Goal: Task Accomplishment & Management: Use online tool/utility

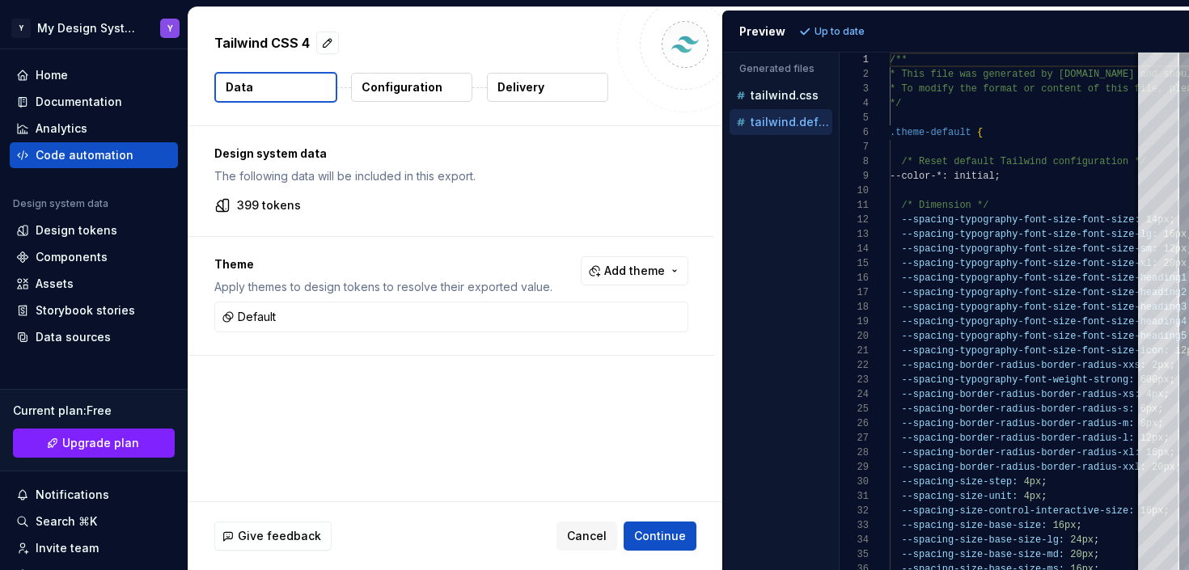
scroll to position [146, 0]
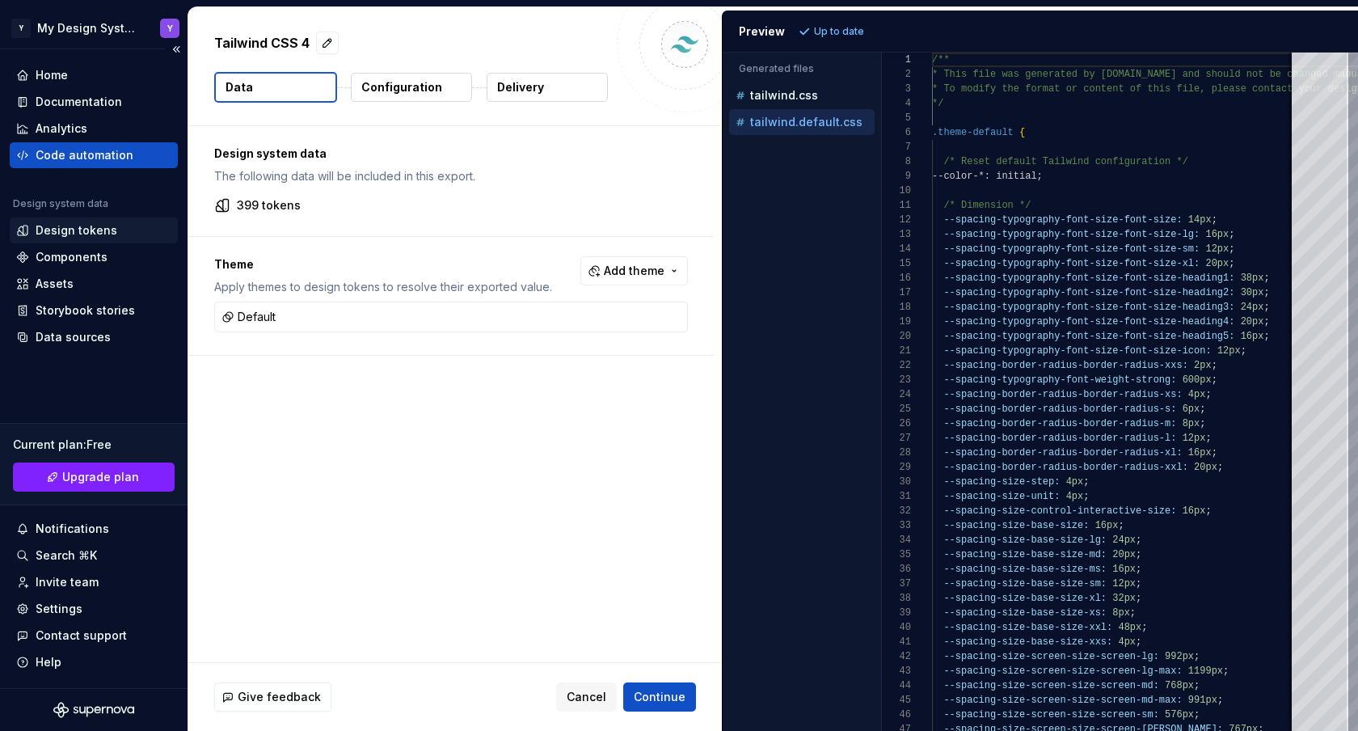
click at [51, 239] on div "Design tokens" at bounding box center [94, 231] width 168 height 26
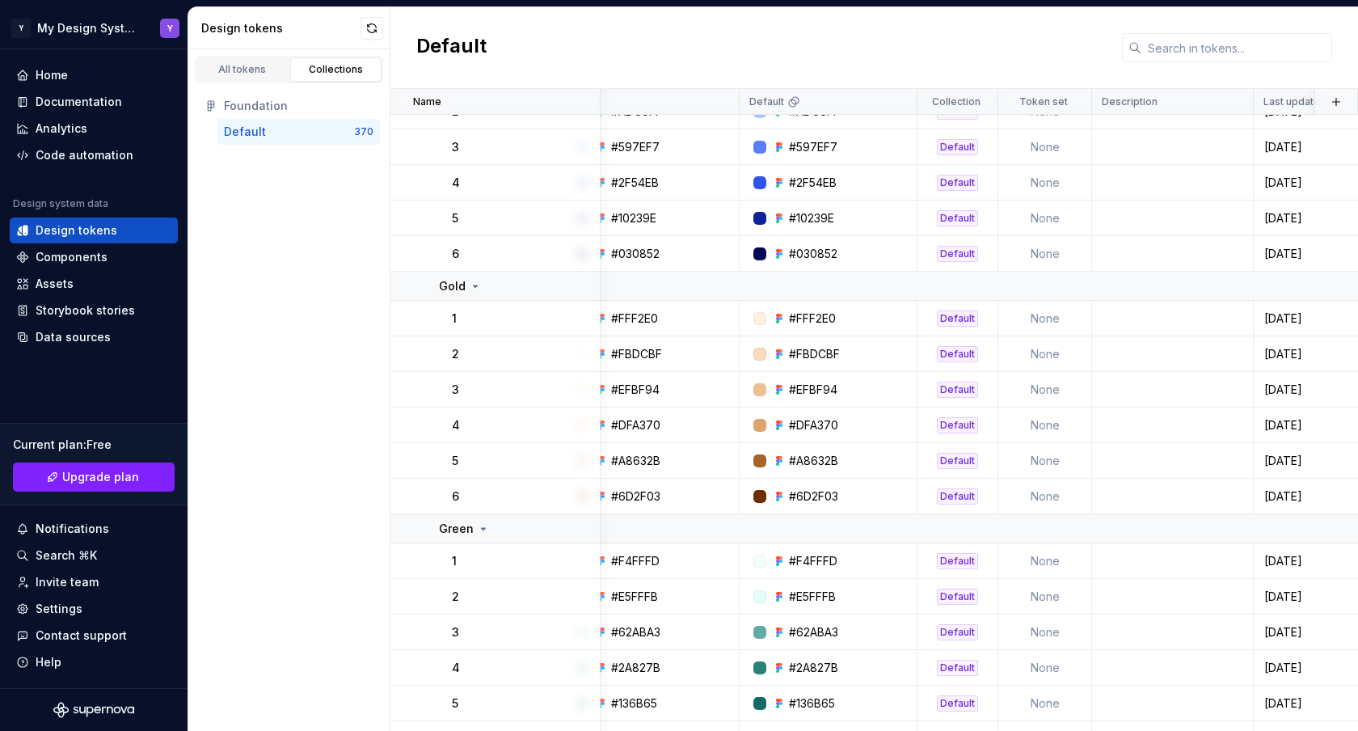
scroll to position [609, 39]
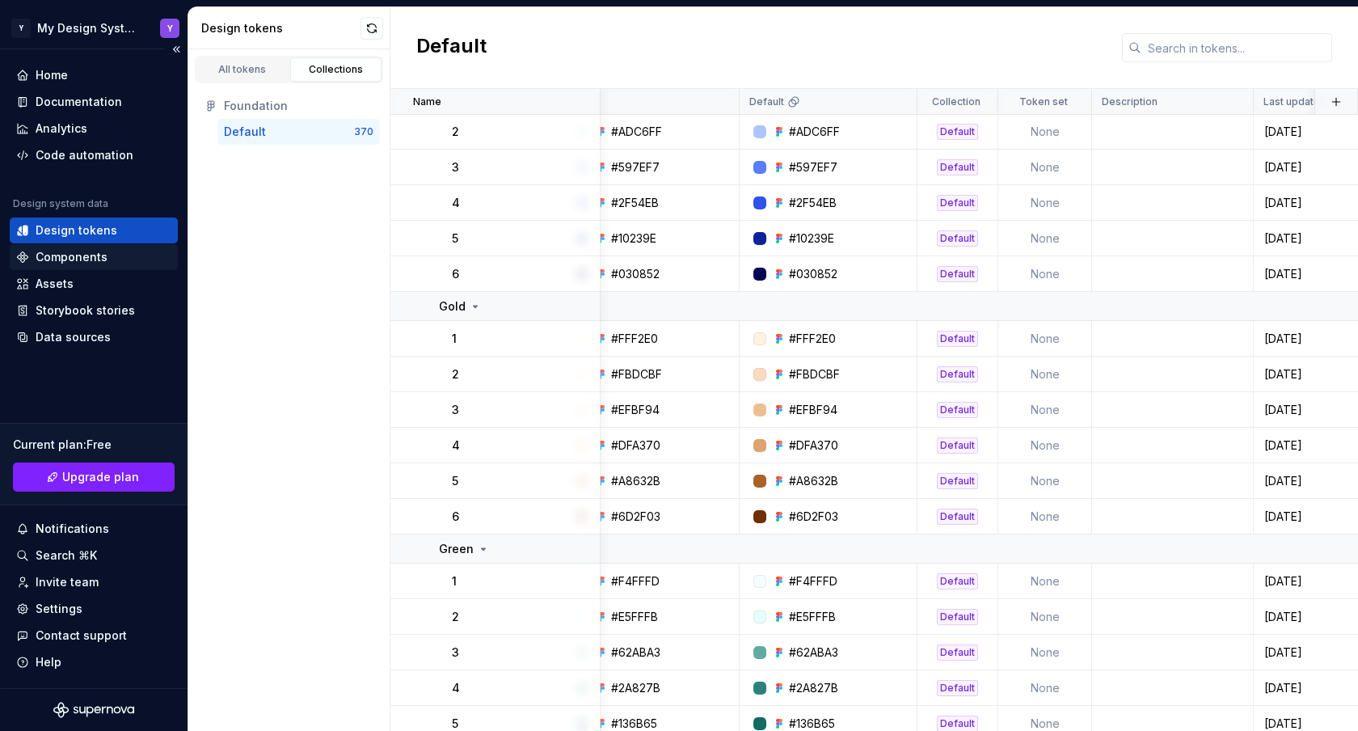
click at [50, 258] on div "Components" at bounding box center [72, 257] width 72 height 16
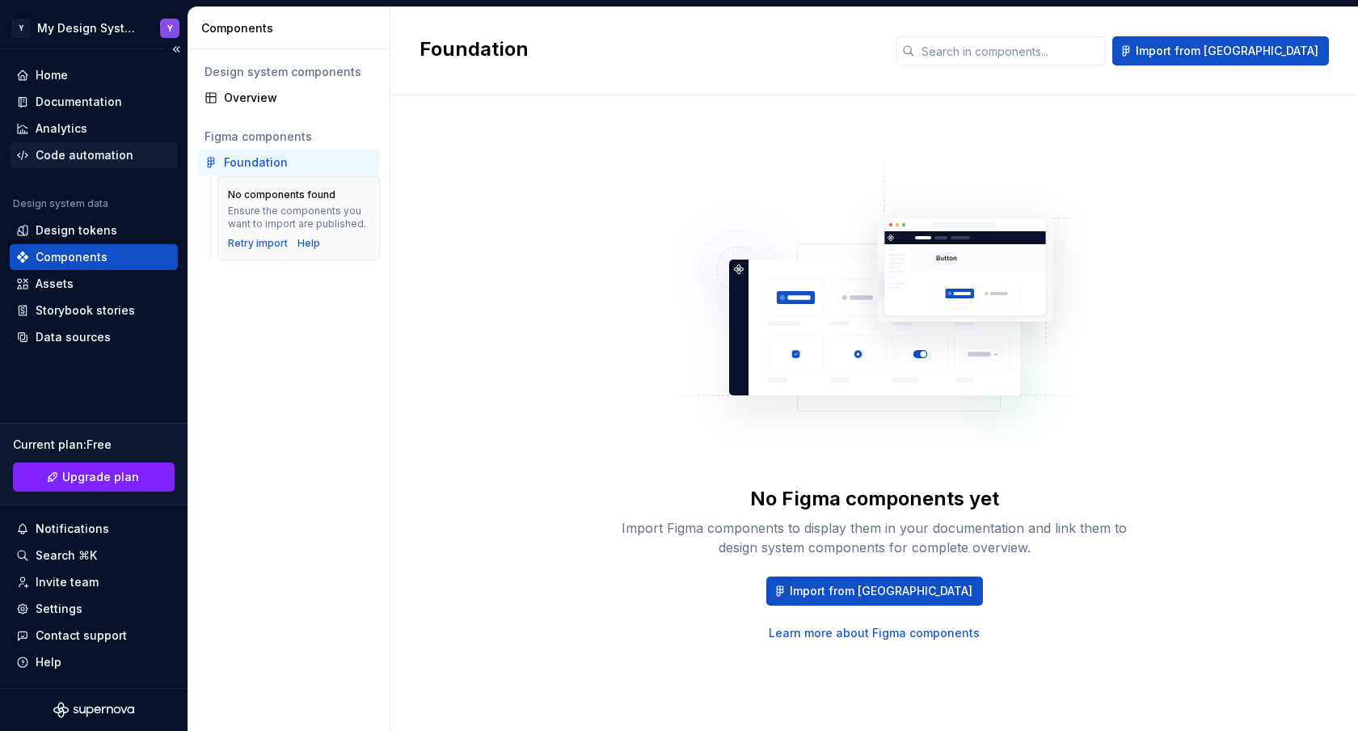
click at [76, 156] on div "Code automation" at bounding box center [85, 155] width 98 height 16
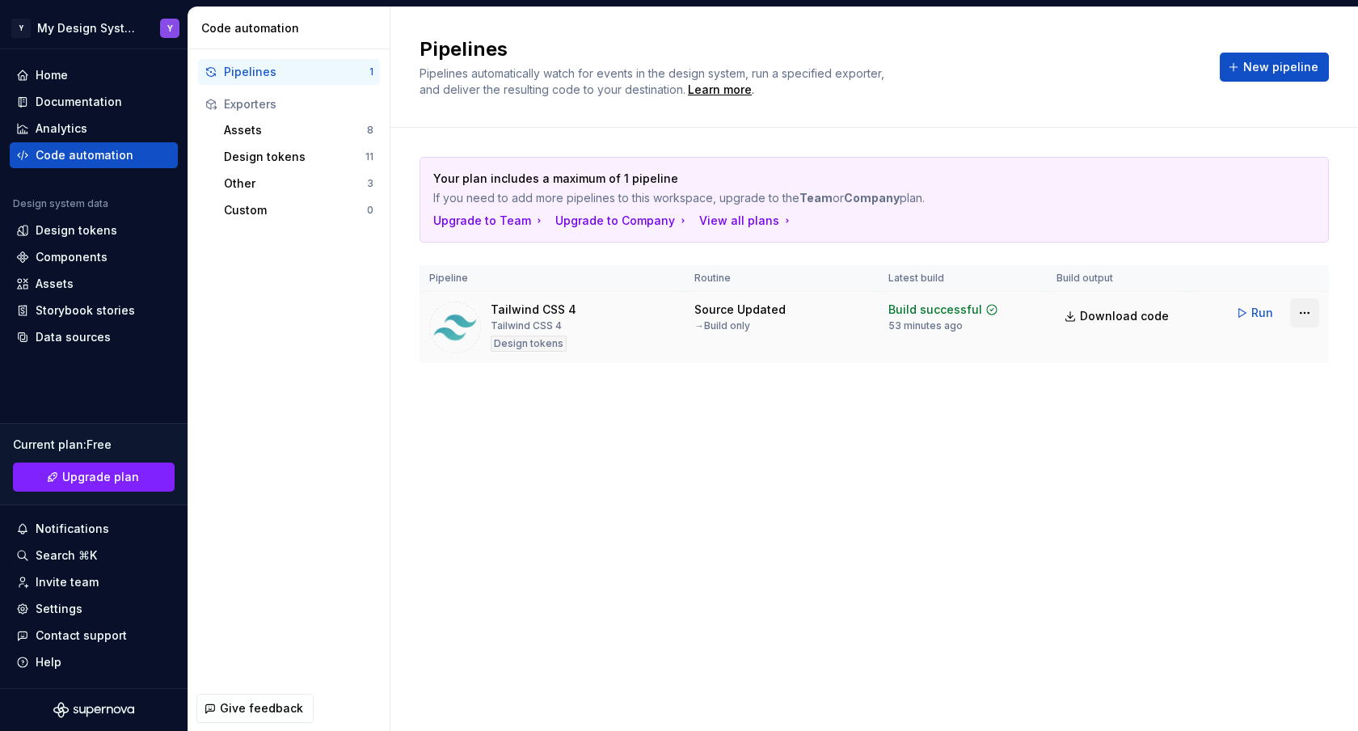
click at [1188, 317] on html "Y My Design System Y Home Documentation Analytics Code automation Design system…" at bounding box center [679, 365] width 1358 height 731
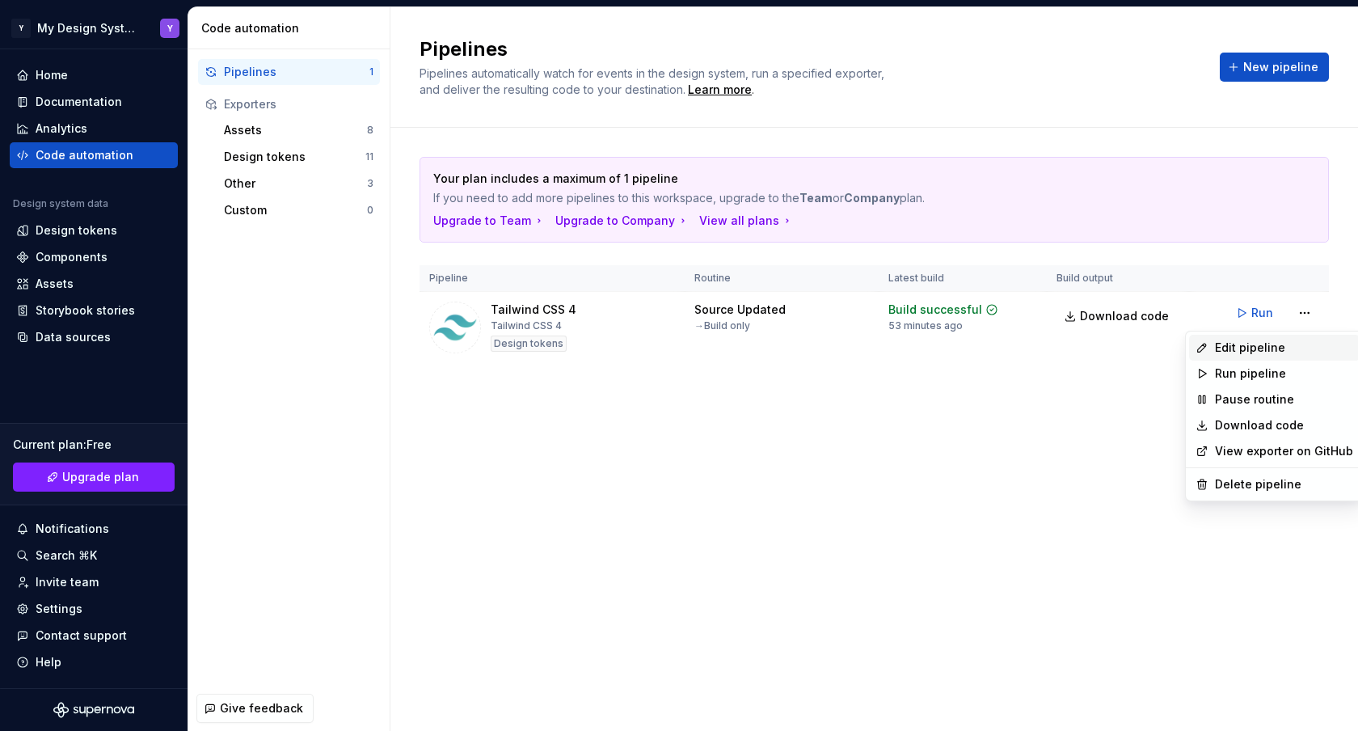
click at [1188, 344] on div "Edit pipeline" at bounding box center [1284, 348] width 138 height 16
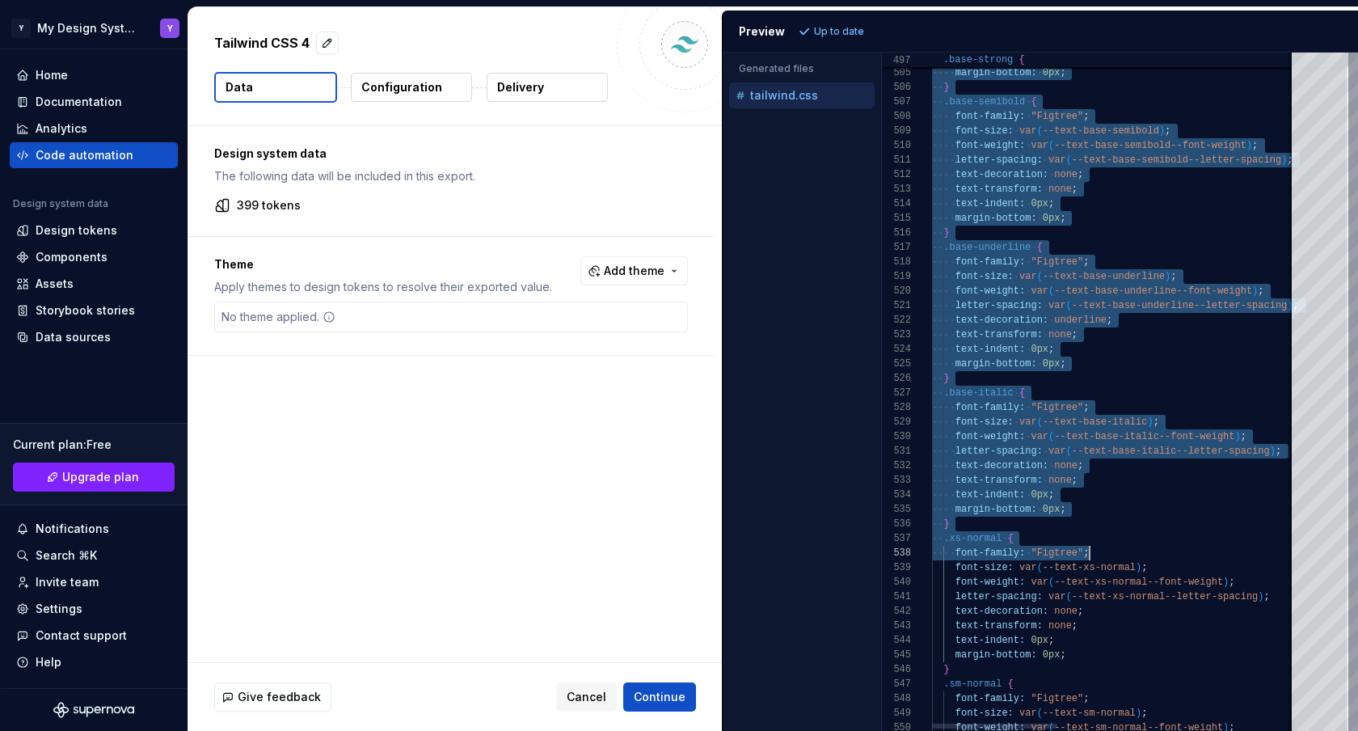
scroll to position [44, 123]
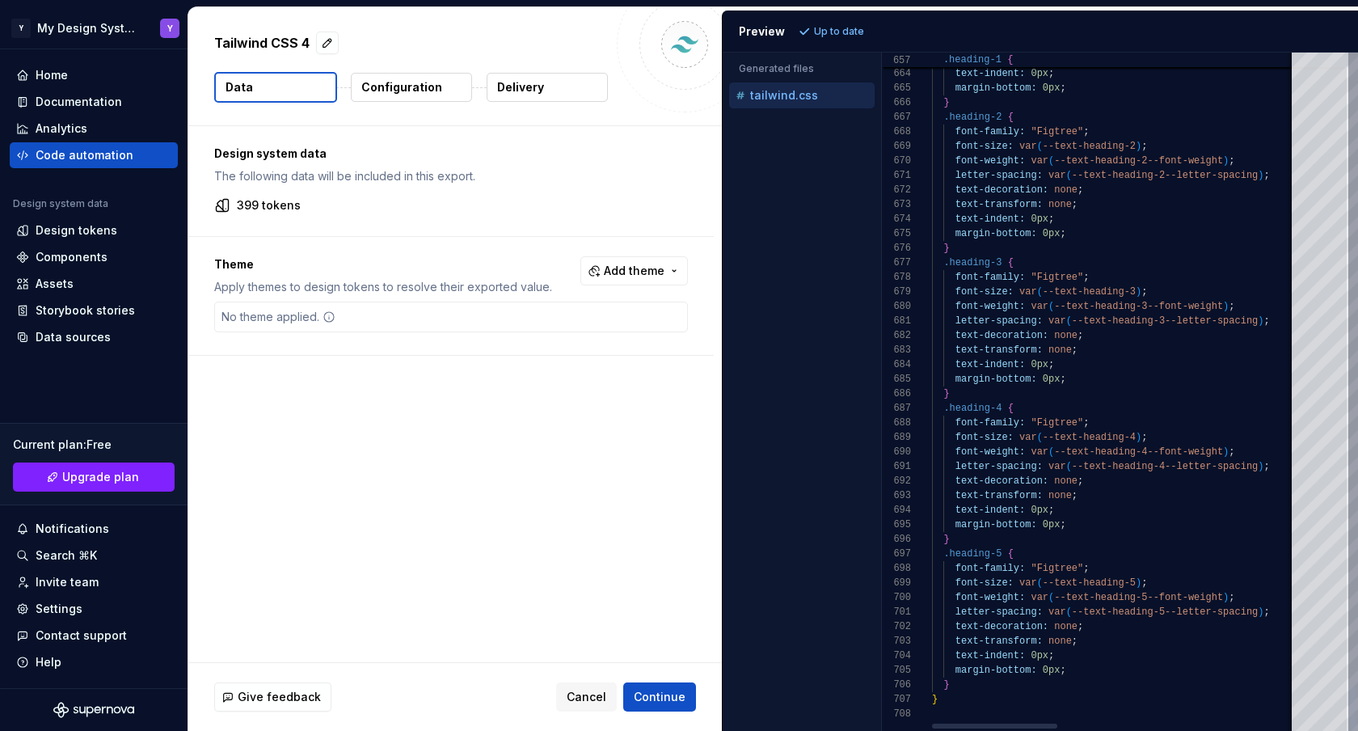
drag, startPoint x: 957, startPoint y: 197, endPoint x: 1089, endPoint y: 492, distance: 323.2
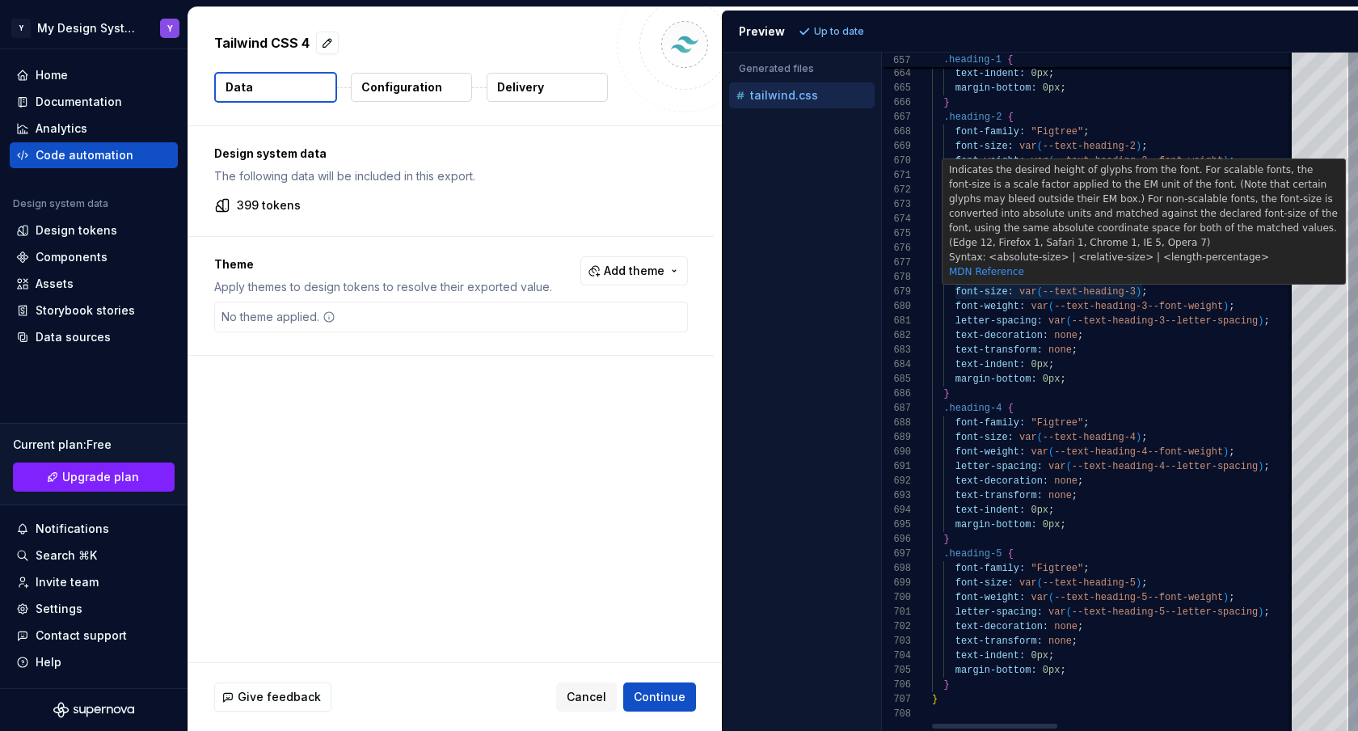
type textarea "**********"
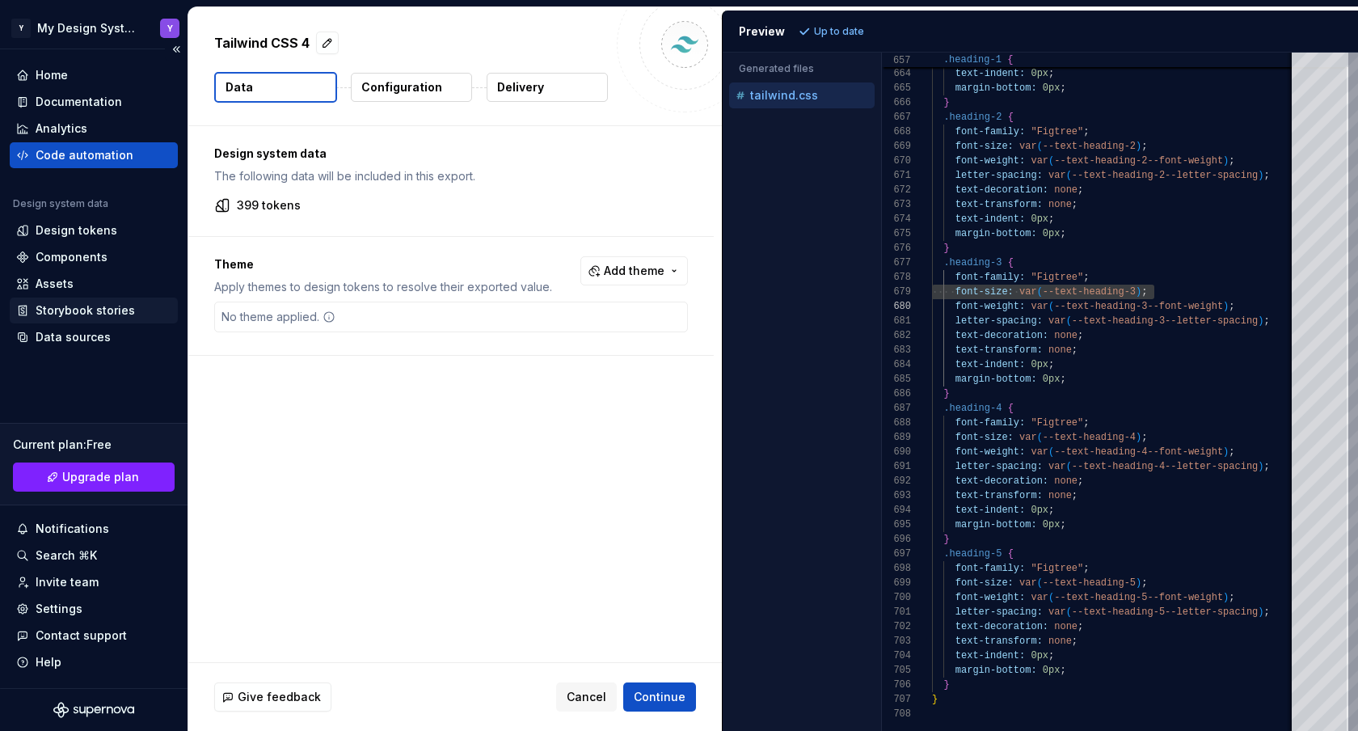
click at [70, 310] on div "Storybook stories" at bounding box center [85, 310] width 99 height 16
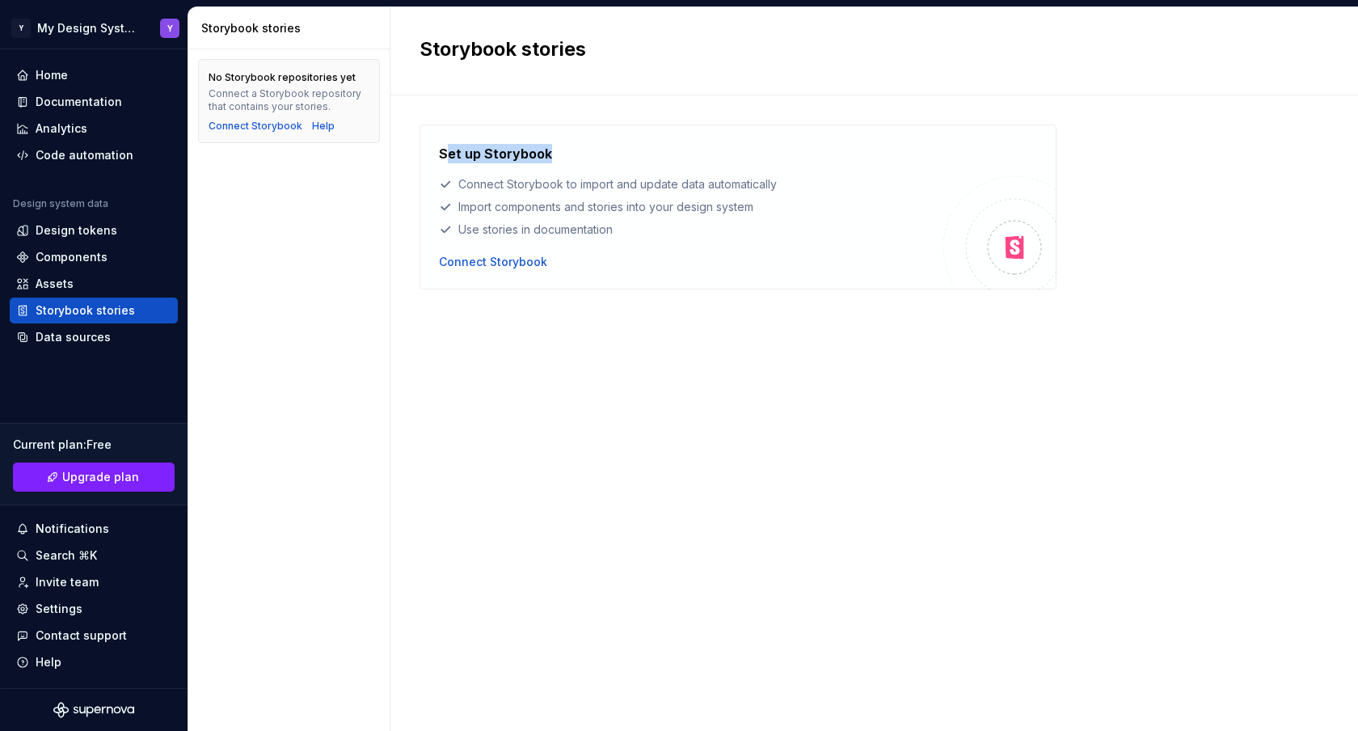
drag, startPoint x: 443, startPoint y: 154, endPoint x: 543, endPoint y: 168, distance: 101.3
click at [543, 168] on div "Set up Storybook Connect Storybook to import and update data automatically Impo…" at bounding box center [691, 191] width 505 height 94
drag, startPoint x: 512, startPoint y: 191, endPoint x: 716, endPoint y: 192, distance: 203.8
click at [716, 192] on div "Set up Storybook Connect Storybook to import and update data automatically Impo…" at bounding box center [691, 191] width 505 height 94
click at [746, 189] on div "Connect Storybook to import and update data automatically" at bounding box center [691, 184] width 505 height 16
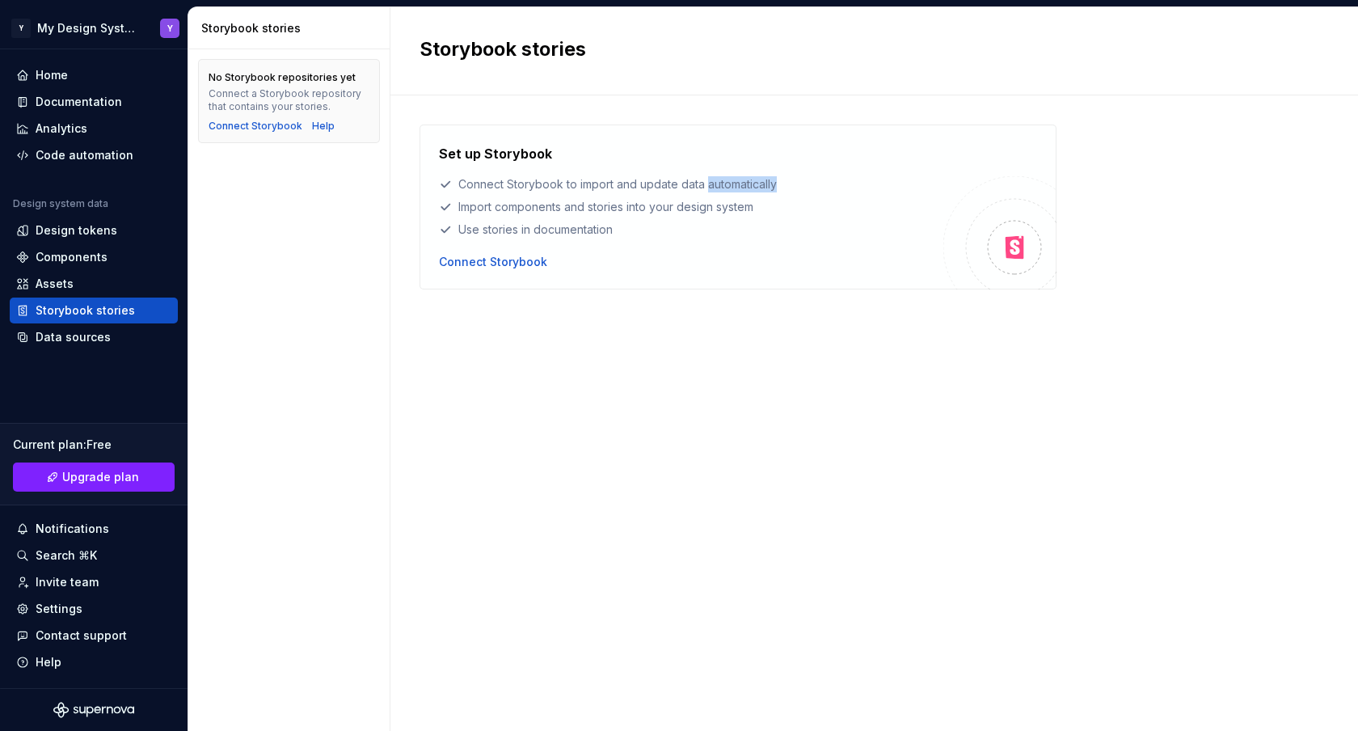
click at [746, 189] on div "Connect Storybook to import and update data automatically" at bounding box center [691, 184] width 505 height 16
click at [86, 227] on div "Design tokens" at bounding box center [77, 230] width 82 height 16
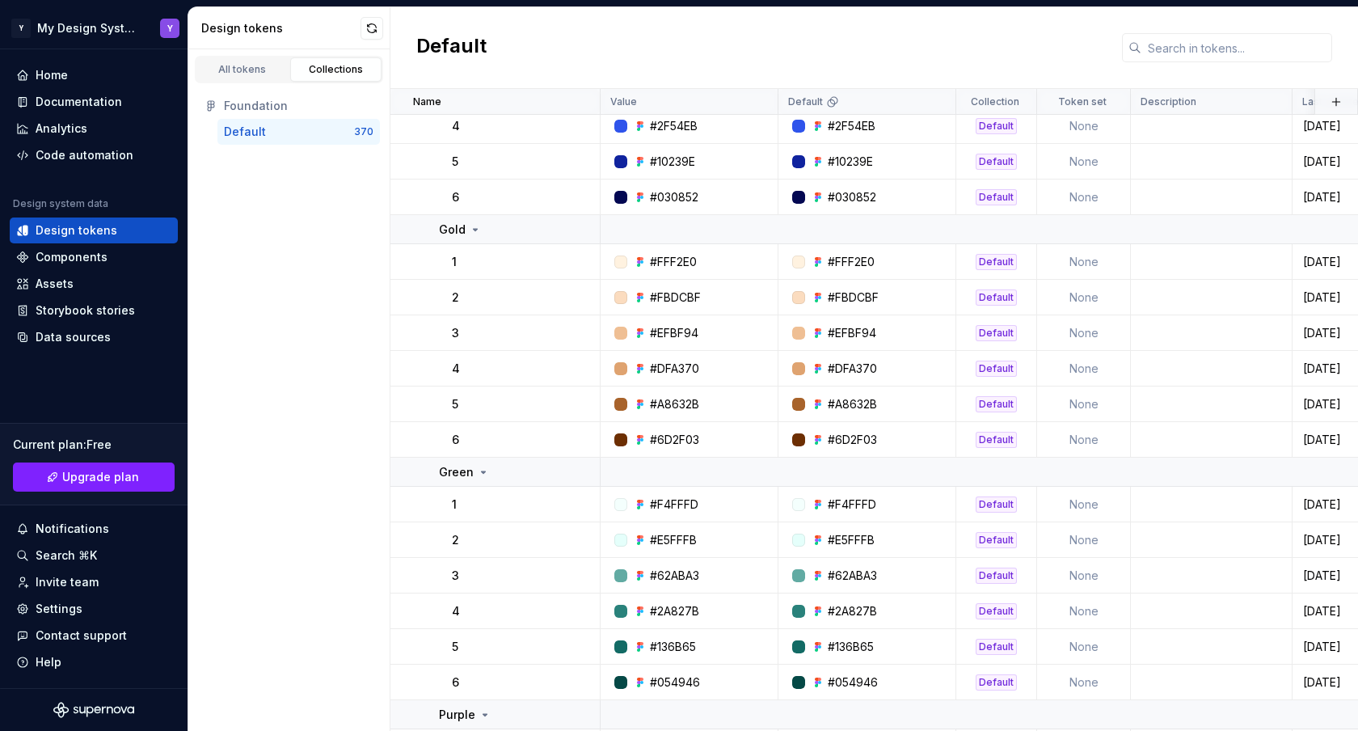
scroll to position [682, 0]
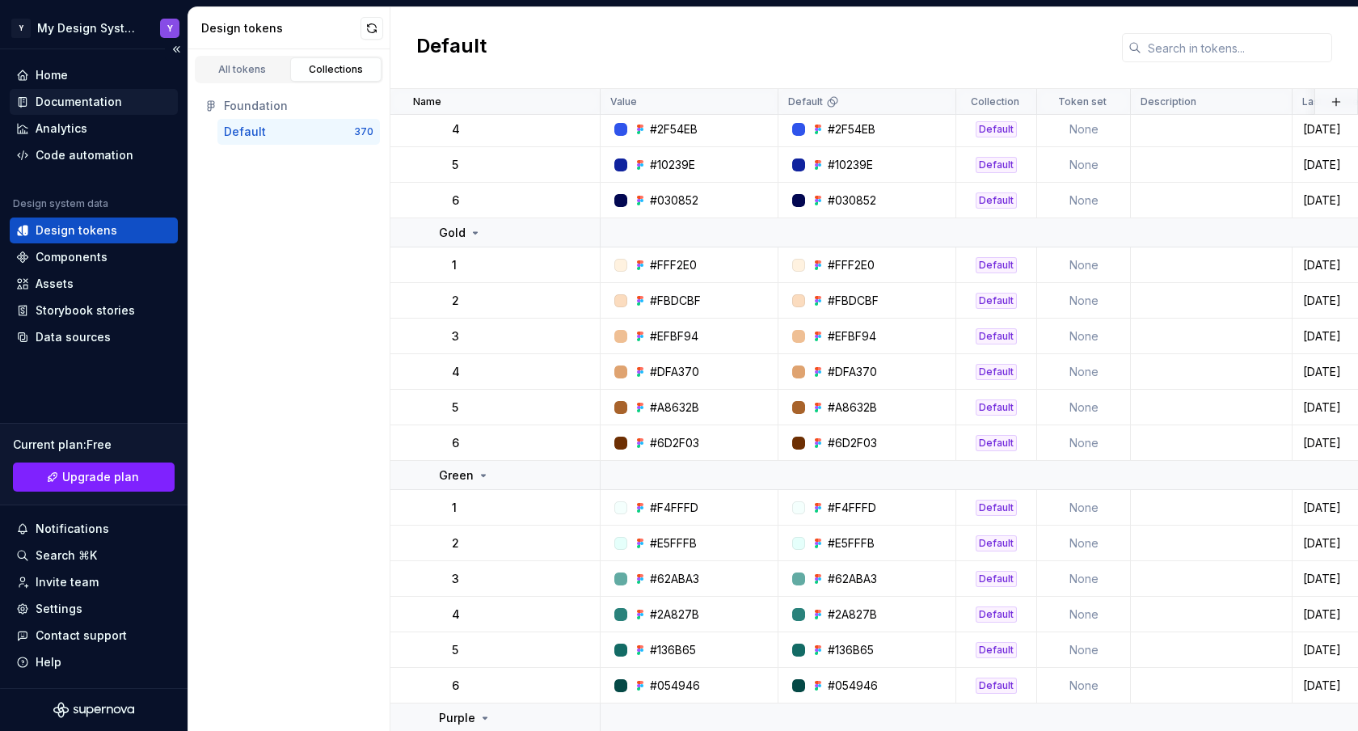
click at [116, 97] on div "Documentation" at bounding box center [79, 102] width 87 height 16
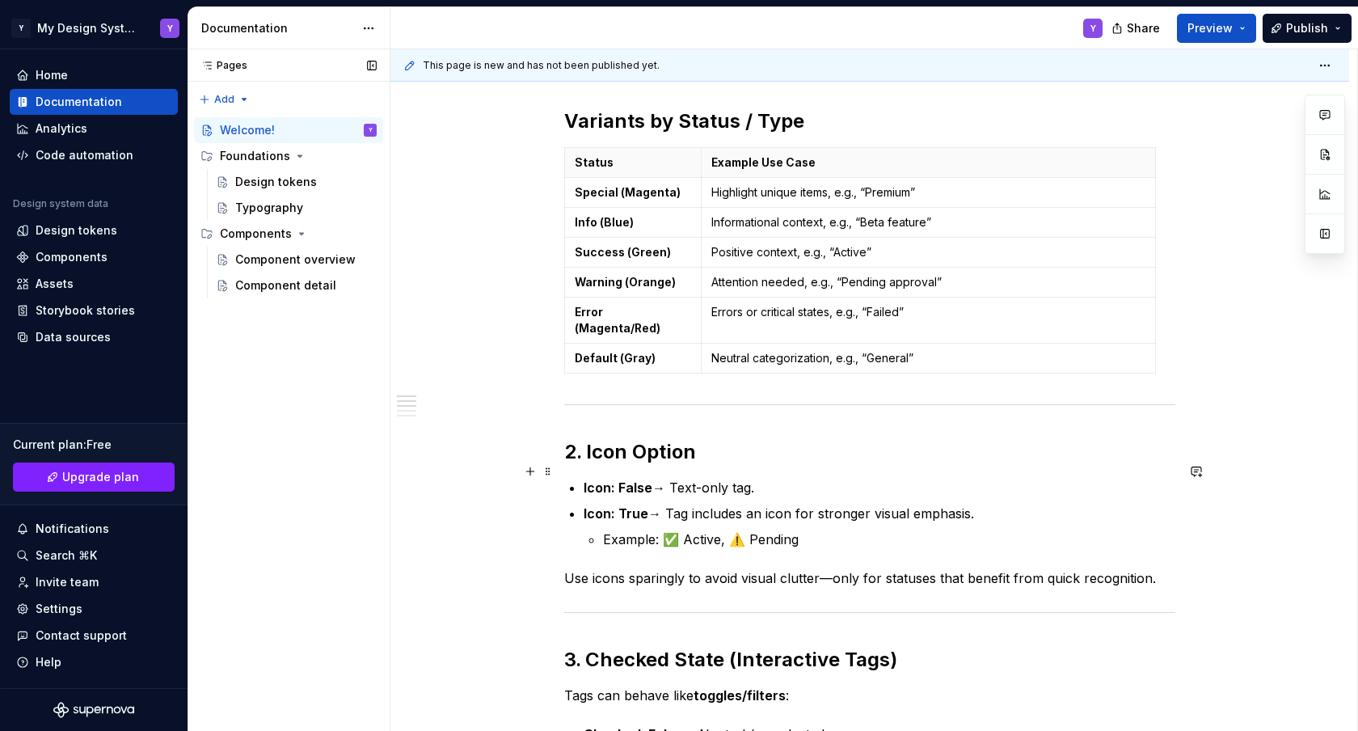
scroll to position [810, 0]
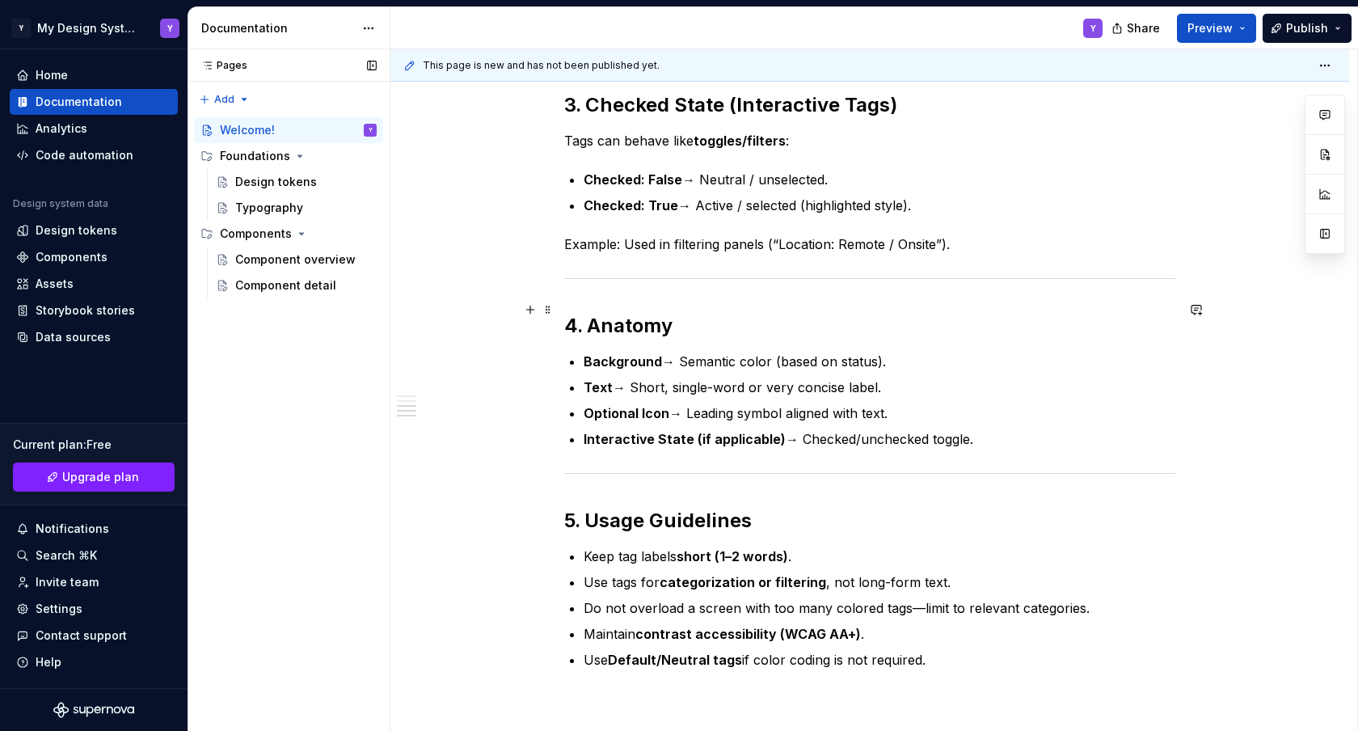
click at [644, 314] on strong "4. Anatomy" at bounding box center [618, 325] width 108 height 23
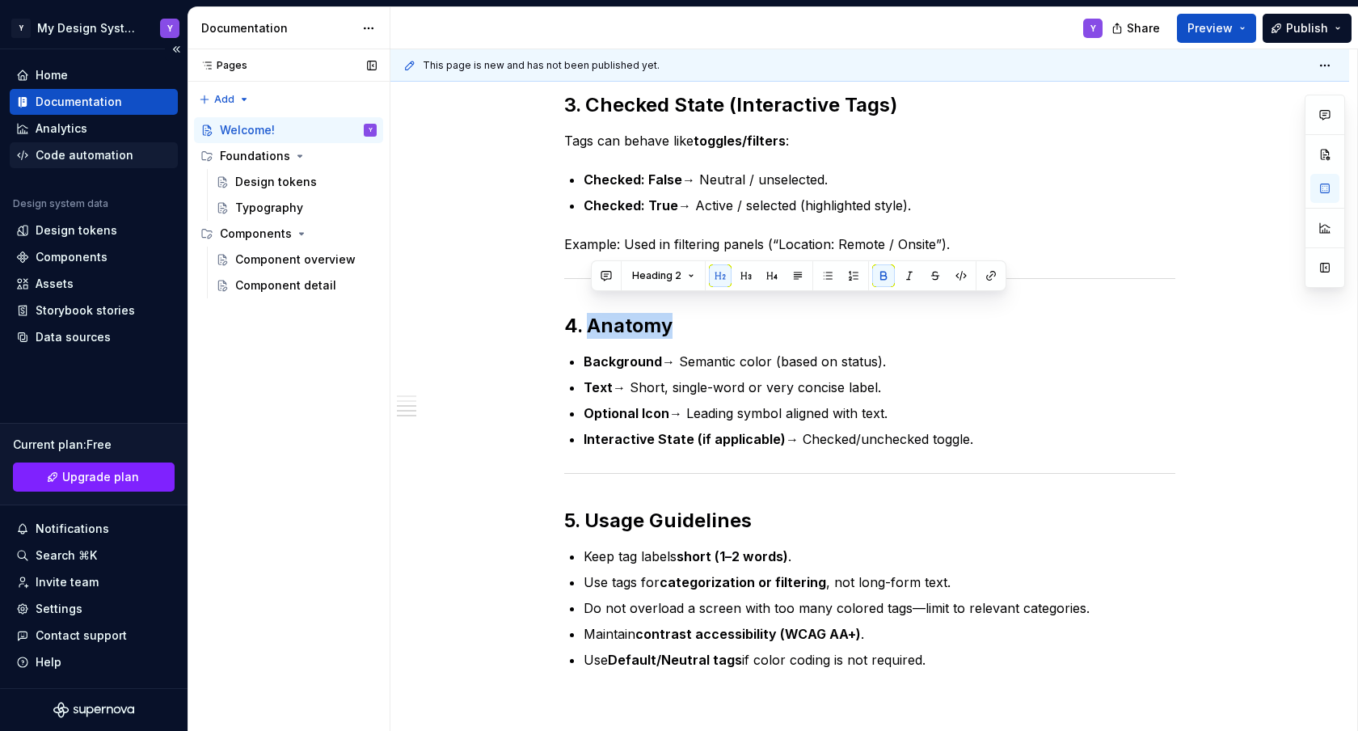
click at [87, 160] on div "Code automation" at bounding box center [85, 155] width 98 height 16
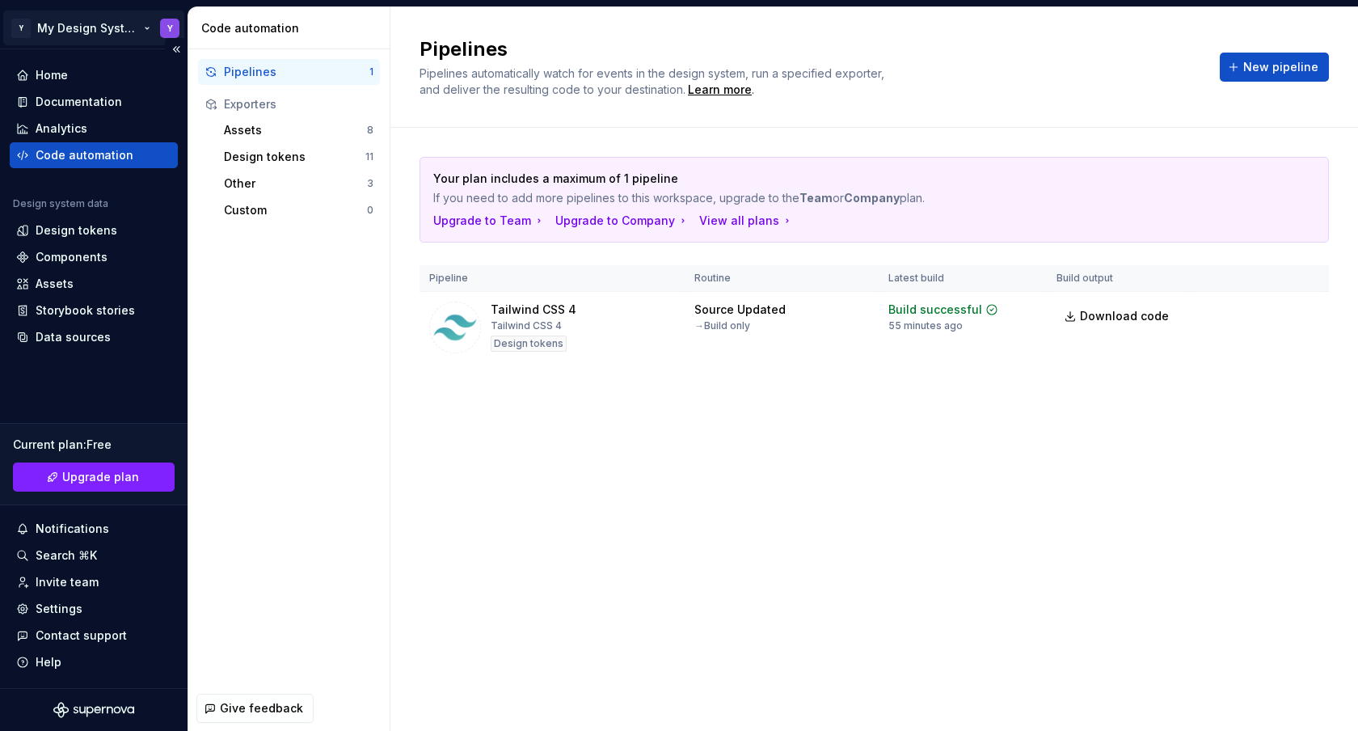
click at [71, 21] on html "Y My Design System Y Home Documentation Analytics Code automation Design system…" at bounding box center [679, 365] width 1358 height 731
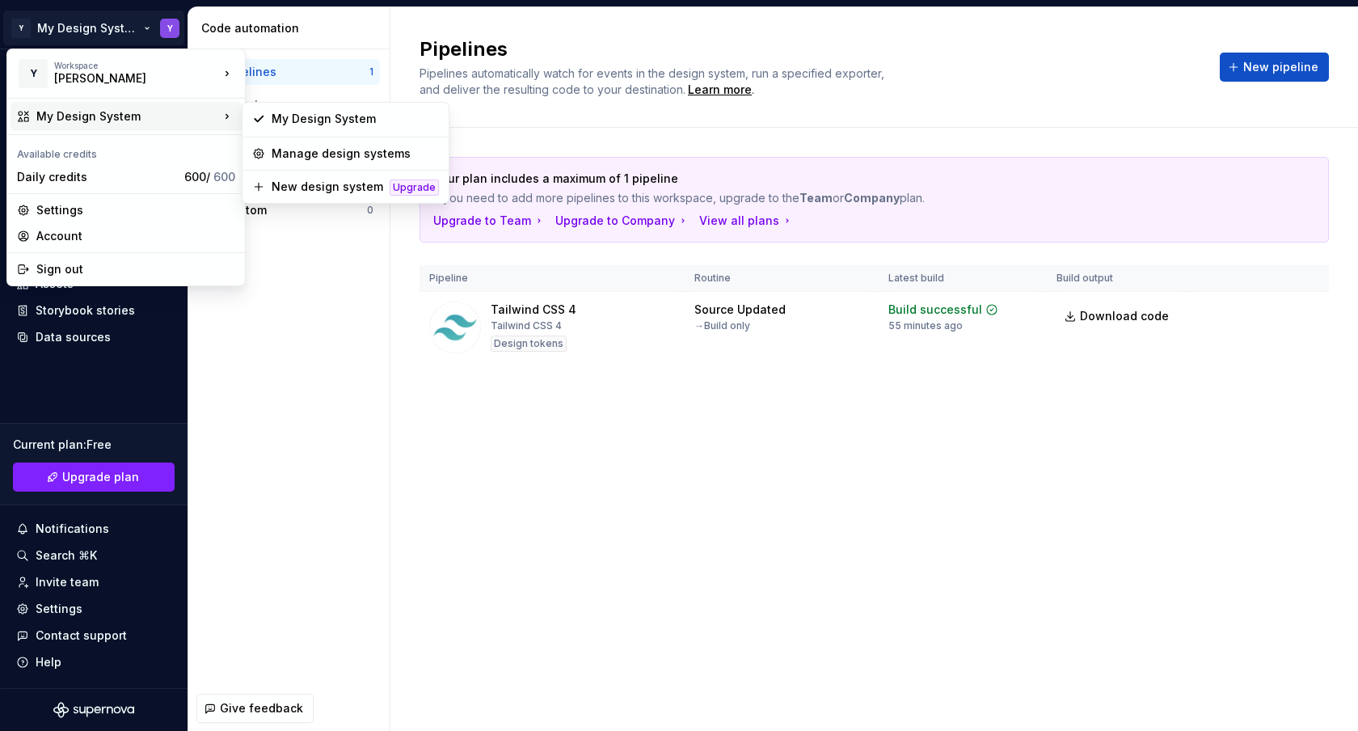
click at [49, 113] on div "My Design System" at bounding box center [127, 116] width 183 height 16
click at [281, 122] on div "My Design System" at bounding box center [355, 119] width 167 height 16
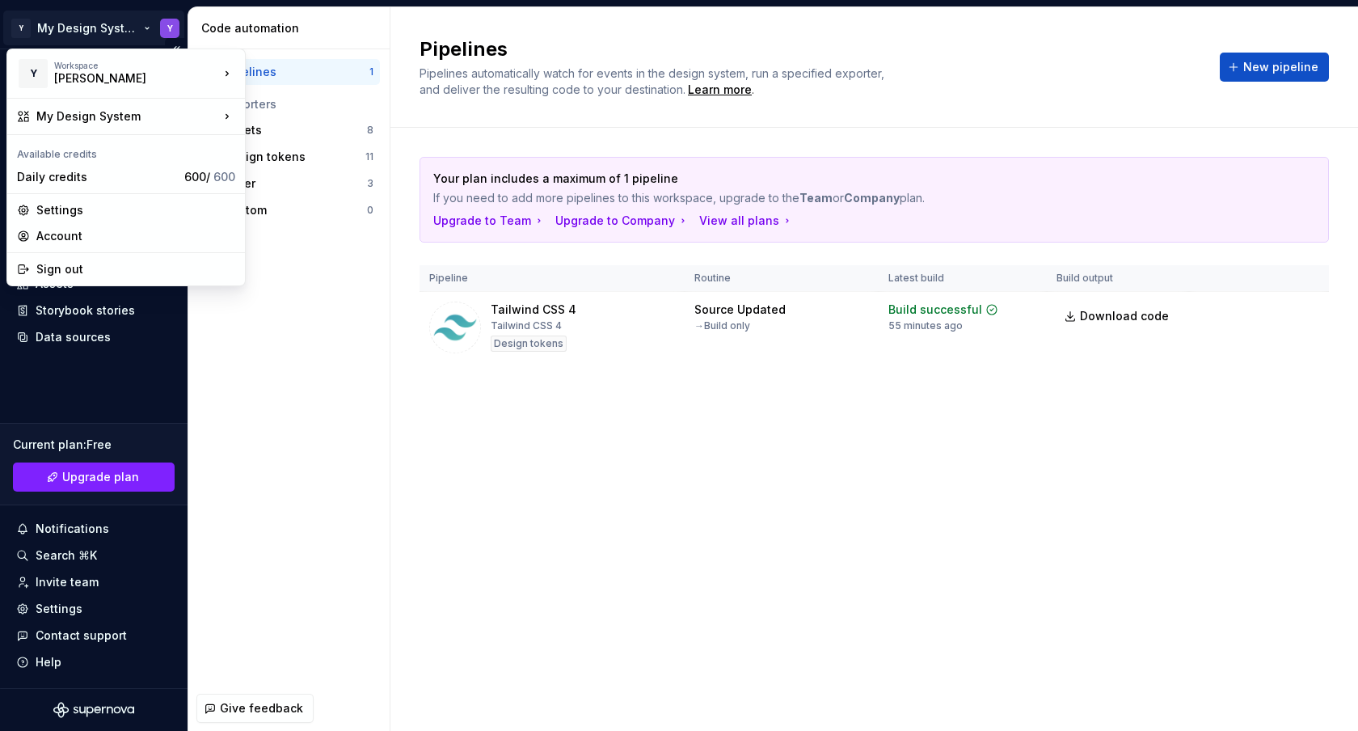
click at [19, 29] on html "Y My Design System Y Home Documentation Analytics Code automation Design system…" at bounding box center [679, 365] width 1358 height 731
click at [64, 75] on div "[PERSON_NAME]" at bounding box center [122, 78] width 137 height 16
click at [97, 29] on html "Y My Design System Y Home Documentation Analytics Code automation Design system…" at bounding box center [679, 365] width 1358 height 731
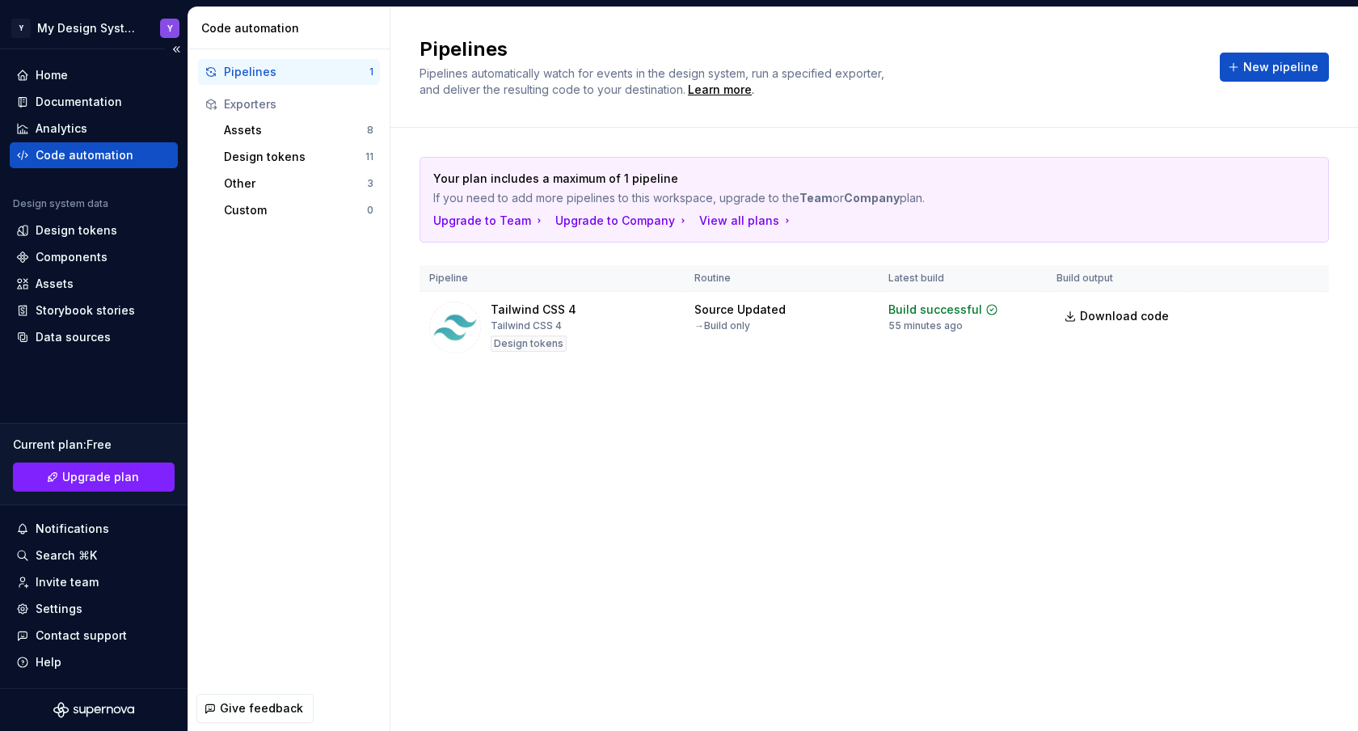
click at [78, 569] on icon "Supernova Logo" at bounding box center [93, 710] width 81 height 16
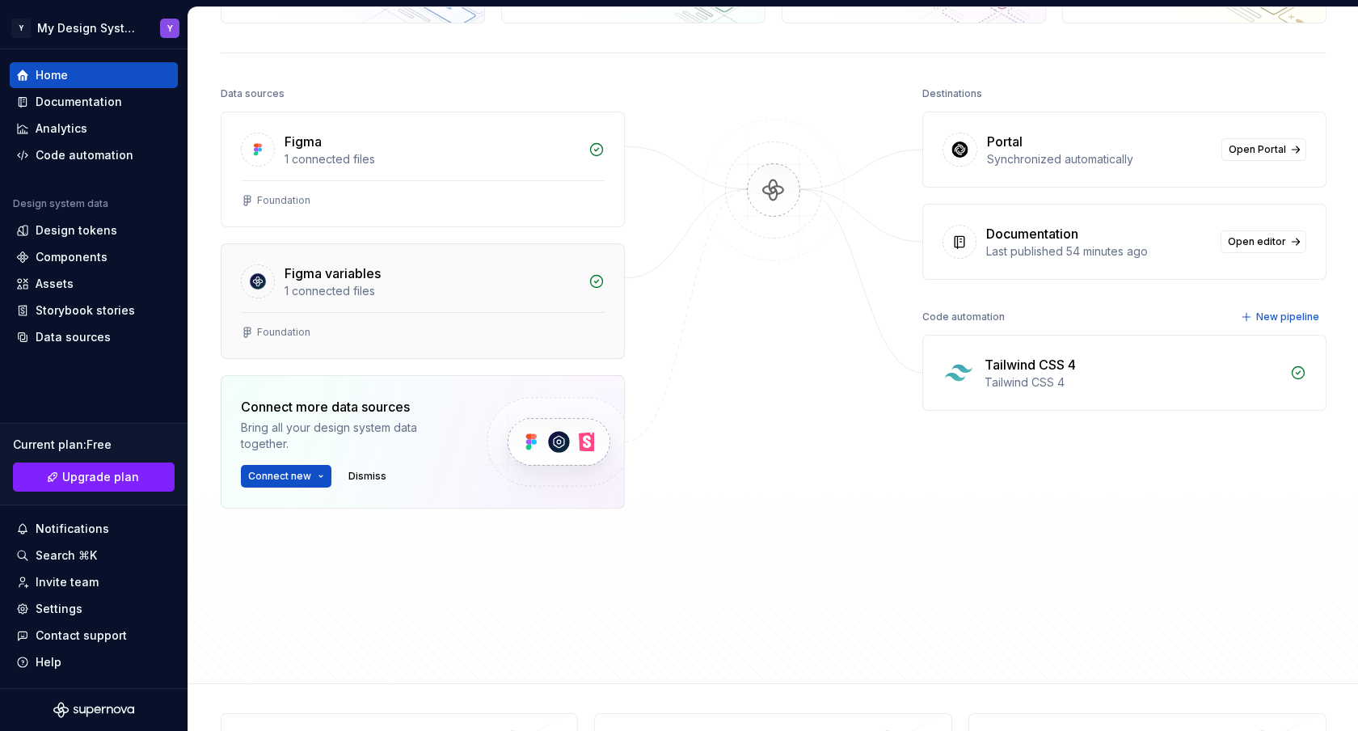
scroll to position [148, 0]
click at [315, 473] on button "Connect new" at bounding box center [286, 475] width 91 height 23
click at [791, 397] on div at bounding box center [774, 335] width 162 height 507
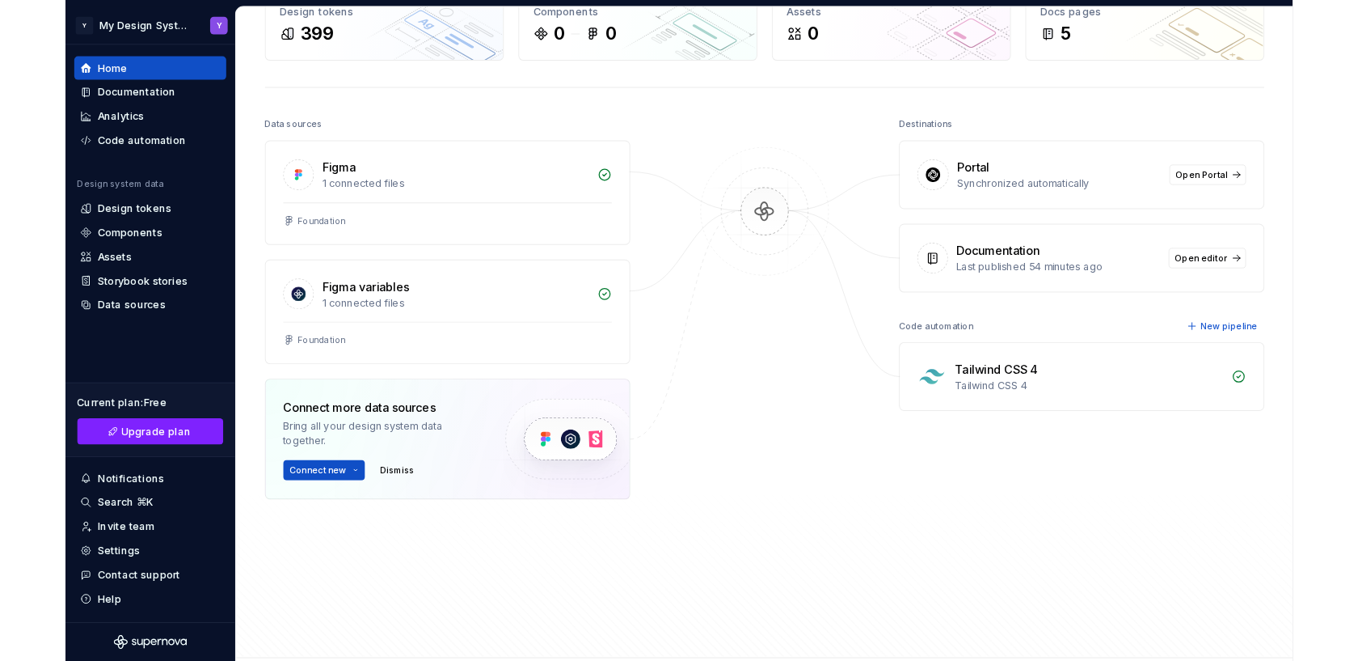
scroll to position [102, 0]
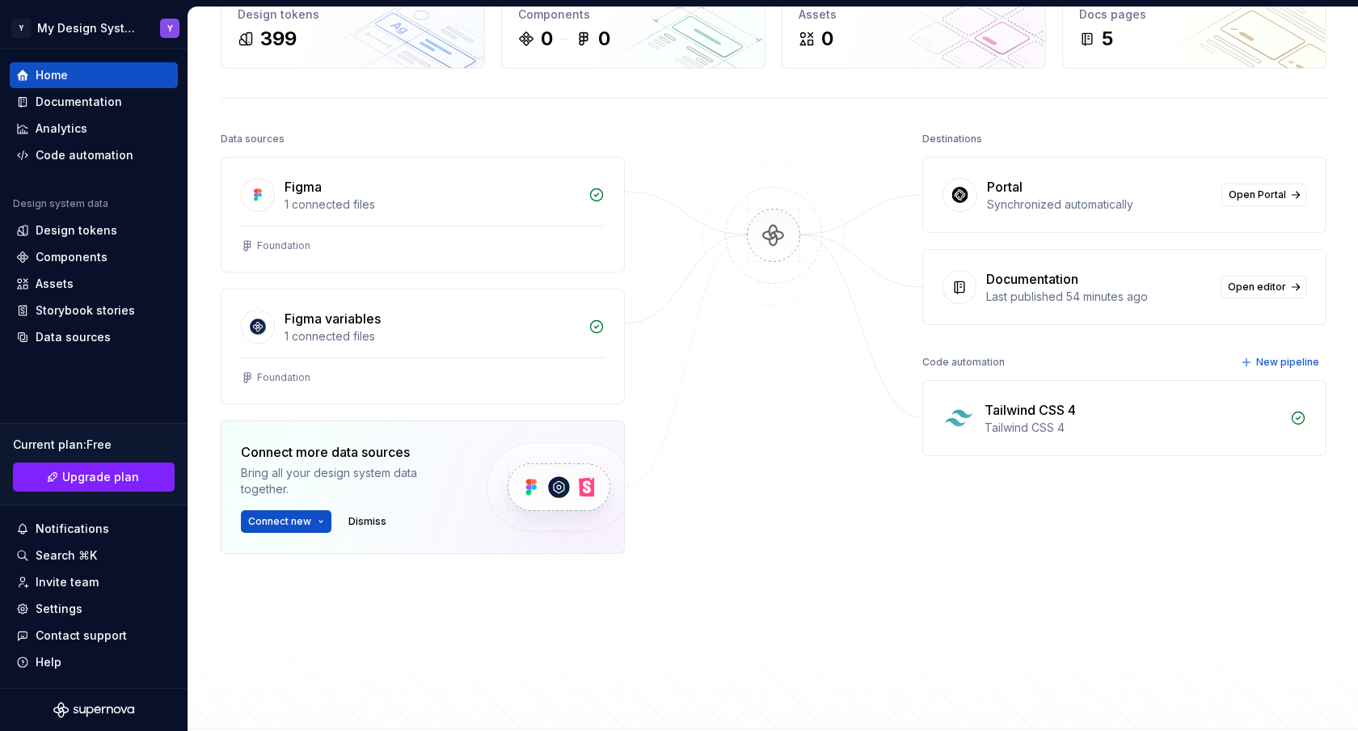
click at [1188, 408] on div "Tailwind CSS 4" at bounding box center [1133, 409] width 296 height 19
click at [995, 389] on div "Tailwind CSS 4 Tailwind CSS 4" at bounding box center [1124, 418] width 403 height 74
click at [1083, 450] on div "Tailwind CSS 4 Tailwind CSS 4" at bounding box center [1124, 418] width 403 height 74
click at [1188, 420] on icon at bounding box center [1299, 418] width 16 height 16
click at [1007, 410] on div "Tailwind CSS 4" at bounding box center [1030, 409] width 91 height 19
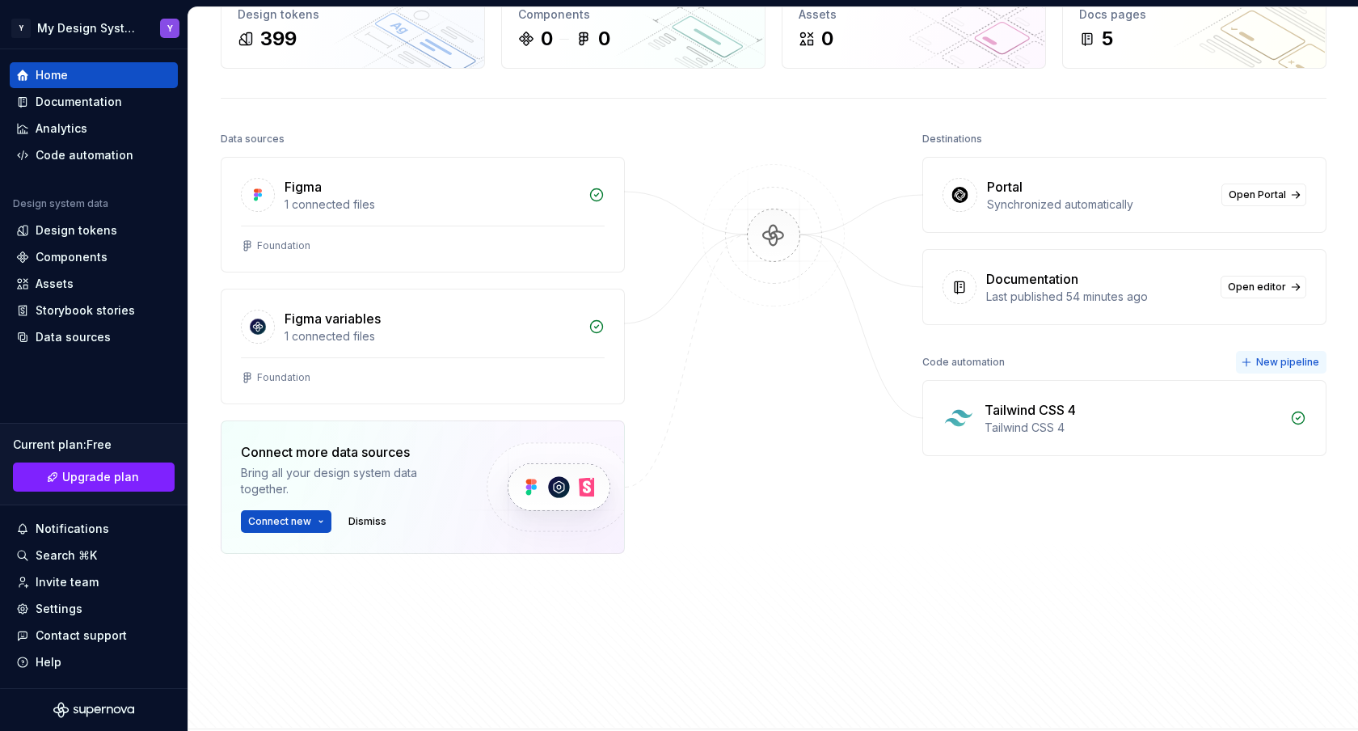
click at [1188, 363] on span "New pipeline" at bounding box center [1288, 362] width 63 height 13
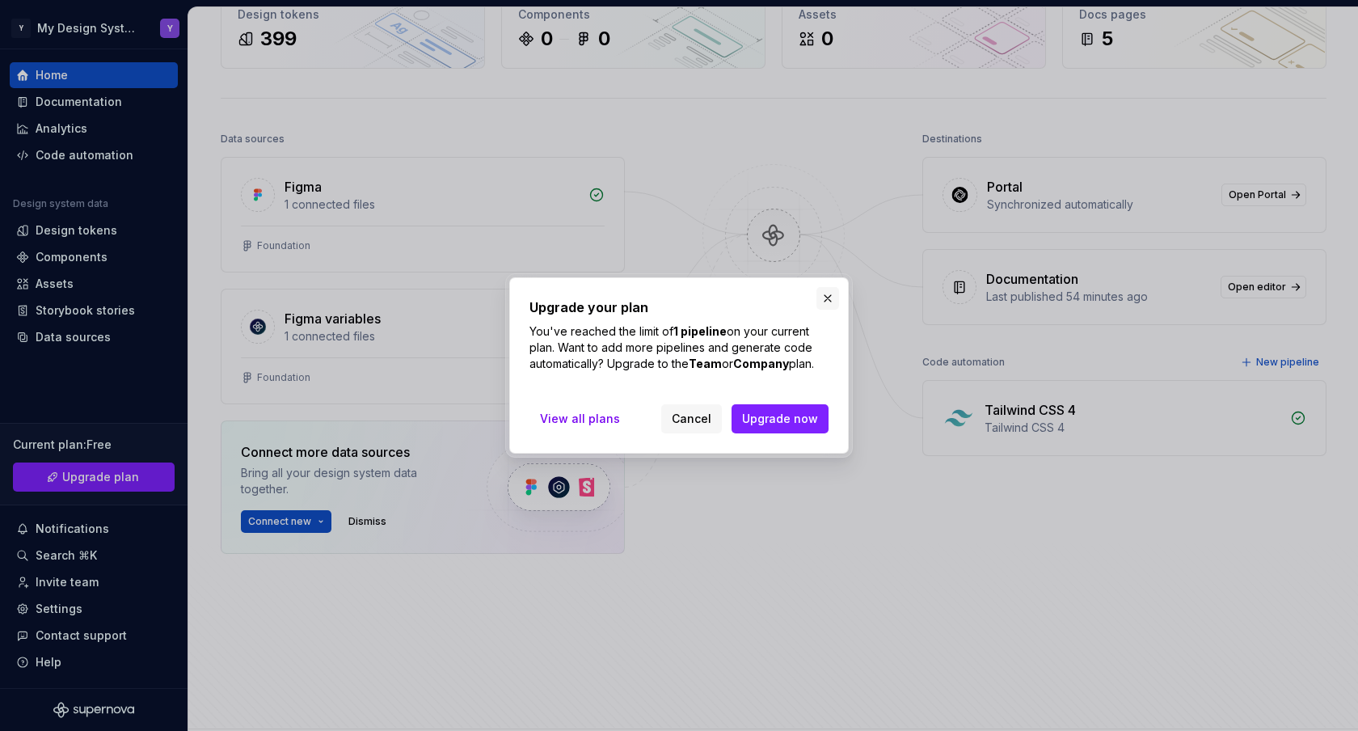
click at [823, 301] on button "button" at bounding box center [828, 298] width 23 height 23
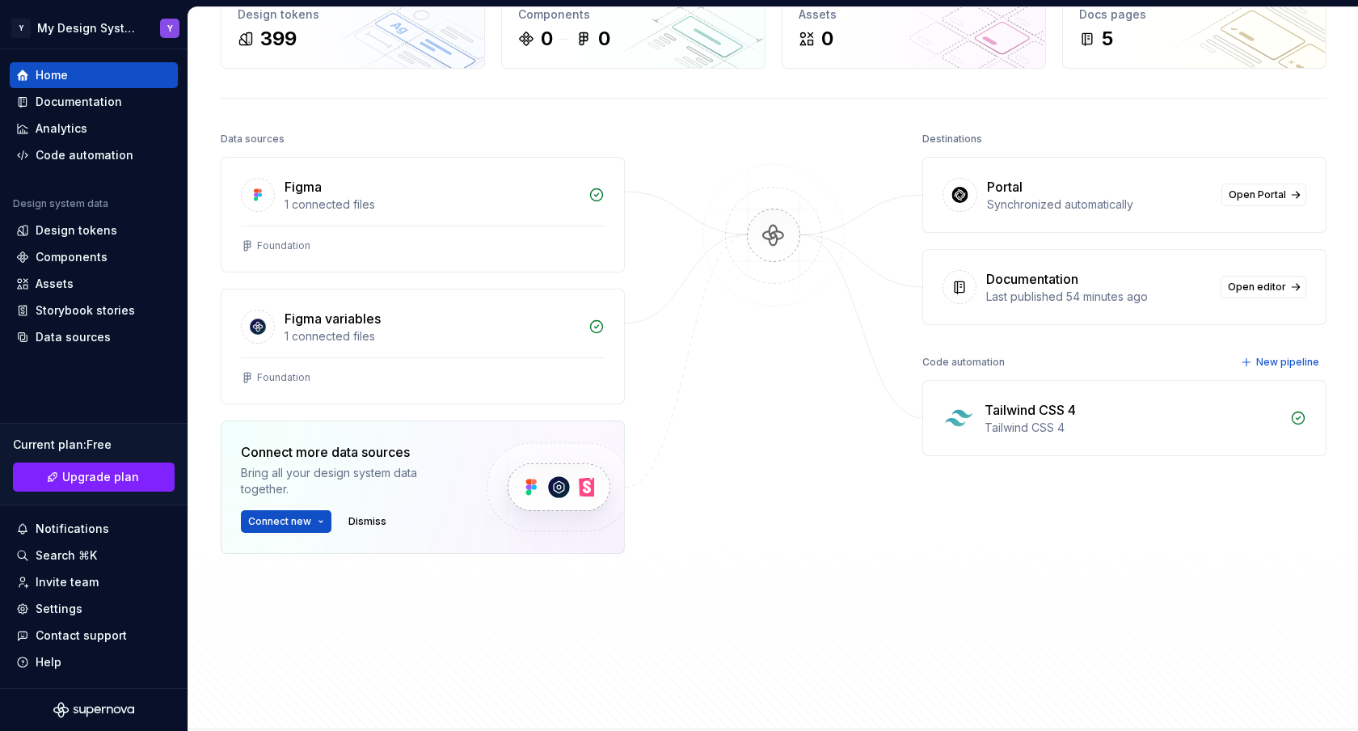
click at [975, 409] on div "Tailwind CSS 4 Tailwind CSS 4" at bounding box center [1124, 418] width 403 height 74
click at [72, 154] on div "Code automation" at bounding box center [85, 155] width 98 height 16
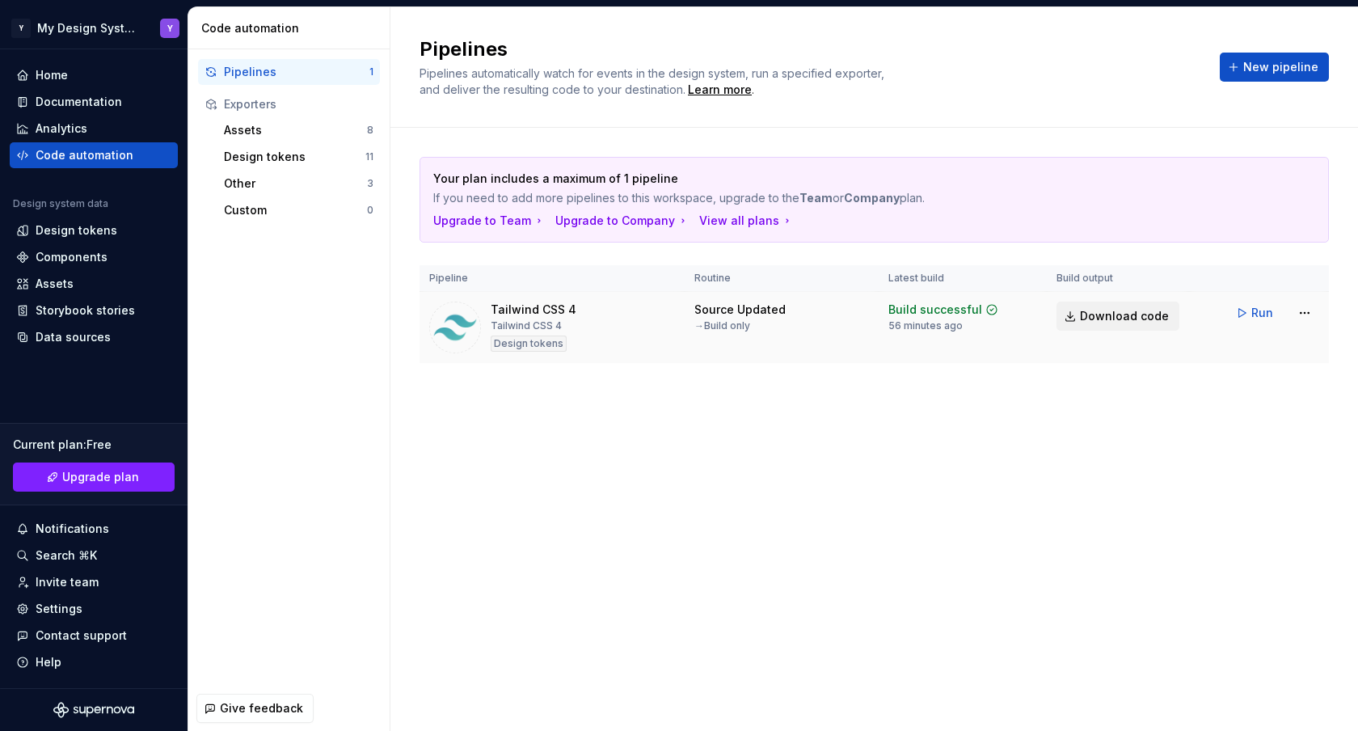
click at [1125, 319] on span "Download code" at bounding box center [1124, 316] width 89 height 16
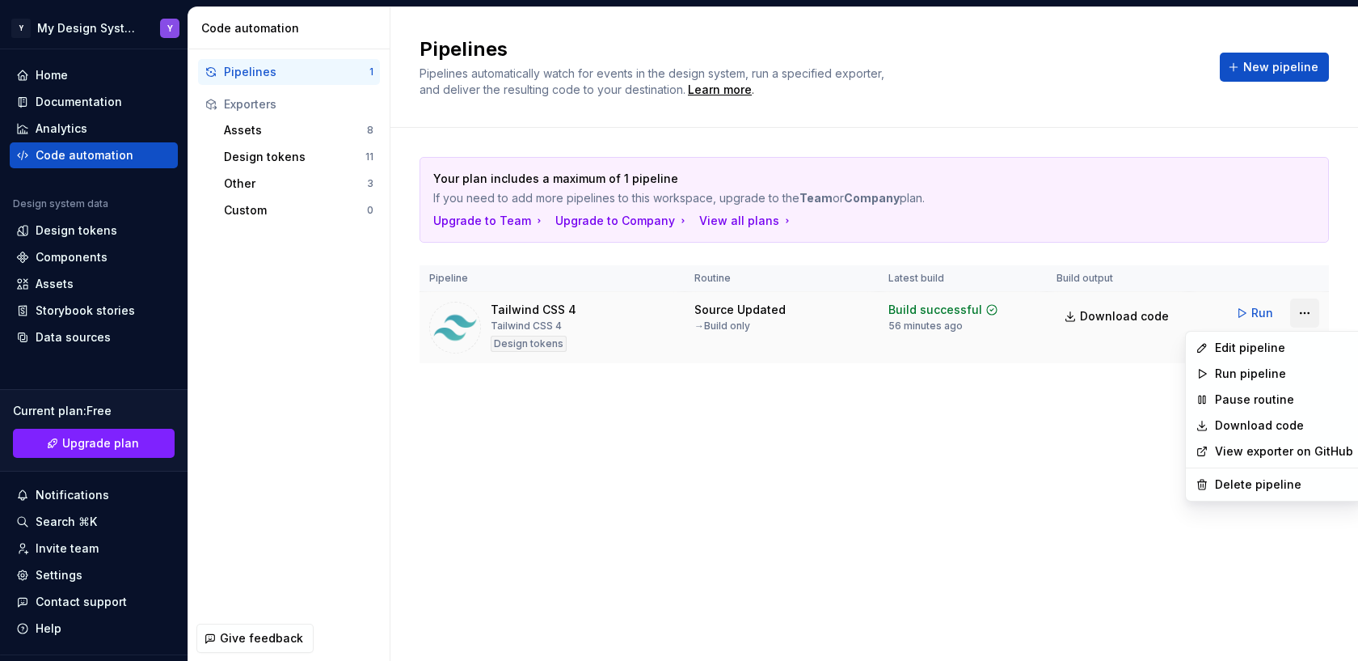
click at [1188, 318] on html "Y My Design System Y Home Documentation Analytics Code automation Design system…" at bounding box center [679, 330] width 1358 height 661
click at [1188, 348] on div "Edit pipeline" at bounding box center [1284, 348] width 138 height 16
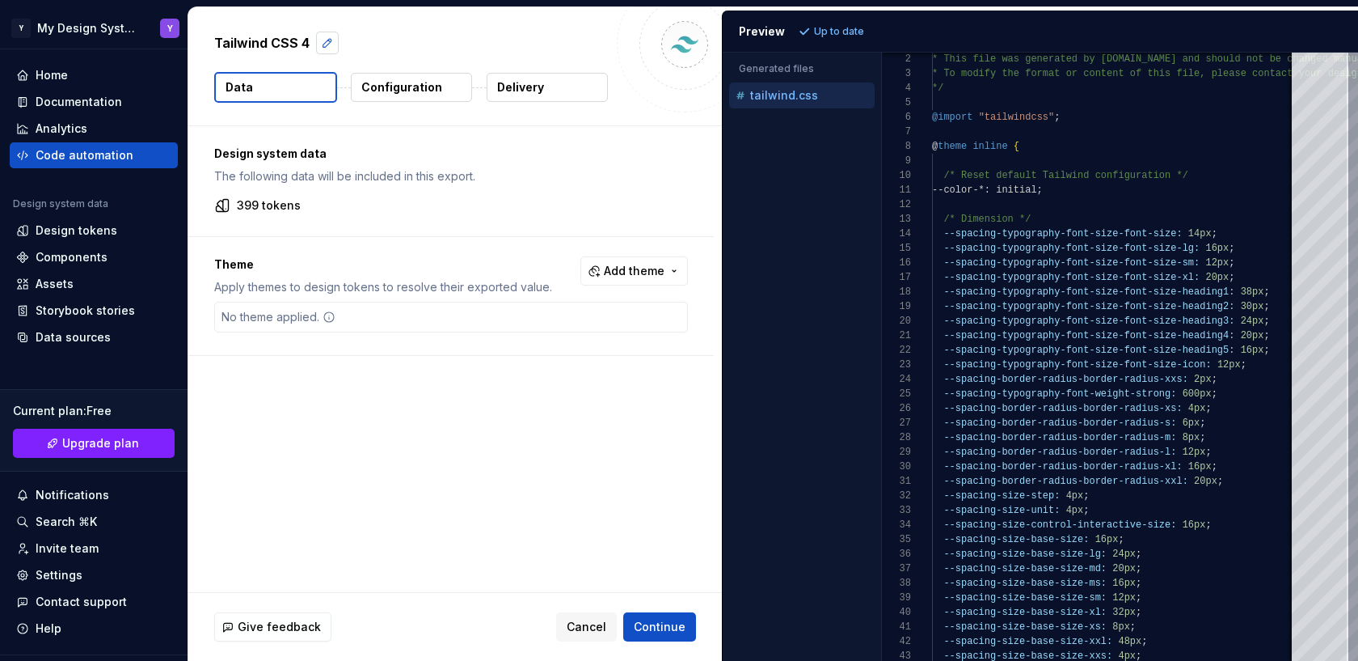
click at [329, 46] on button "button" at bounding box center [327, 43] width 23 height 23
click at [323, 44] on textarea "**********" at bounding box center [409, 43] width 396 height 26
click at [263, 497] on div "Design system data The following data will be included in this export. 399 toke…" at bounding box center [455, 359] width 534 height 466
click at [589, 569] on span "Cancel" at bounding box center [587, 627] width 40 height 16
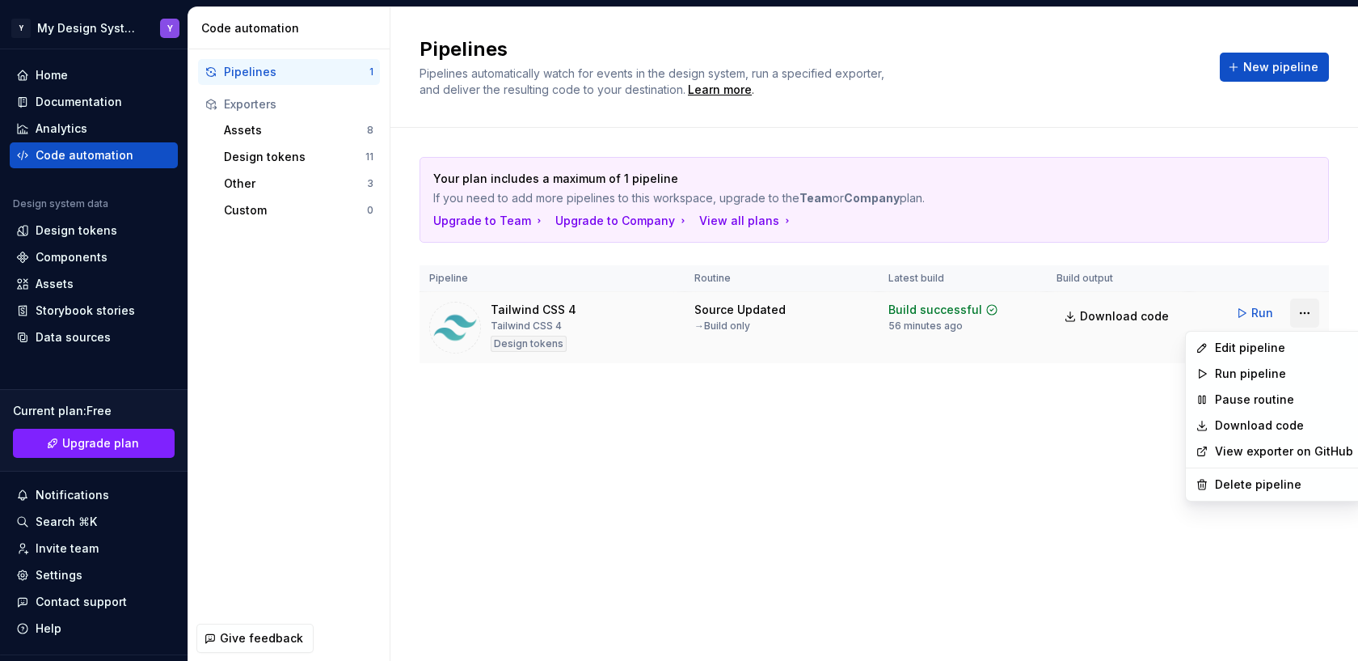
click at [1188, 312] on html "Y My Design System Y Home Documentation Analytics Code automation Design system…" at bounding box center [679, 330] width 1358 height 661
click at [1188, 486] on div "Delete pipeline" at bounding box center [1284, 484] width 138 height 16
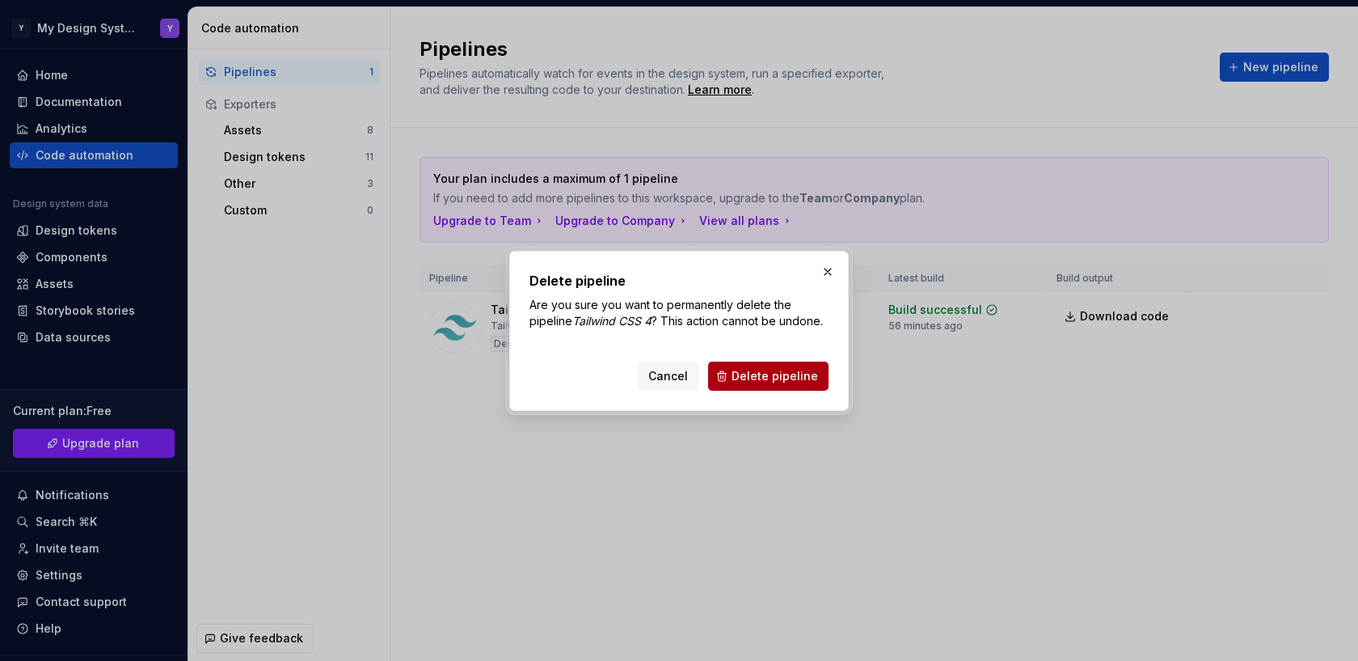
click at [758, 374] on span "Delete pipeline" at bounding box center [775, 376] width 87 height 16
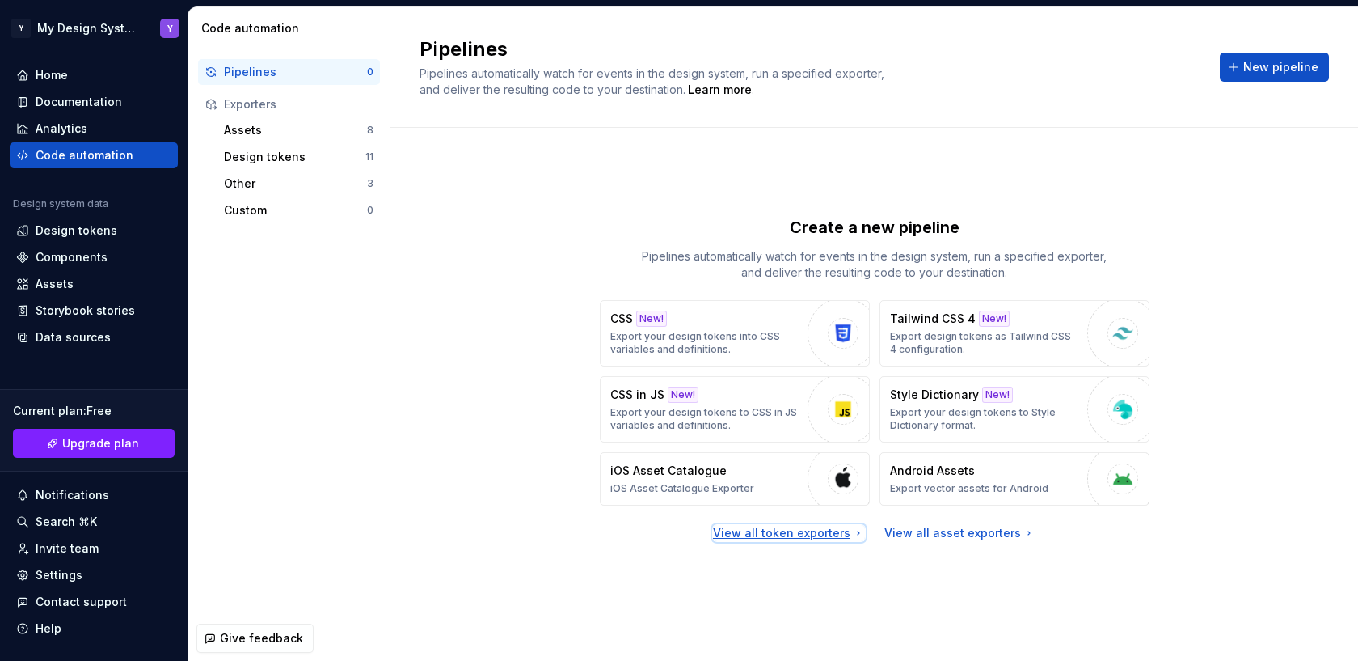
click at [813, 530] on div "View all token exporters" at bounding box center [789, 533] width 152 height 16
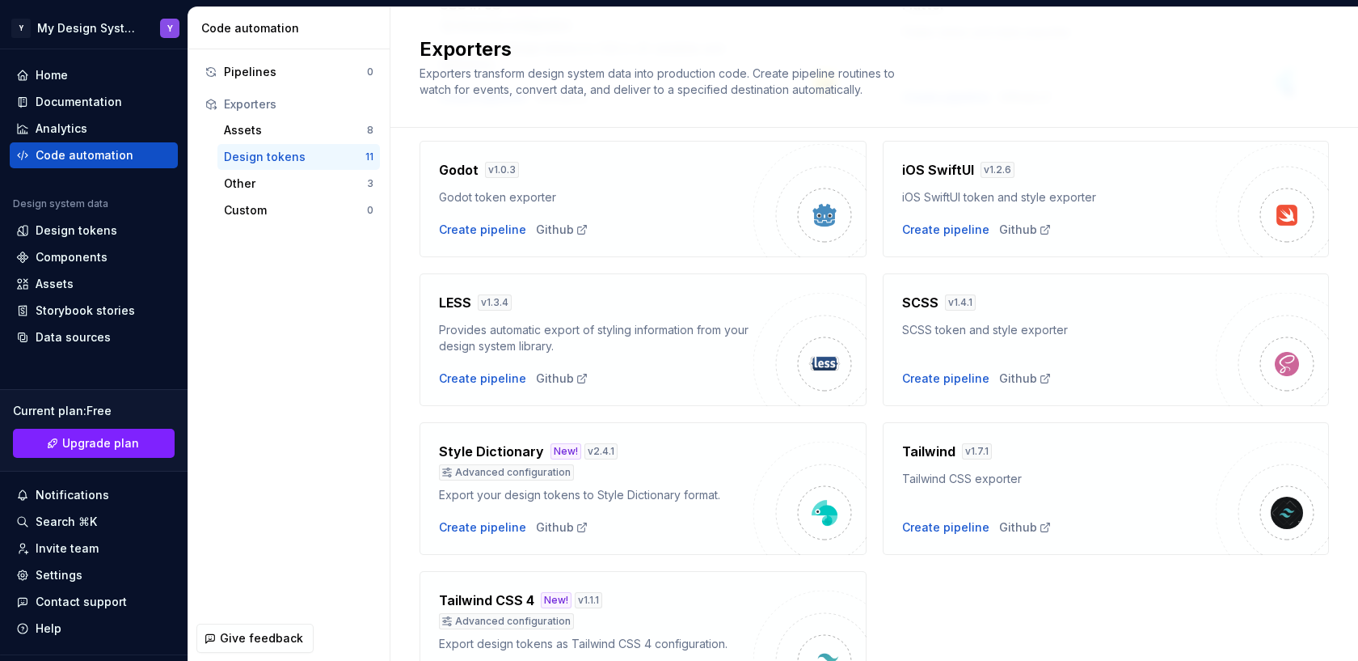
scroll to position [489, 0]
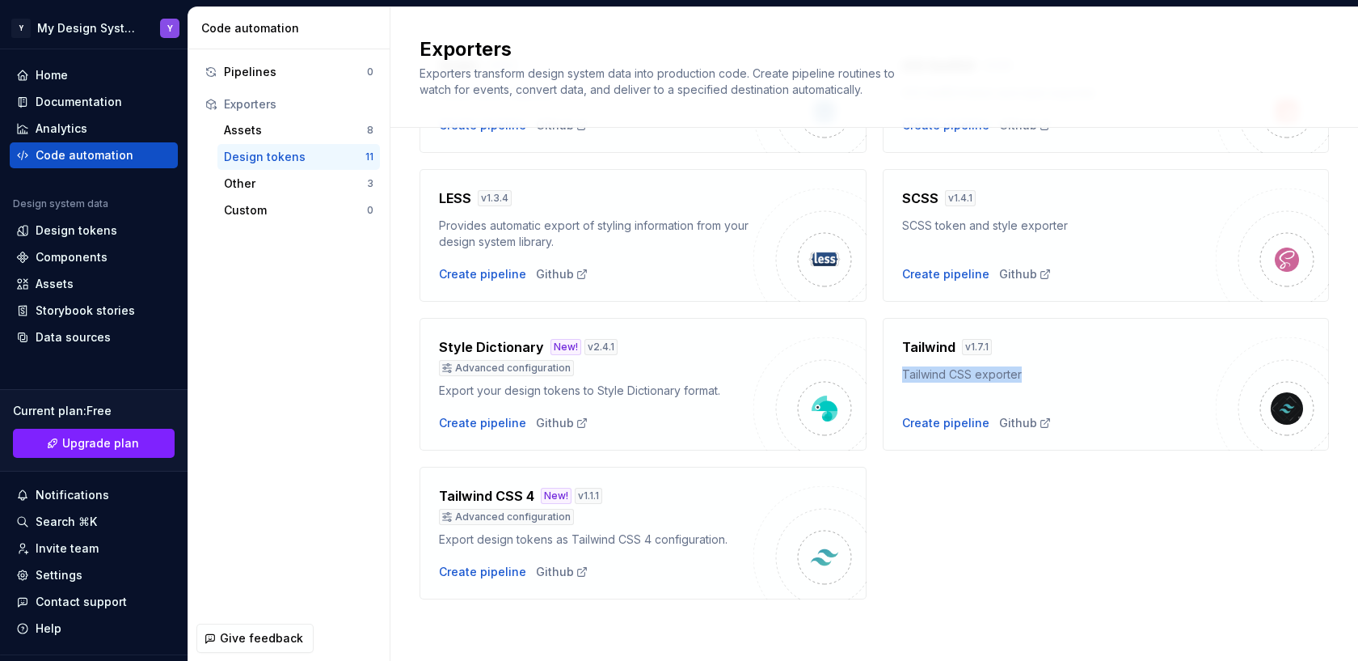
drag, startPoint x: 1030, startPoint y: 370, endPoint x: 905, endPoint y: 375, distance: 125.4
click at [905, 375] on div "Tailwind CSS exporter" at bounding box center [1059, 374] width 315 height 16
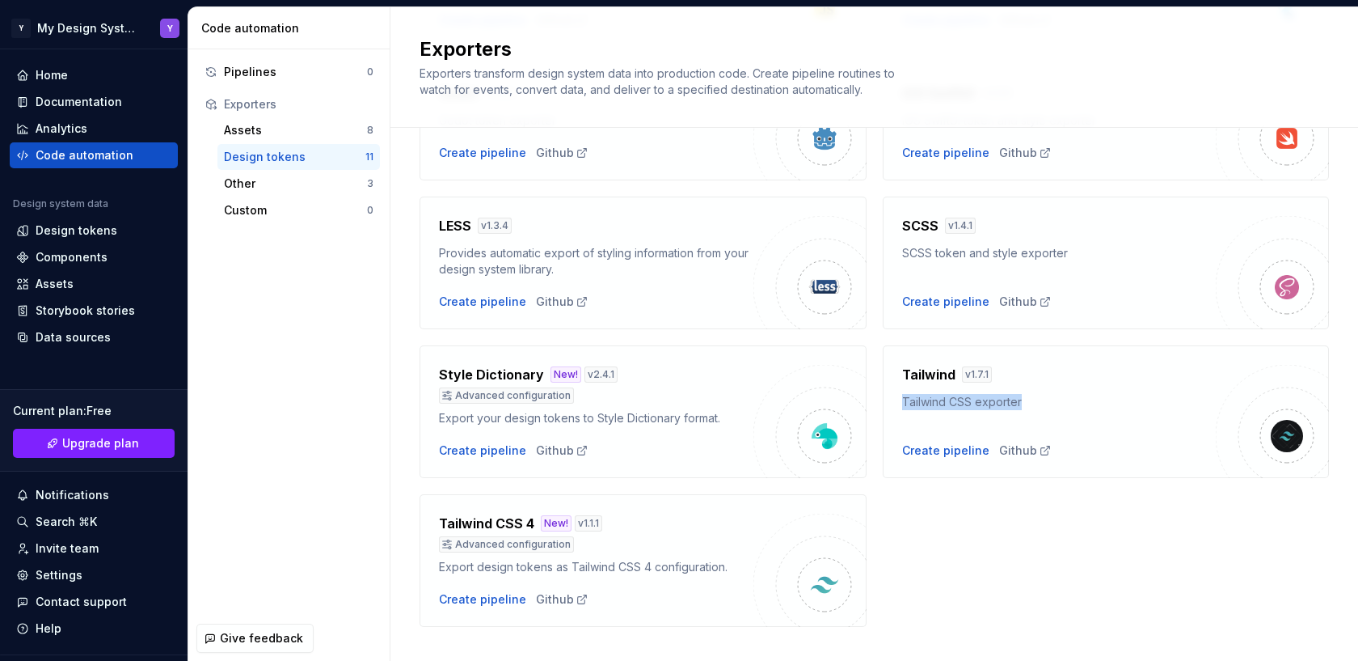
scroll to position [458, 0]
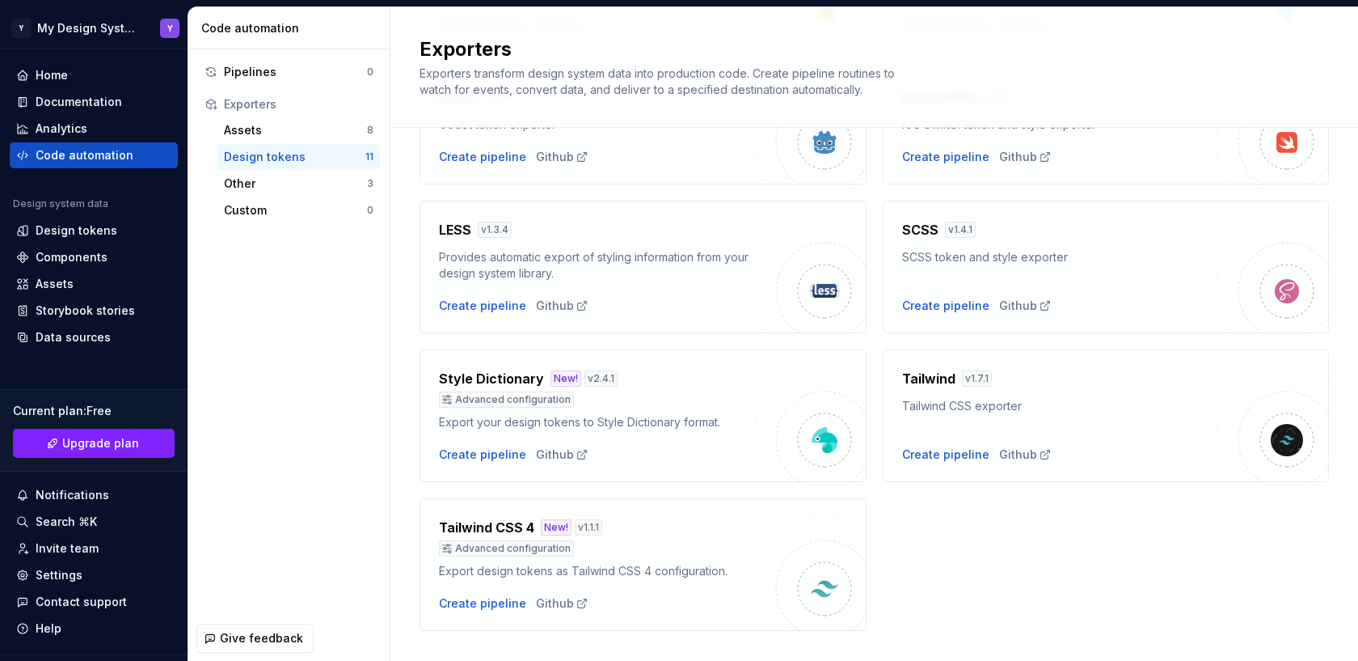
click at [500, 377] on h4 "Style Dictionary" at bounding box center [491, 378] width 105 height 19
click at [481, 457] on div "Create pipeline" at bounding box center [482, 454] width 87 height 16
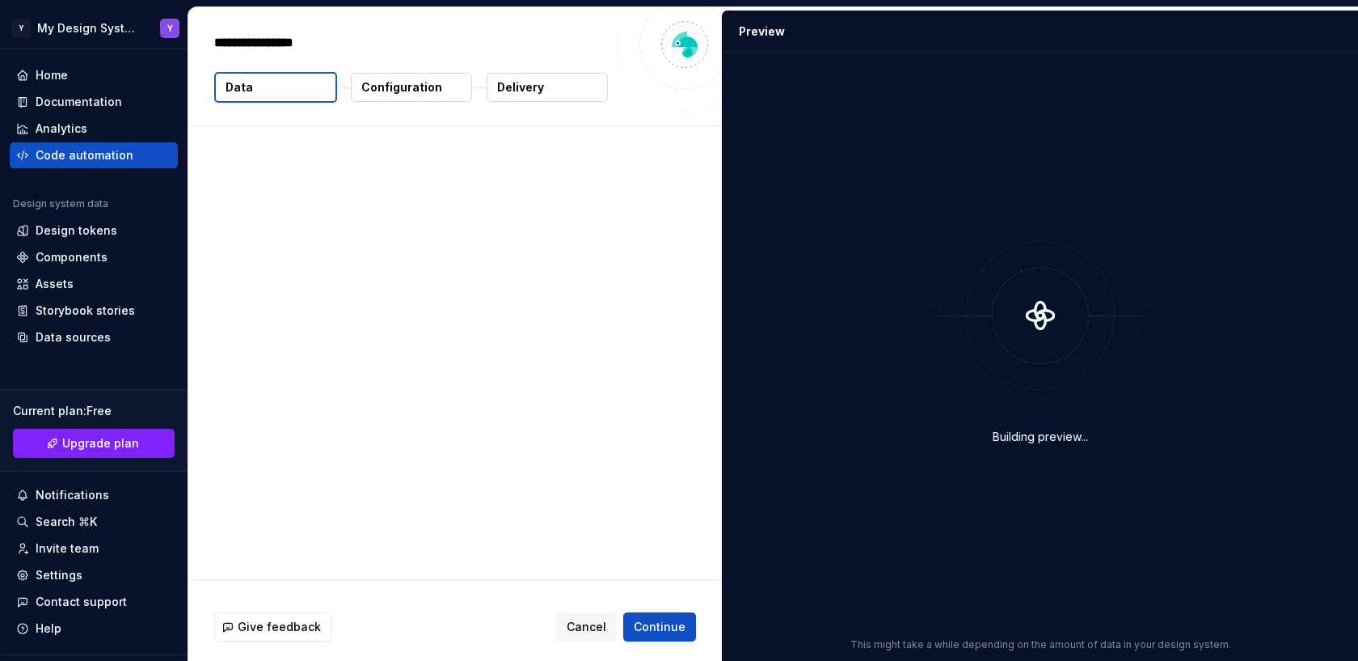
type textarea "*"
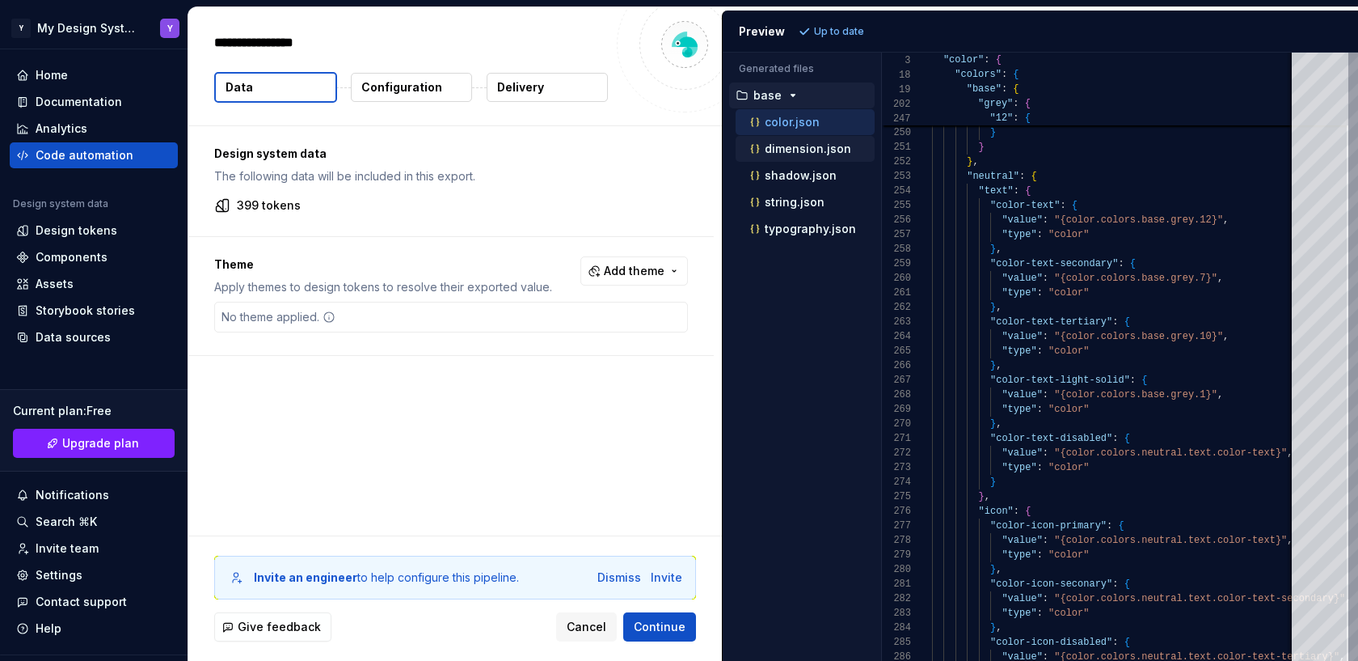
click at [797, 153] on p "dimension.json" at bounding box center [808, 148] width 87 height 13
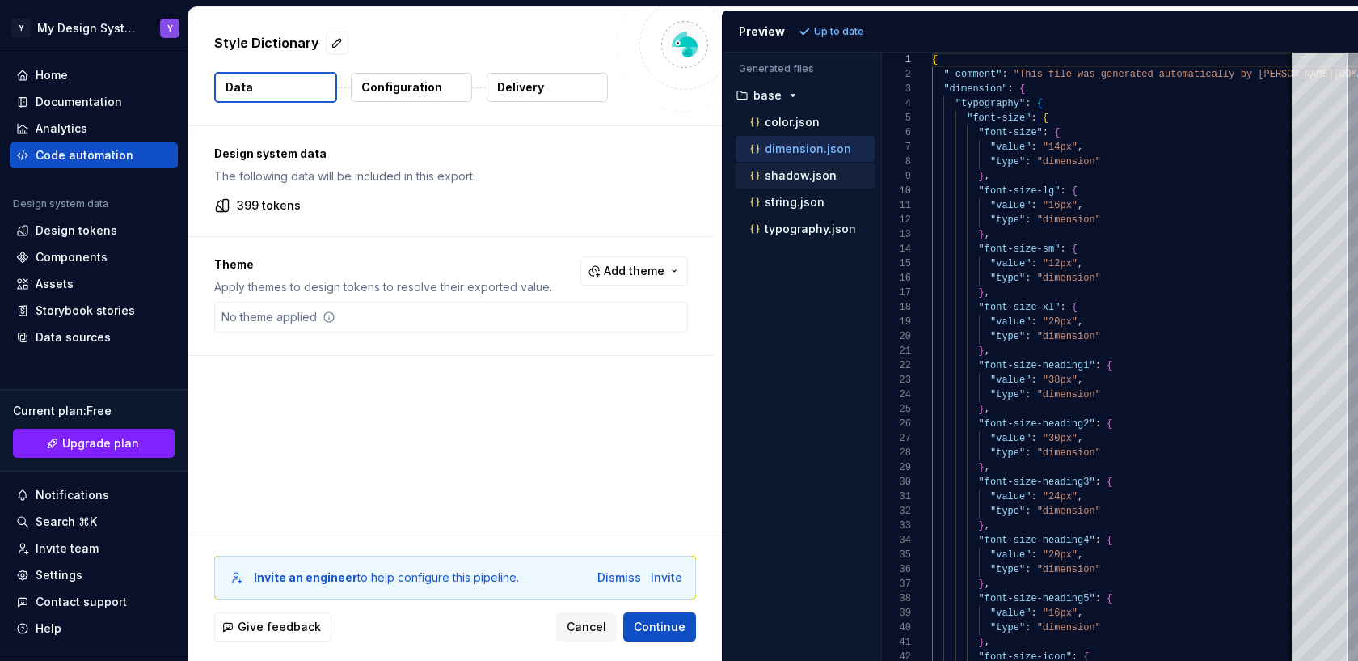
click at [791, 178] on p "shadow.json" at bounding box center [801, 175] width 72 height 13
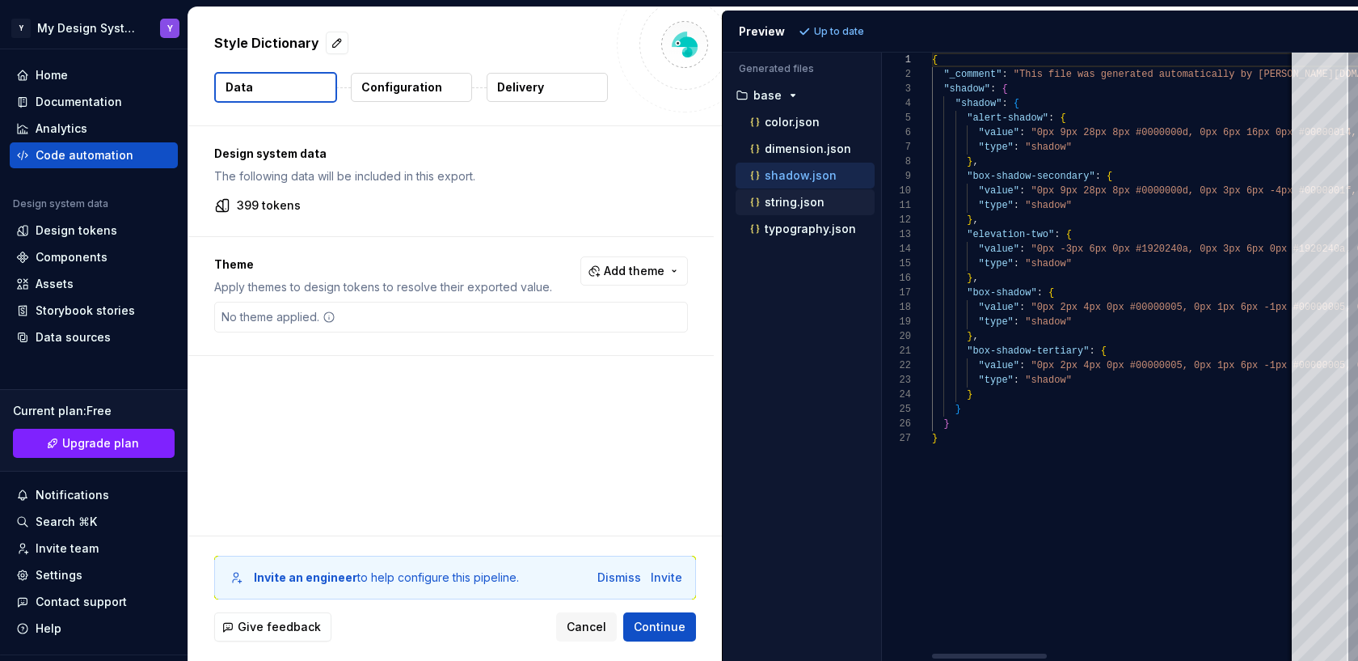
click at [788, 201] on p "string.json" at bounding box center [795, 202] width 60 height 13
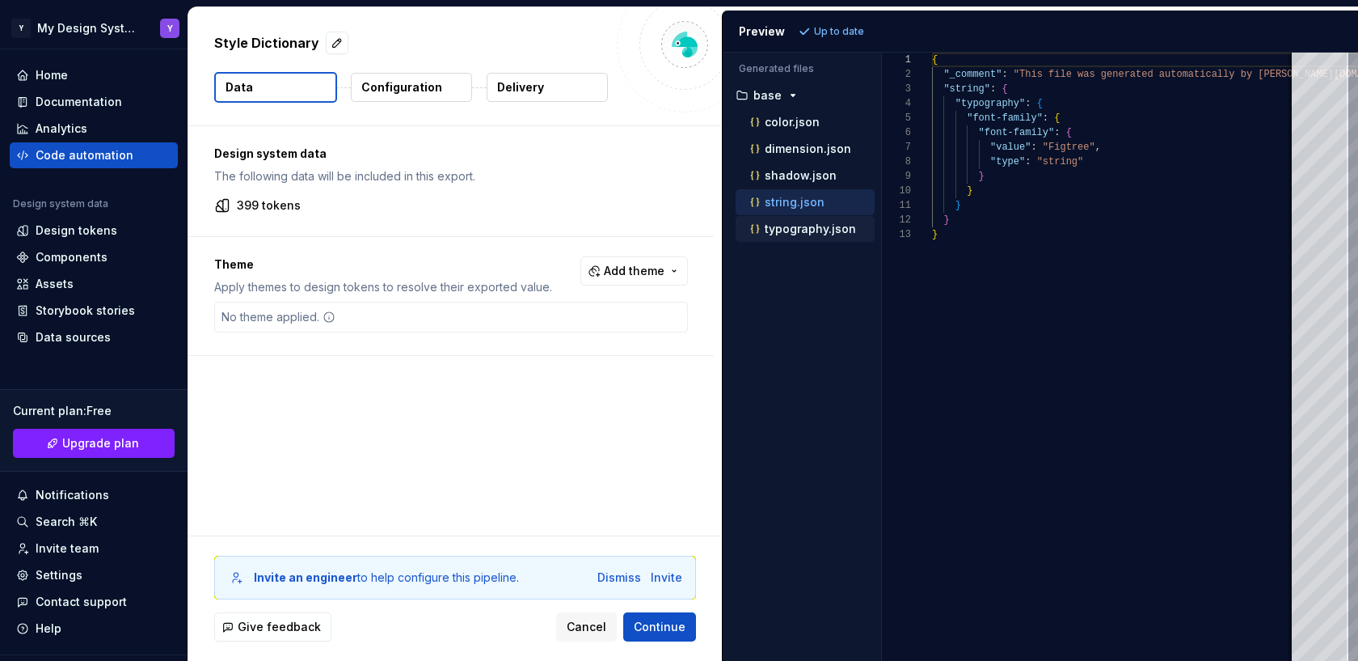
click at [787, 229] on p "typography.json" at bounding box center [810, 228] width 91 height 13
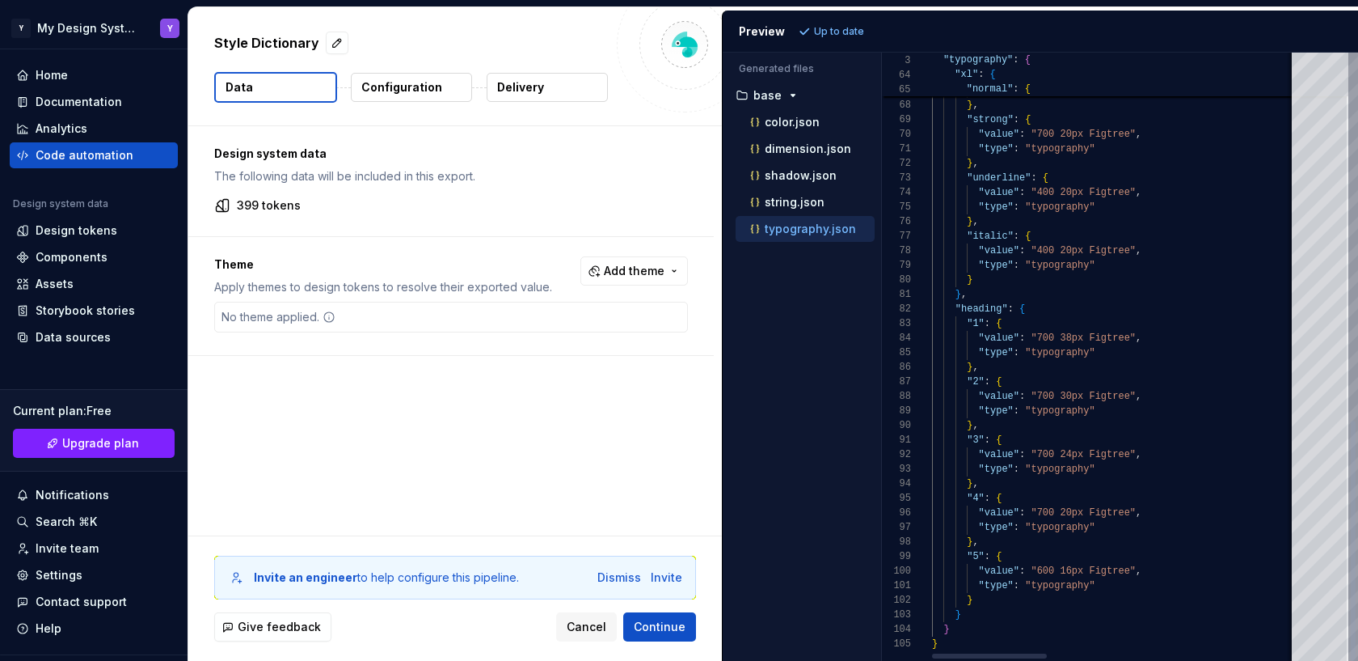
type textarea "**********"
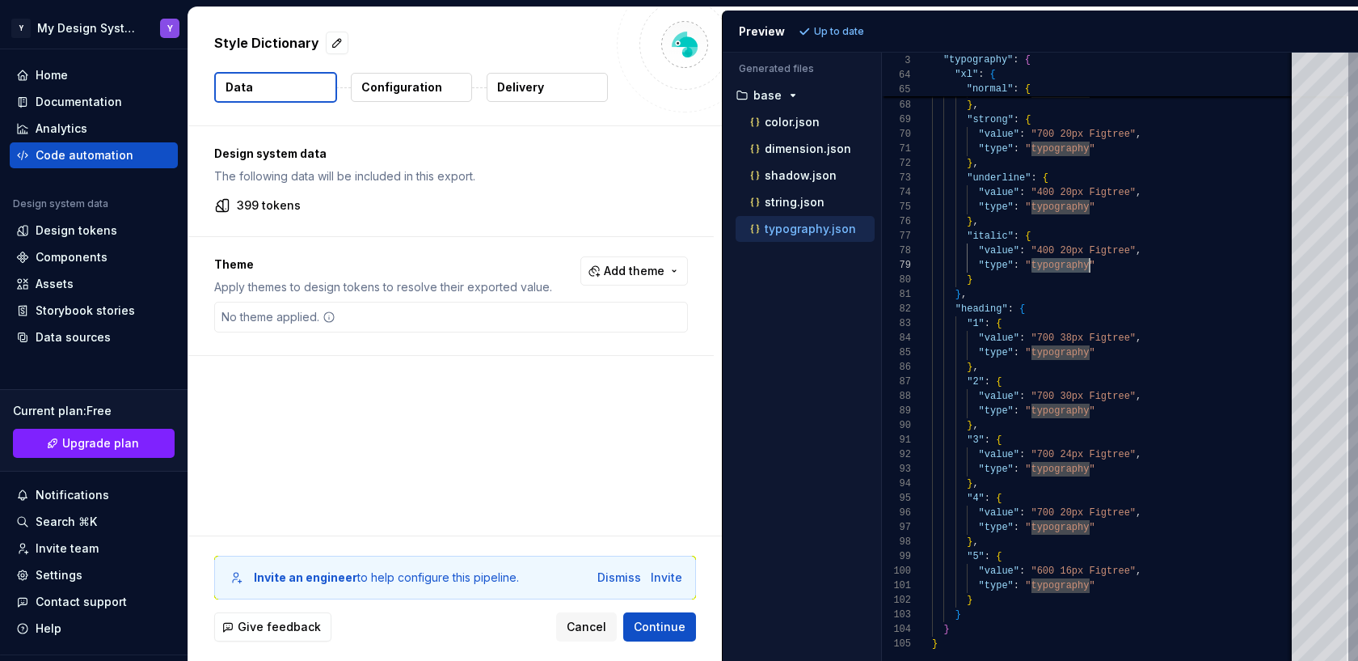
click at [400, 81] on p "Configuration" at bounding box center [401, 87] width 81 height 16
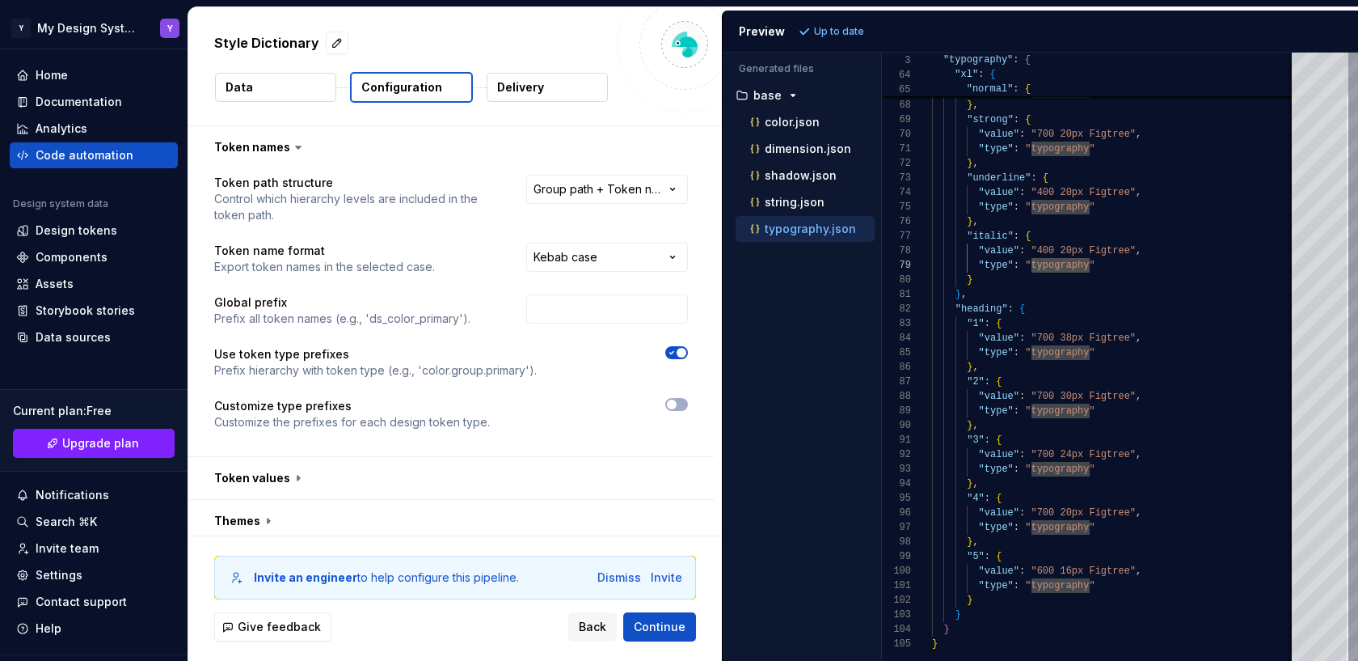
click at [304, 92] on button "Data" at bounding box center [275, 87] width 121 height 29
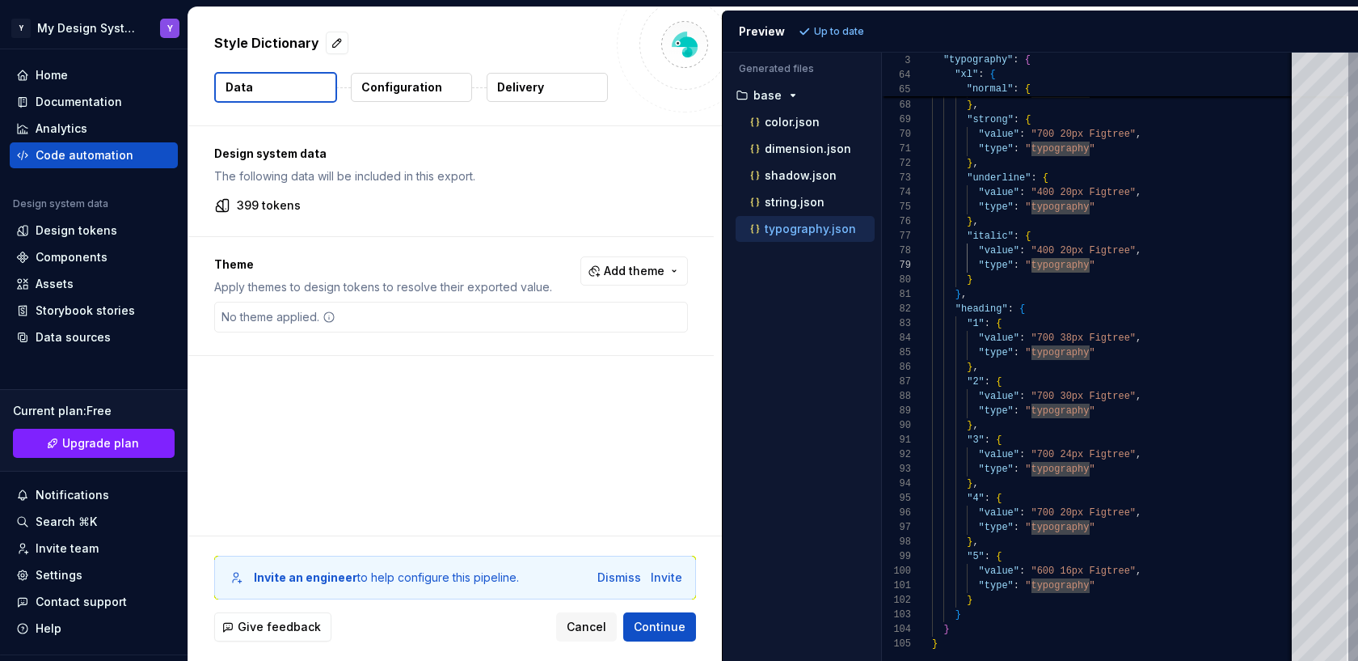
click at [414, 77] on button "Configuration" at bounding box center [411, 87] width 121 height 29
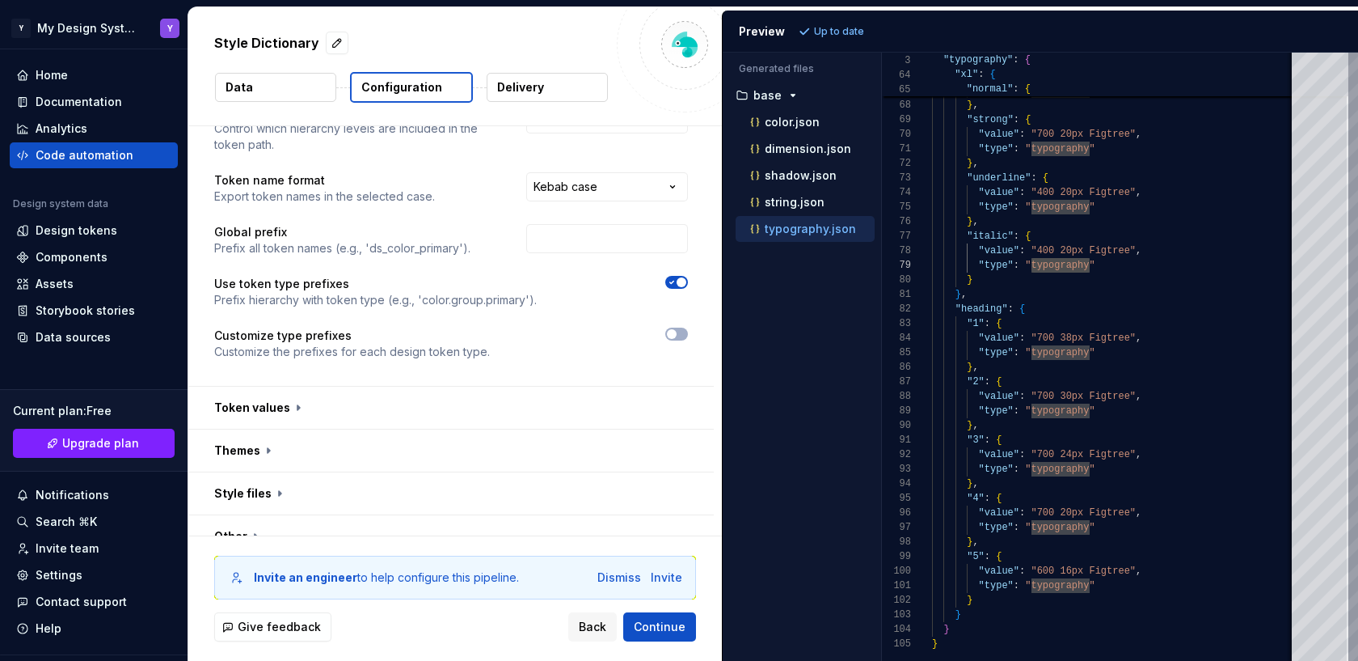
scroll to position [93, 0]
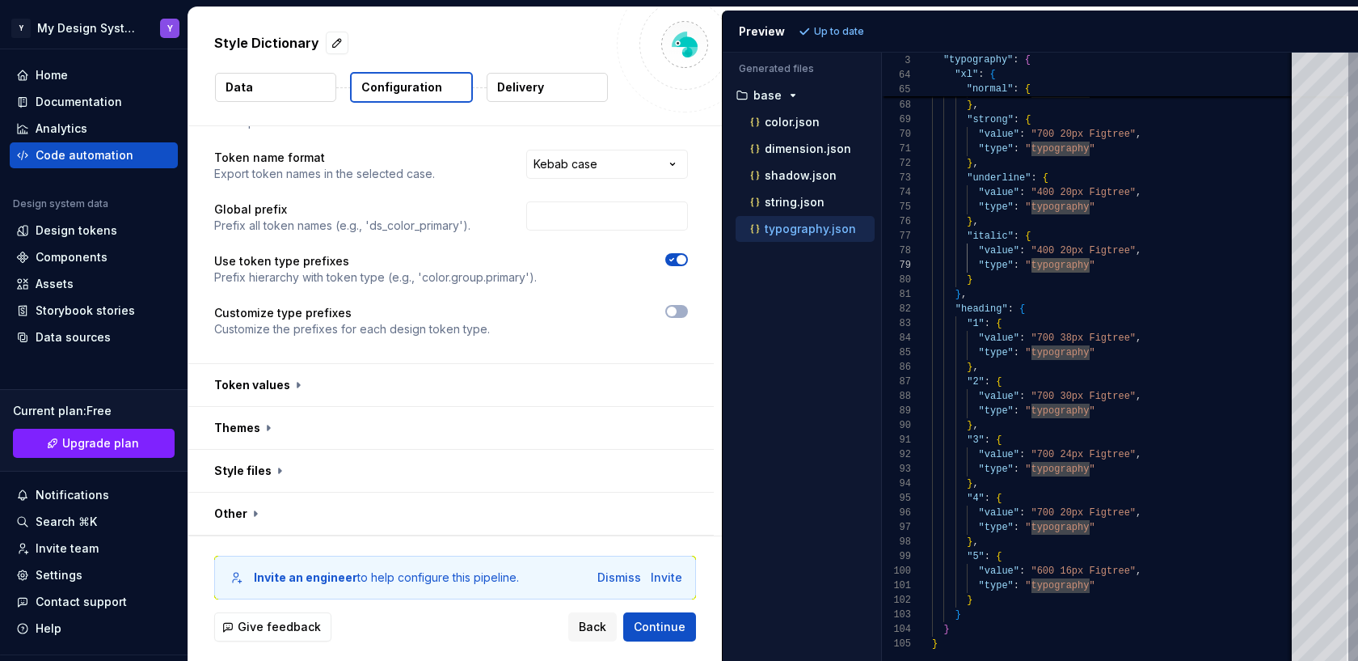
click at [536, 88] on p "Delivery" at bounding box center [520, 87] width 47 height 16
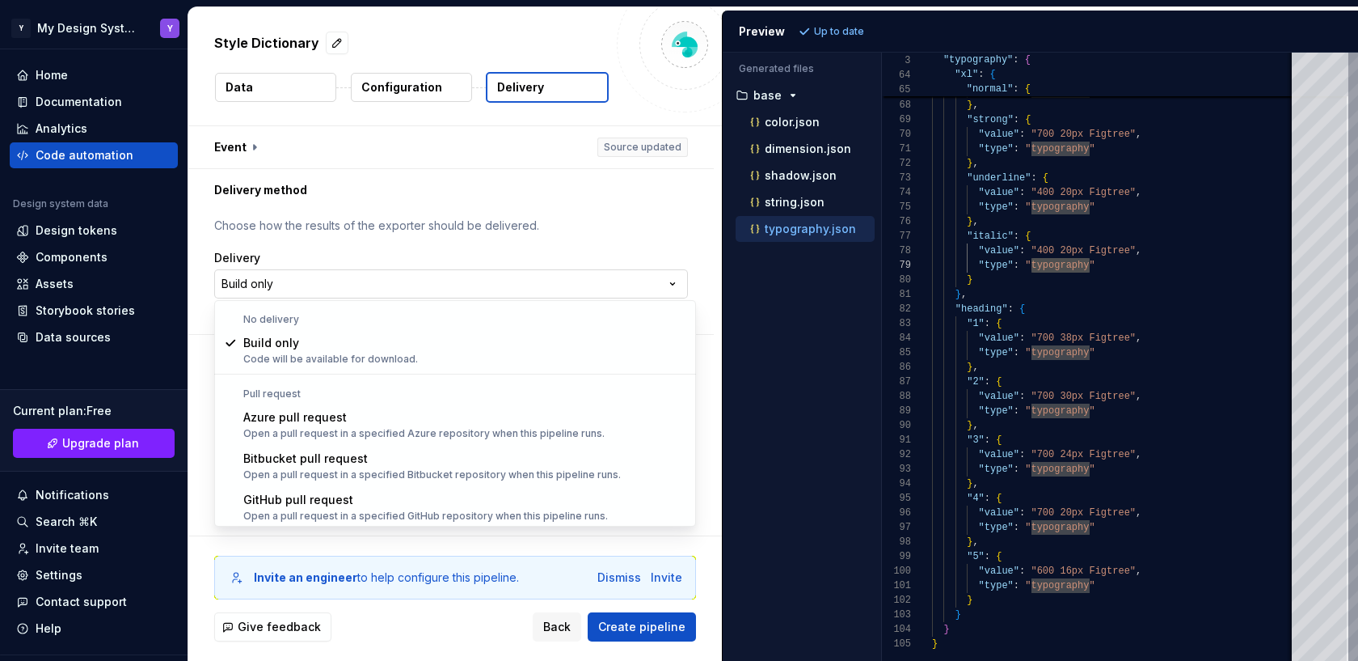
click at [289, 289] on html "**********" at bounding box center [679, 330] width 1358 height 661
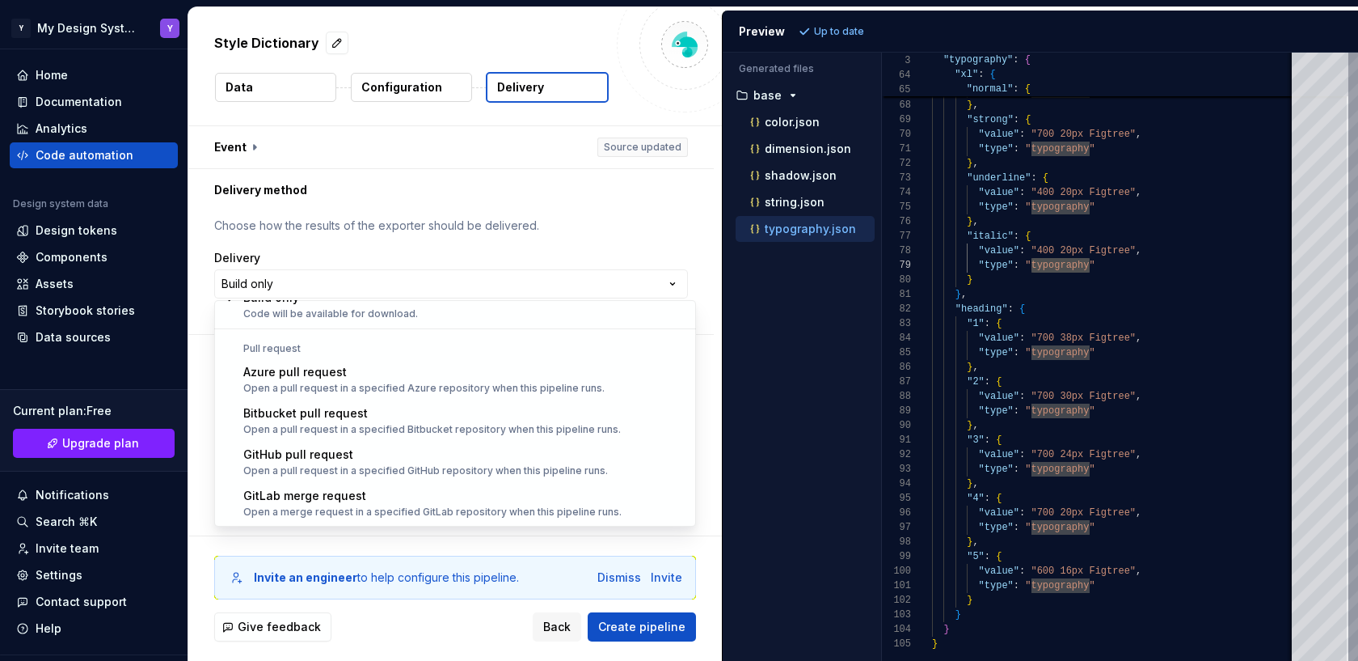
click at [645, 569] on html "**********" at bounding box center [679, 330] width 1358 height 661
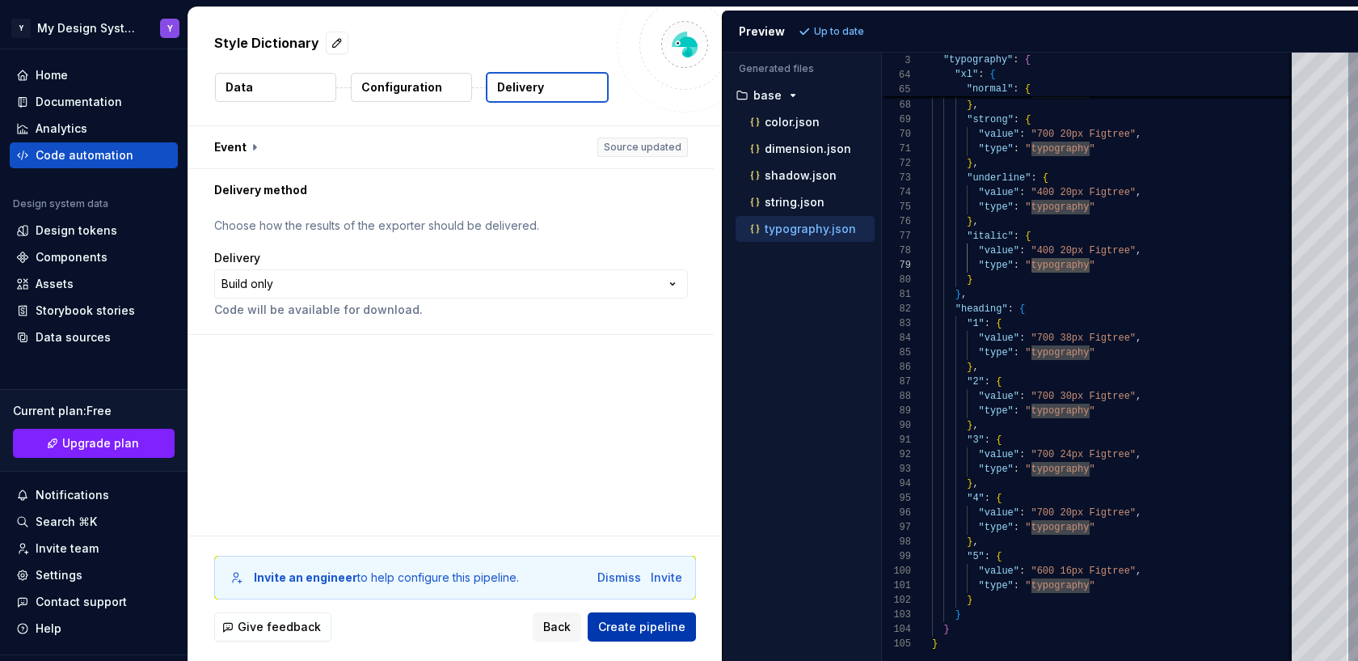
click at [650, 569] on span "Create pipeline" at bounding box center [641, 627] width 87 height 16
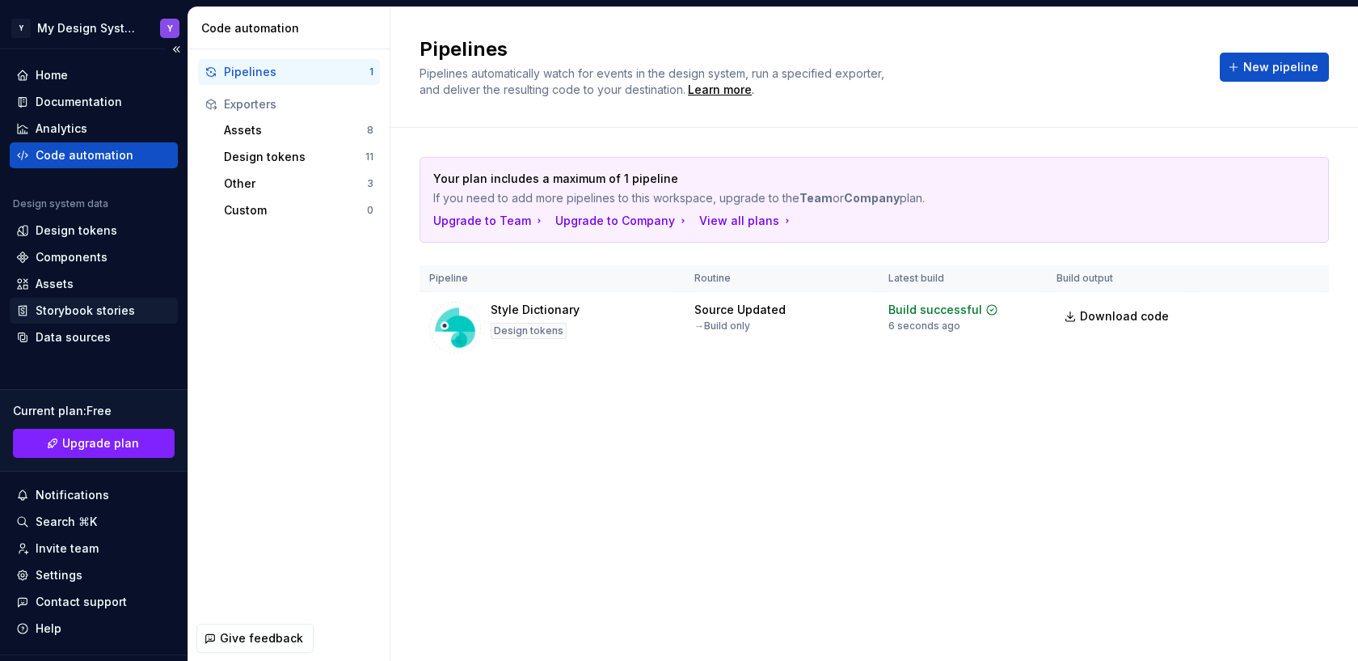
click at [82, 310] on div "Storybook stories" at bounding box center [85, 310] width 99 height 16
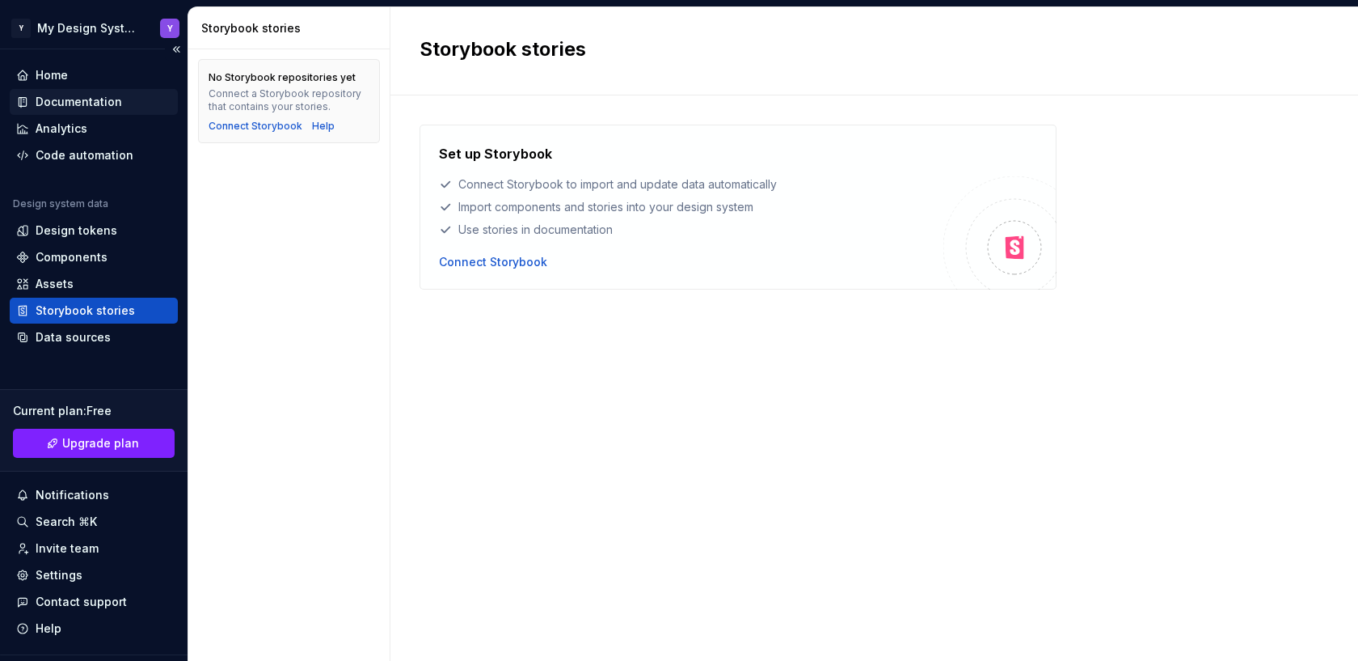
click at [73, 102] on div "Documentation" at bounding box center [79, 102] width 87 height 16
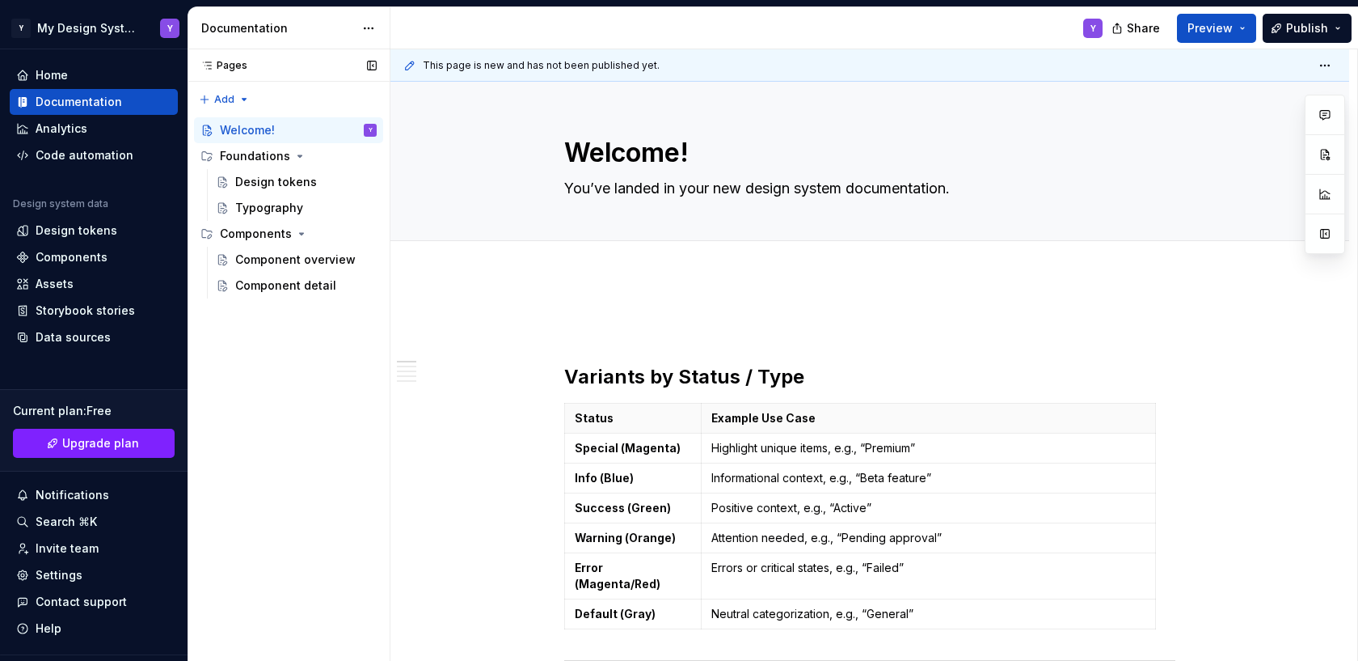
type textarea "*"
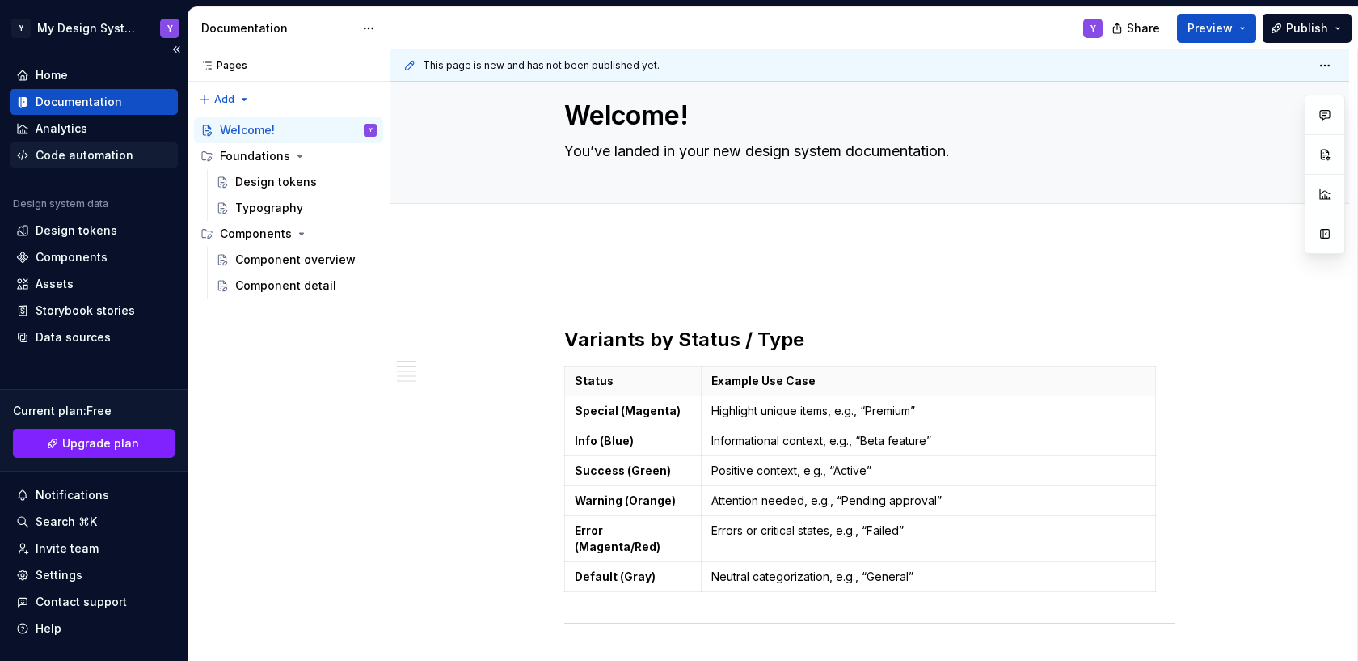
click at [94, 153] on div "Code automation" at bounding box center [85, 155] width 98 height 16
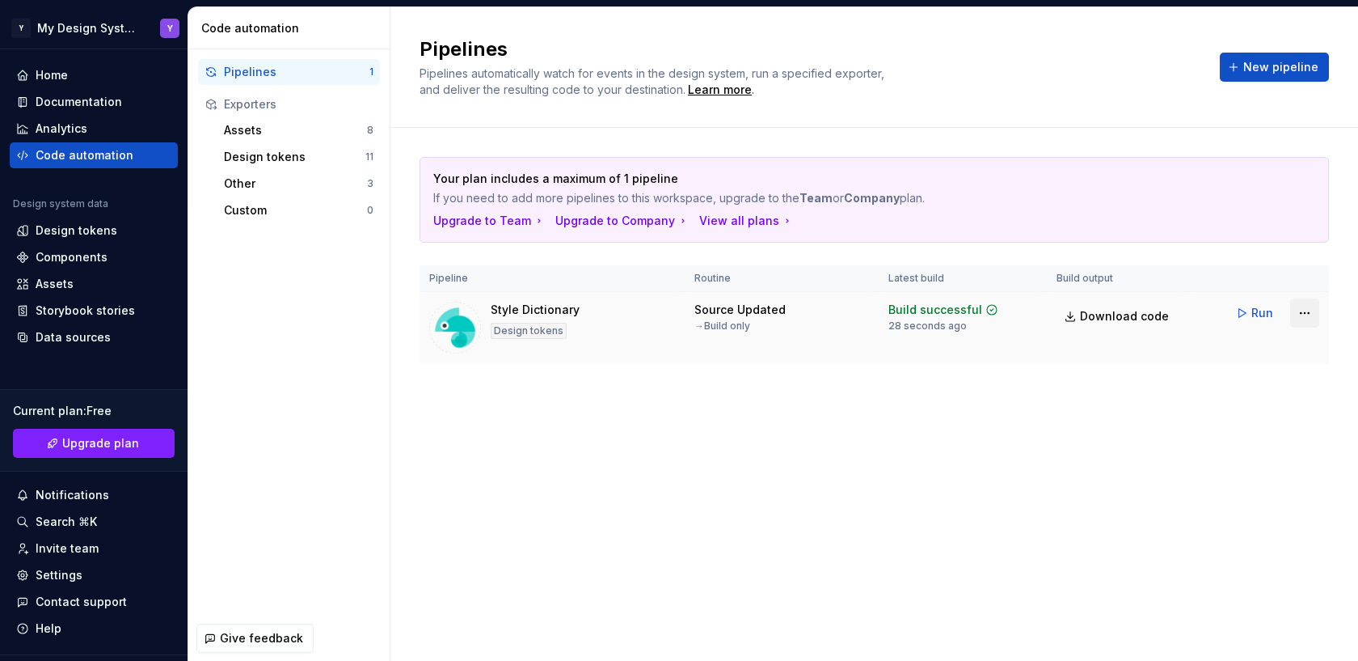
click at [1188, 315] on html "Y My Design System Y Home Documentation Analytics Code automation Design system…" at bounding box center [679, 330] width 1358 height 661
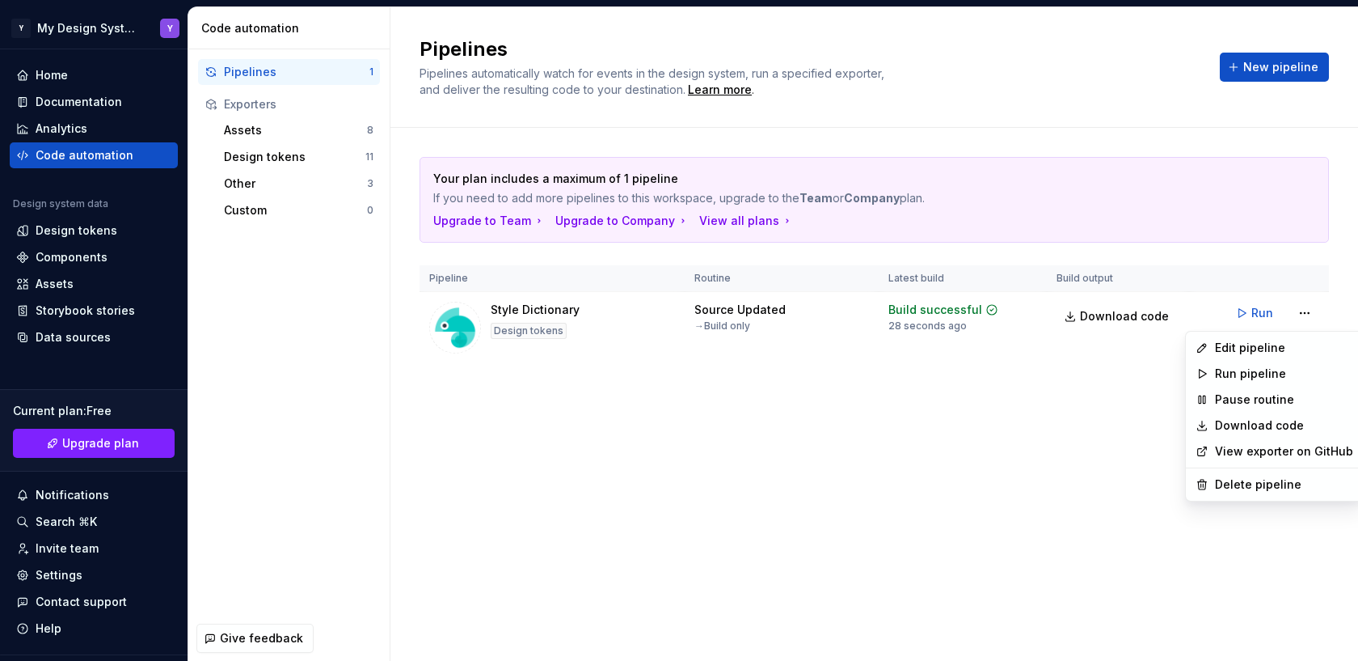
drag, startPoint x: 1269, startPoint y: 349, endPoint x: 1262, endPoint y: 432, distance: 83.6
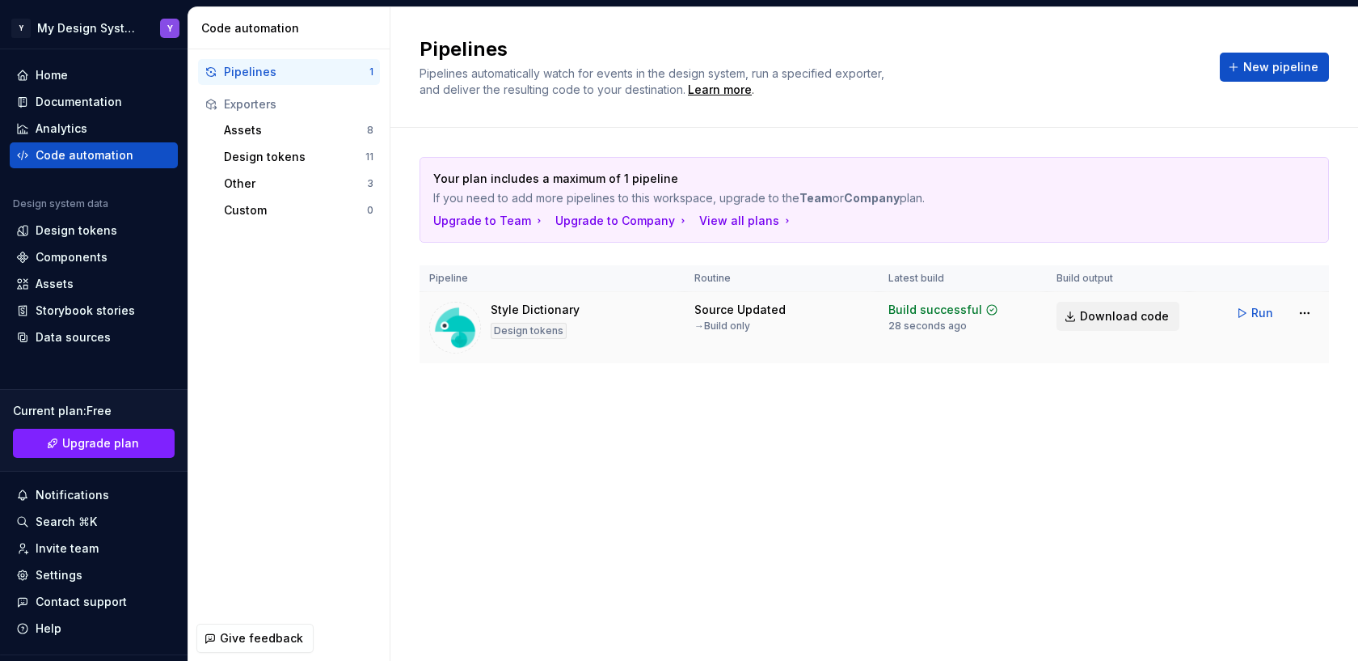
click at [1150, 318] on span "Download code" at bounding box center [1124, 316] width 89 height 16
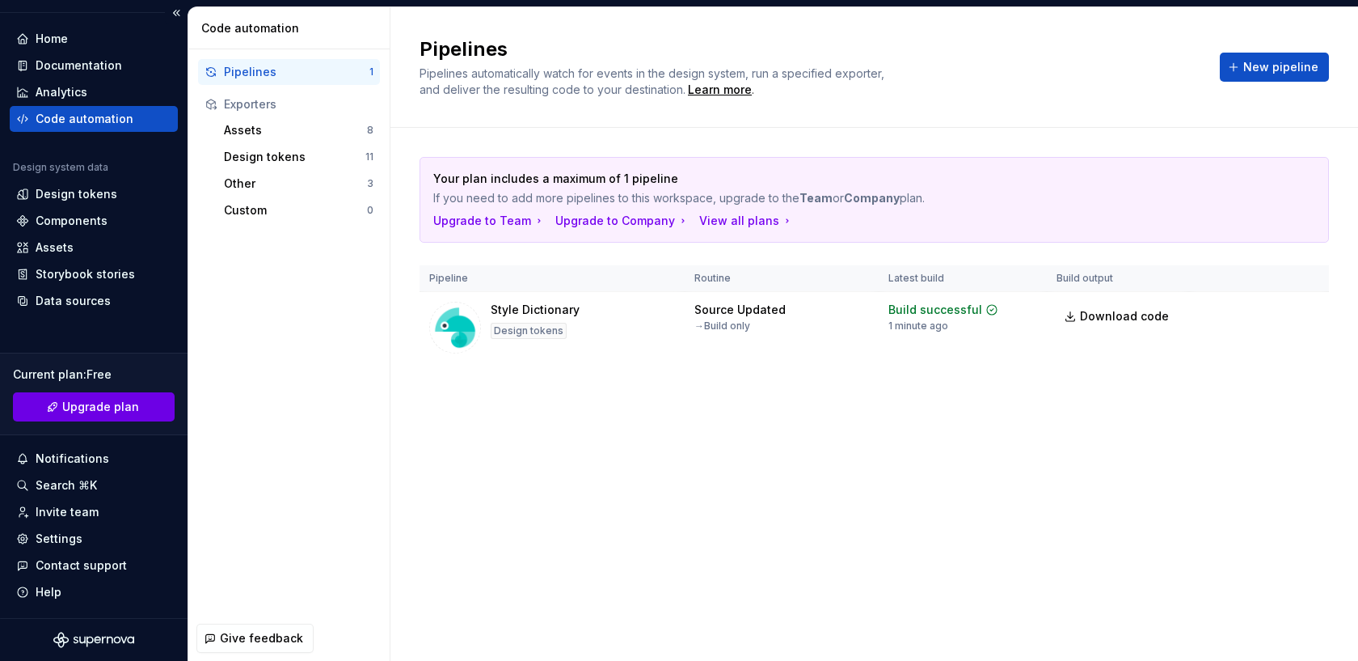
click at [71, 410] on span "Upgrade plan" at bounding box center [100, 407] width 77 height 16
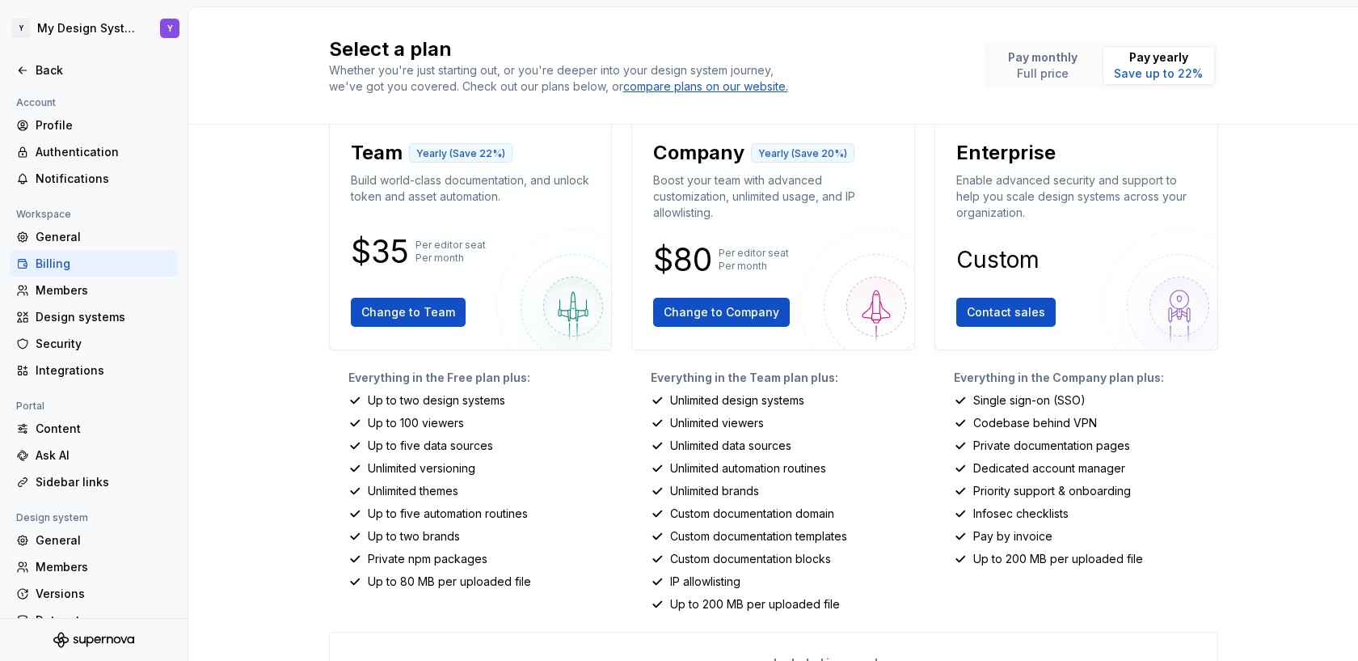
scroll to position [25, 0]
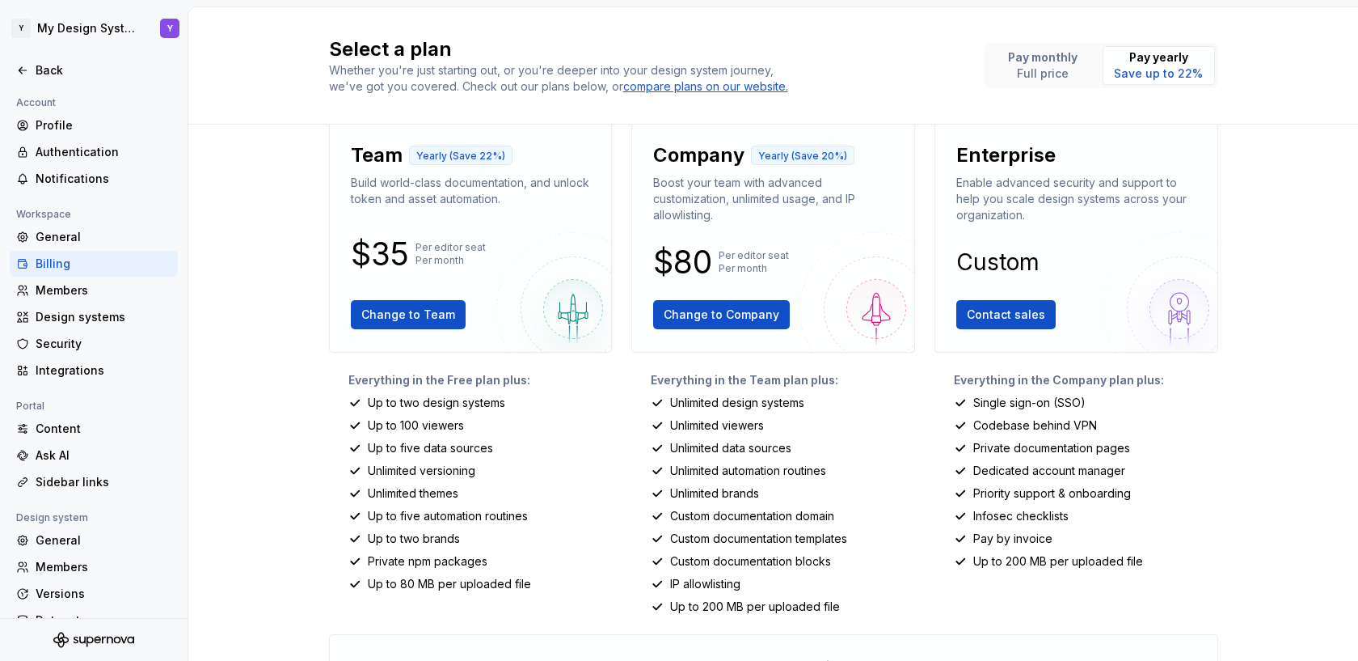
click at [411, 251] on div "$35 Per editor seat Per month" at bounding box center [471, 254] width 240 height 26
drag, startPoint x: 403, startPoint y: 251, endPoint x: 359, endPoint y: 250, distance: 44.5
click at [359, 250] on p "$35" at bounding box center [380, 253] width 58 height 19
click at [367, 251] on p "$35" at bounding box center [380, 253] width 58 height 19
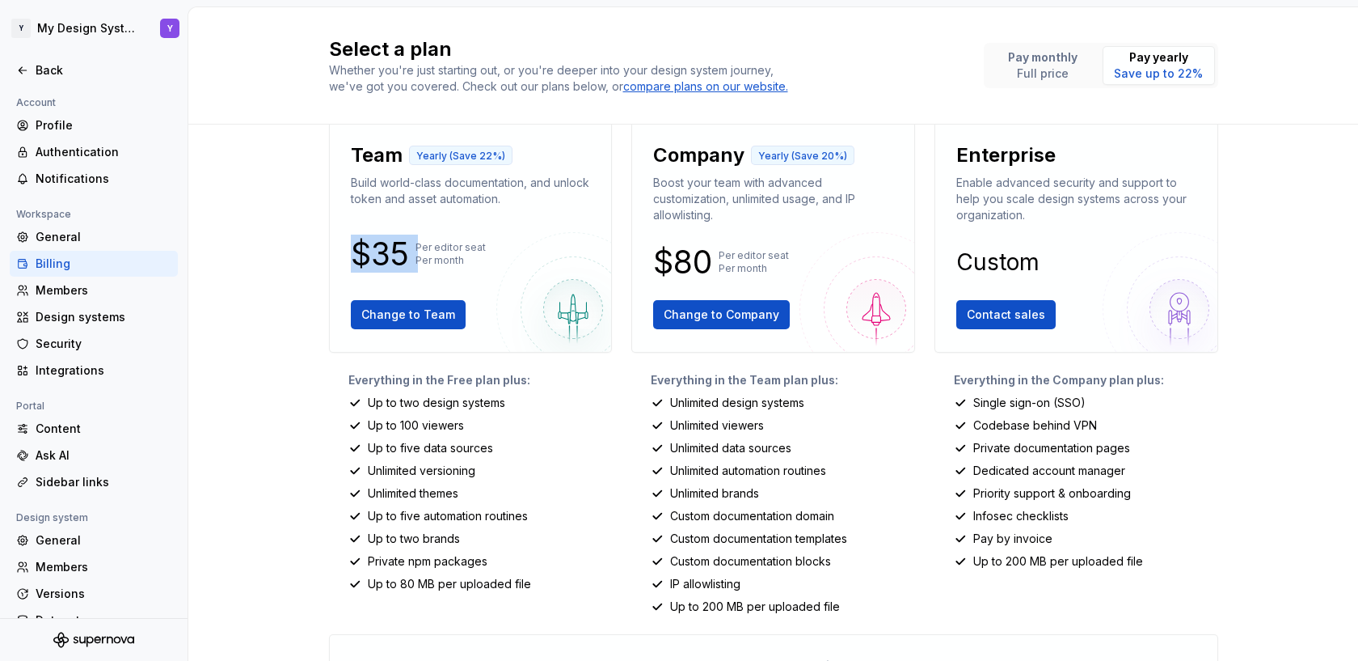
click at [367, 251] on p "$35" at bounding box center [380, 253] width 58 height 19
click at [385, 252] on p "$35" at bounding box center [380, 253] width 58 height 19
drag, startPoint x: 426, startPoint y: 243, endPoint x: 474, endPoint y: 247, distance: 48.0
click at [474, 247] on p "Per editor seat Per month" at bounding box center [451, 254] width 70 height 26
drag, startPoint x: 371, startPoint y: 425, endPoint x: 439, endPoint y: 427, distance: 67.9
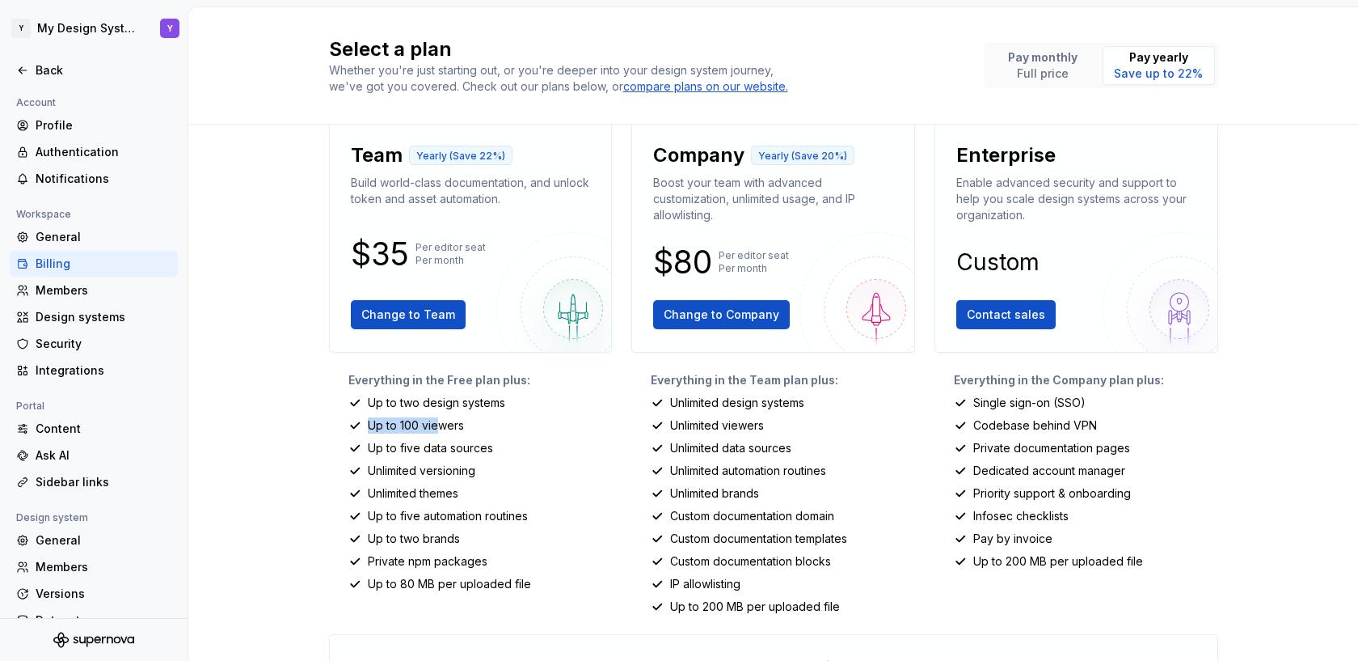
click at [439, 427] on p "Up to 100 viewers" at bounding box center [416, 425] width 96 height 16
drag, startPoint x: 385, startPoint y: 448, endPoint x: 487, endPoint y: 453, distance: 102.0
click at [487, 454] on p "Up to five data sources" at bounding box center [430, 448] width 125 height 16
click at [408, 469] on p "Unlimited versioning" at bounding box center [422, 471] width 108 height 16
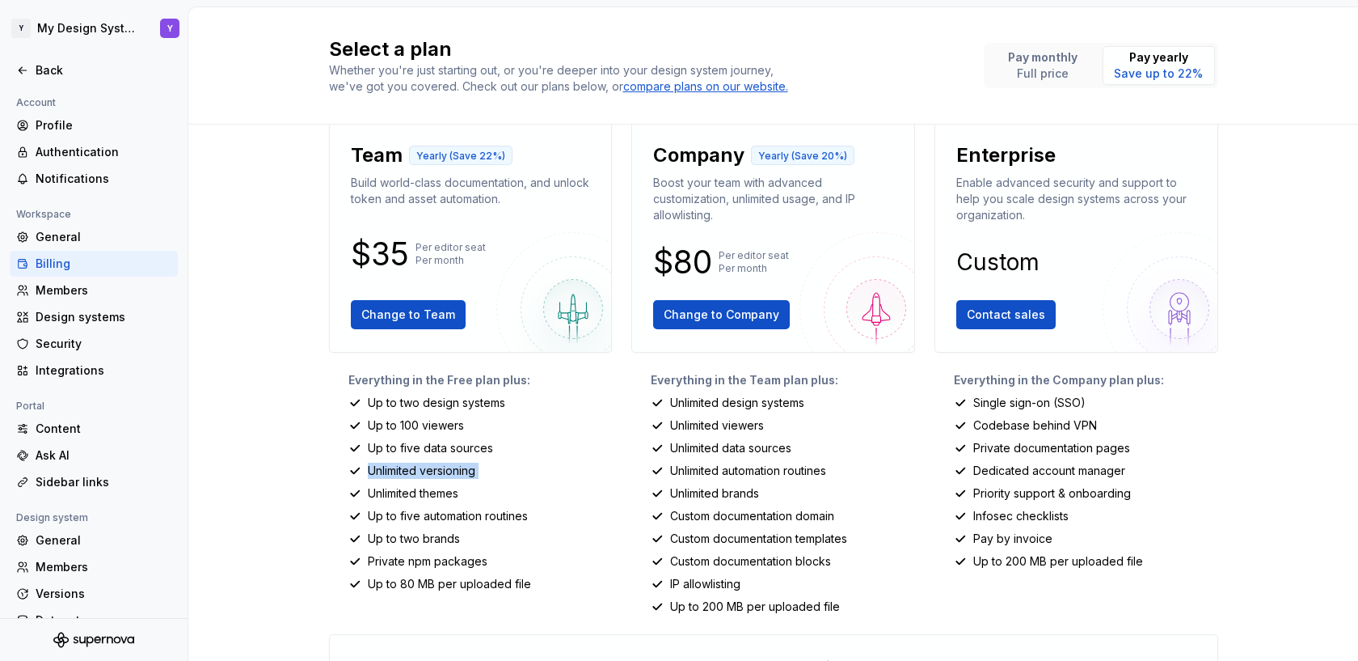
click at [408, 469] on p "Unlimited versioning" at bounding box center [422, 471] width 108 height 16
click at [394, 492] on p "Unlimited themes" at bounding box center [413, 493] width 91 height 16
drag, startPoint x: 395, startPoint y: 515, endPoint x: 526, endPoint y: 523, distance: 131.2
click at [526, 526] on div "Everything in the Free plan plus: Up to two design systems Up to 100 viewers Up…" at bounding box center [471, 493] width 284 height 243
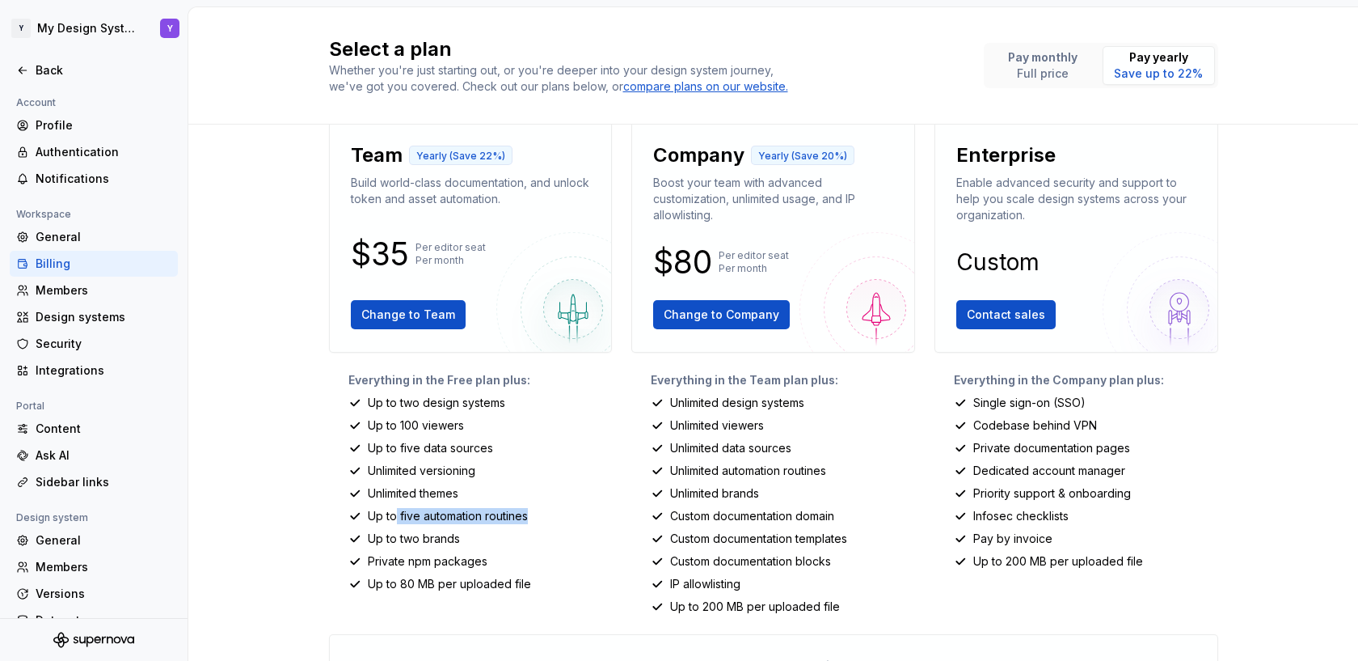
click at [505, 513] on p "Up to five automation routines" at bounding box center [448, 516] width 160 height 16
click at [746, 467] on p "Unlimited automation routines" at bounding box center [748, 471] width 156 height 16
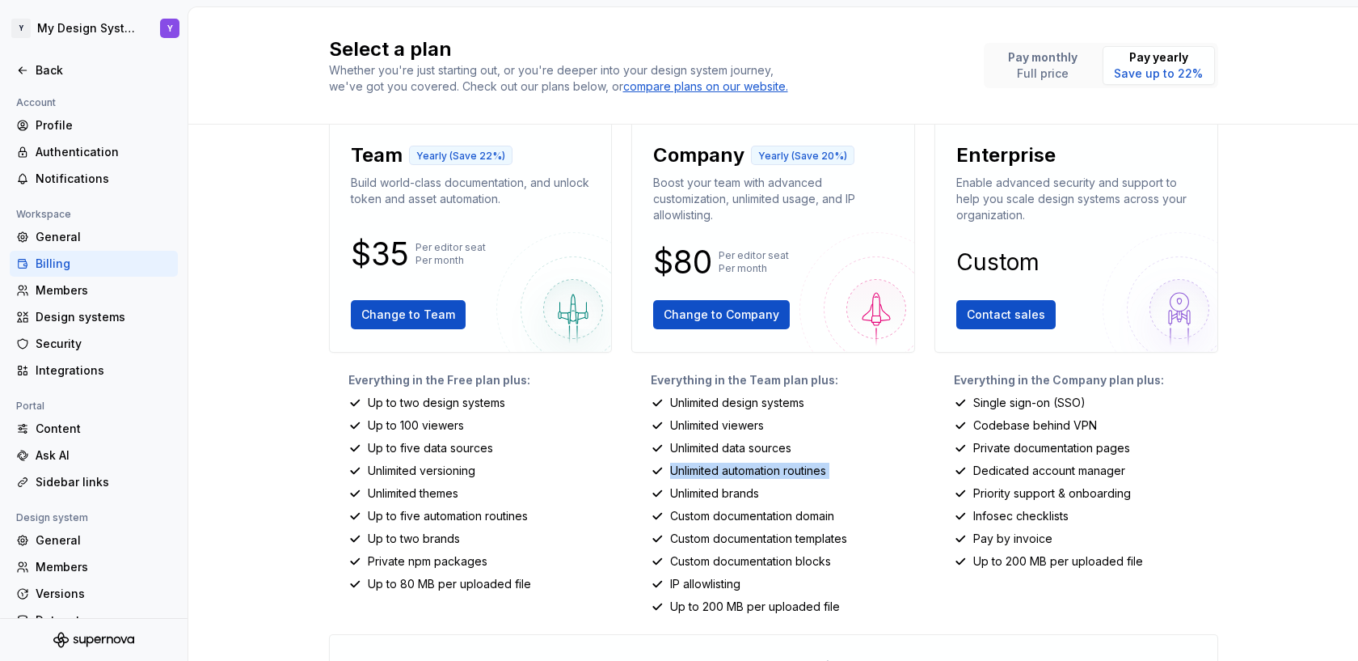
click at [746, 467] on p "Unlimited automation routines" at bounding box center [748, 471] width 156 height 16
click at [389, 560] on p "Private npm packages" at bounding box center [428, 561] width 120 height 16
click at [21, 70] on icon at bounding box center [22, 70] width 7 height 6
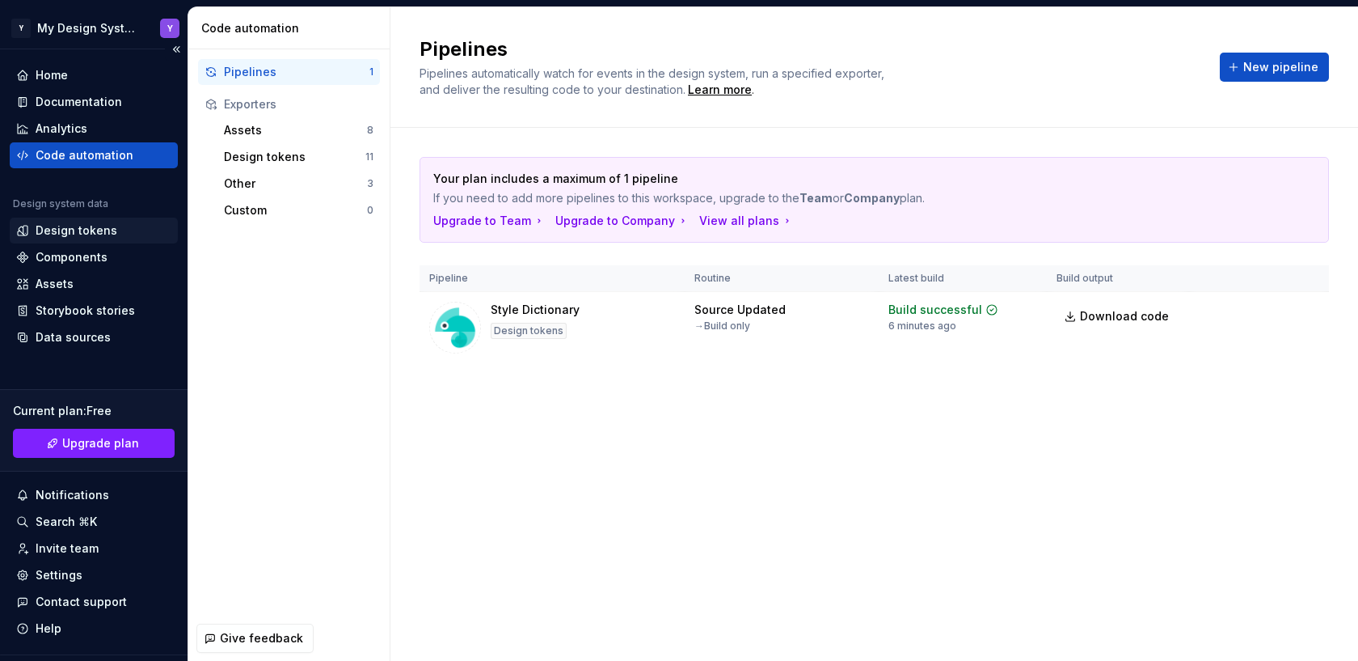
click at [89, 227] on div "Design tokens" at bounding box center [77, 230] width 82 height 16
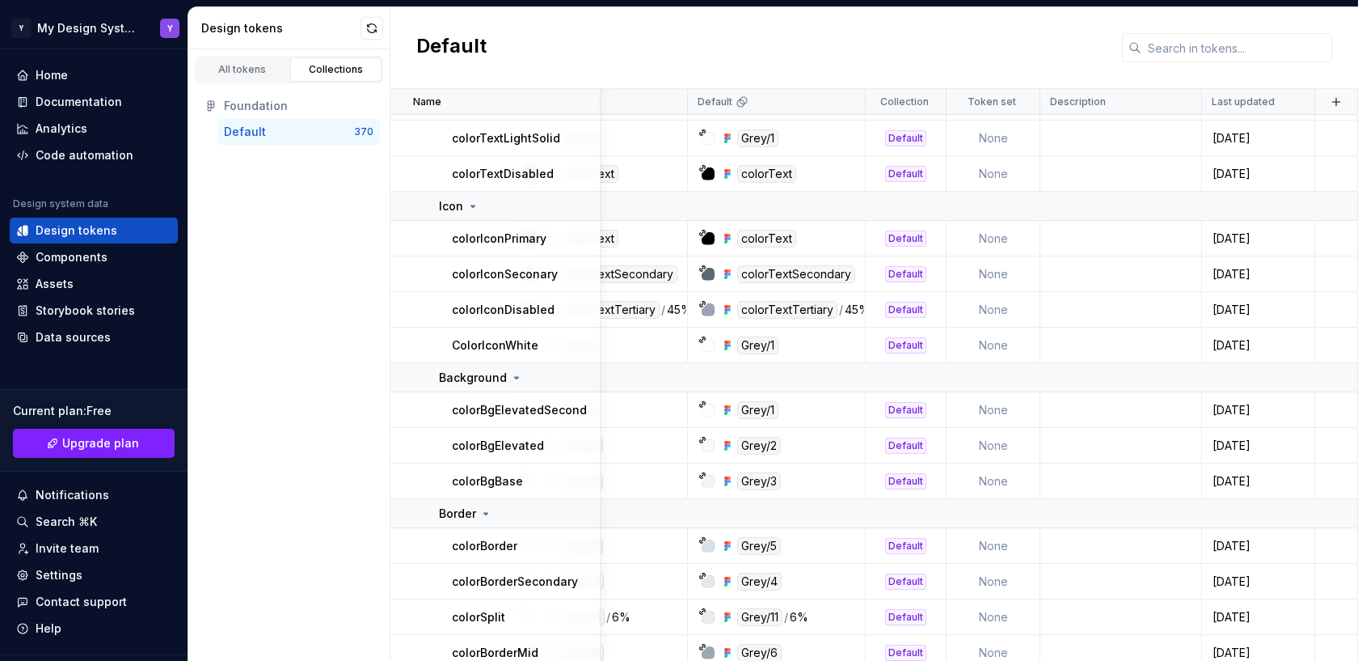
scroll to position [2358, 91]
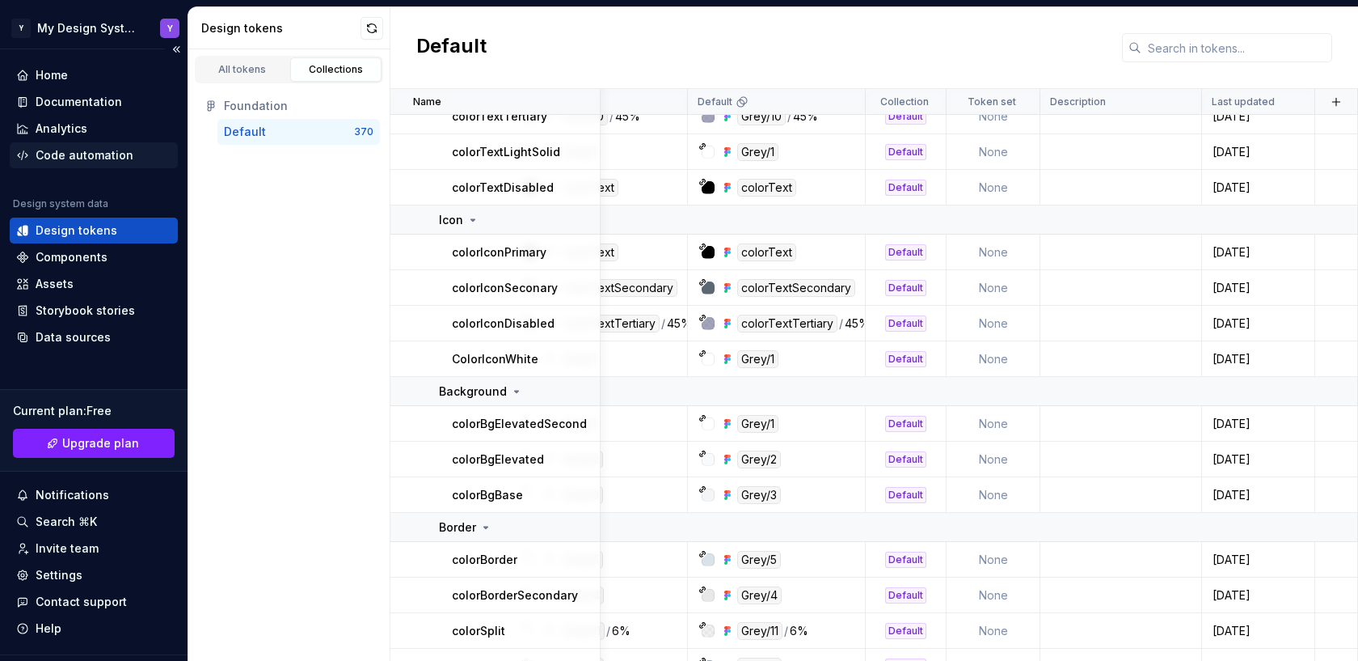
click at [115, 151] on div "Code automation" at bounding box center [85, 155] width 98 height 16
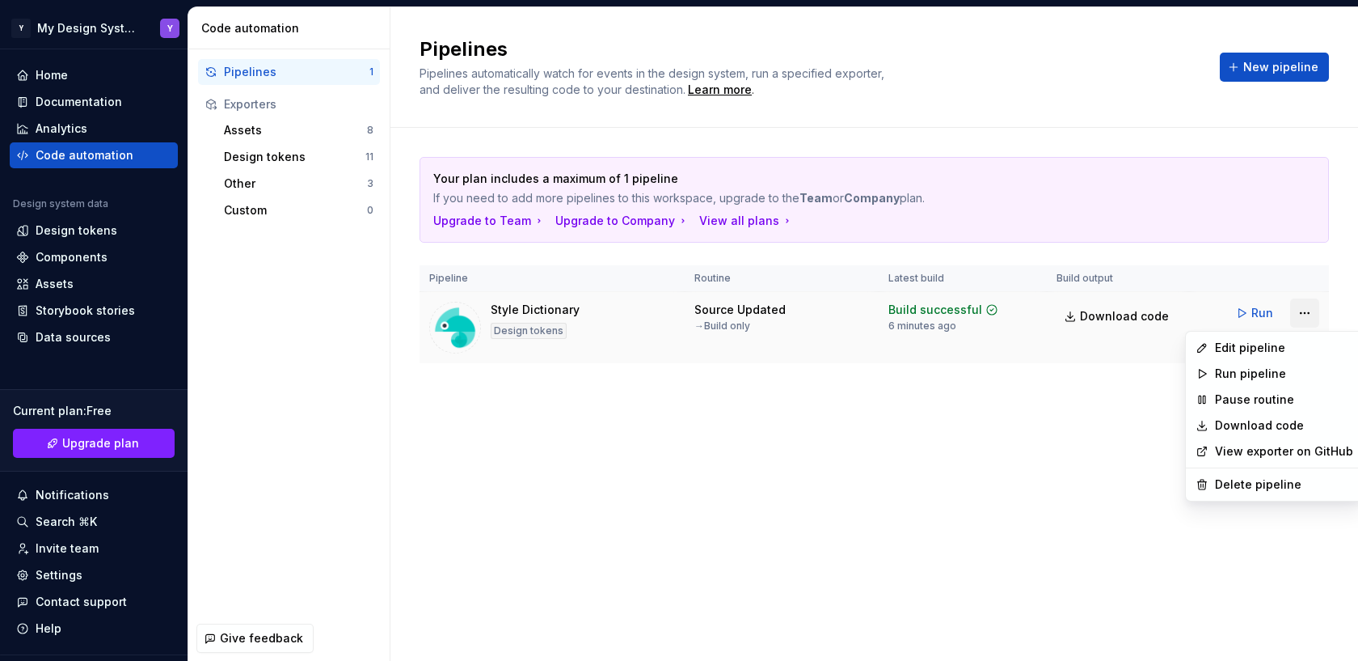
click at [1188, 310] on html "Y My Design System Y Home Documentation Analytics Code automation Design system…" at bounding box center [679, 330] width 1358 height 661
click at [1188, 349] on div "Edit pipeline" at bounding box center [1284, 348] width 138 height 16
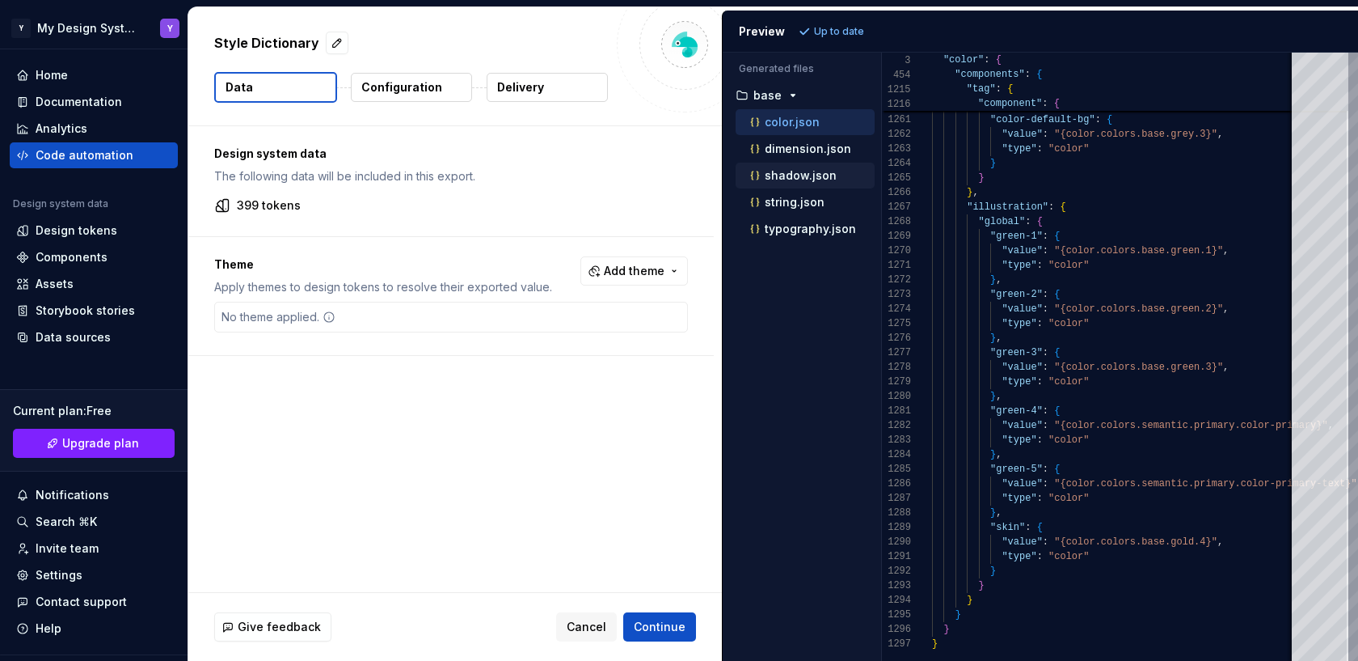
click at [795, 179] on p "shadow.json" at bounding box center [801, 175] width 72 height 13
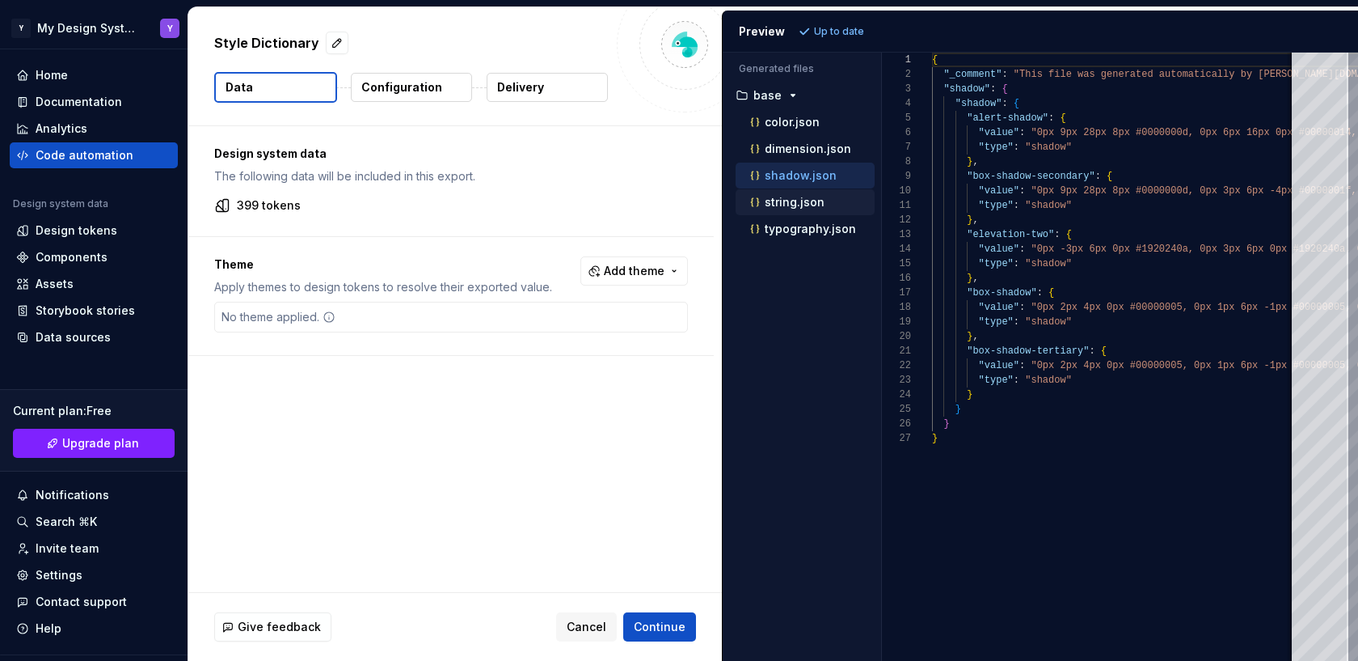
click at [790, 207] on p "string.json" at bounding box center [795, 202] width 60 height 13
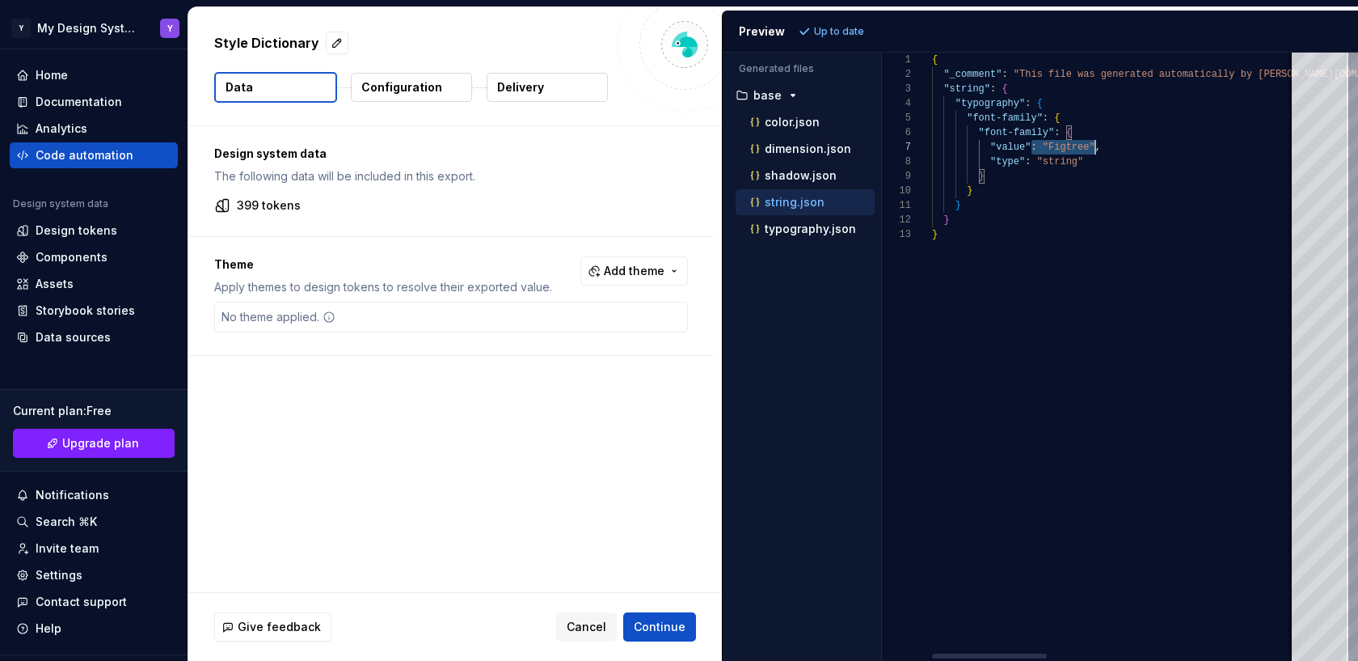
drag, startPoint x: 1033, startPoint y: 145, endPoint x: 1101, endPoint y: 145, distance: 67.9
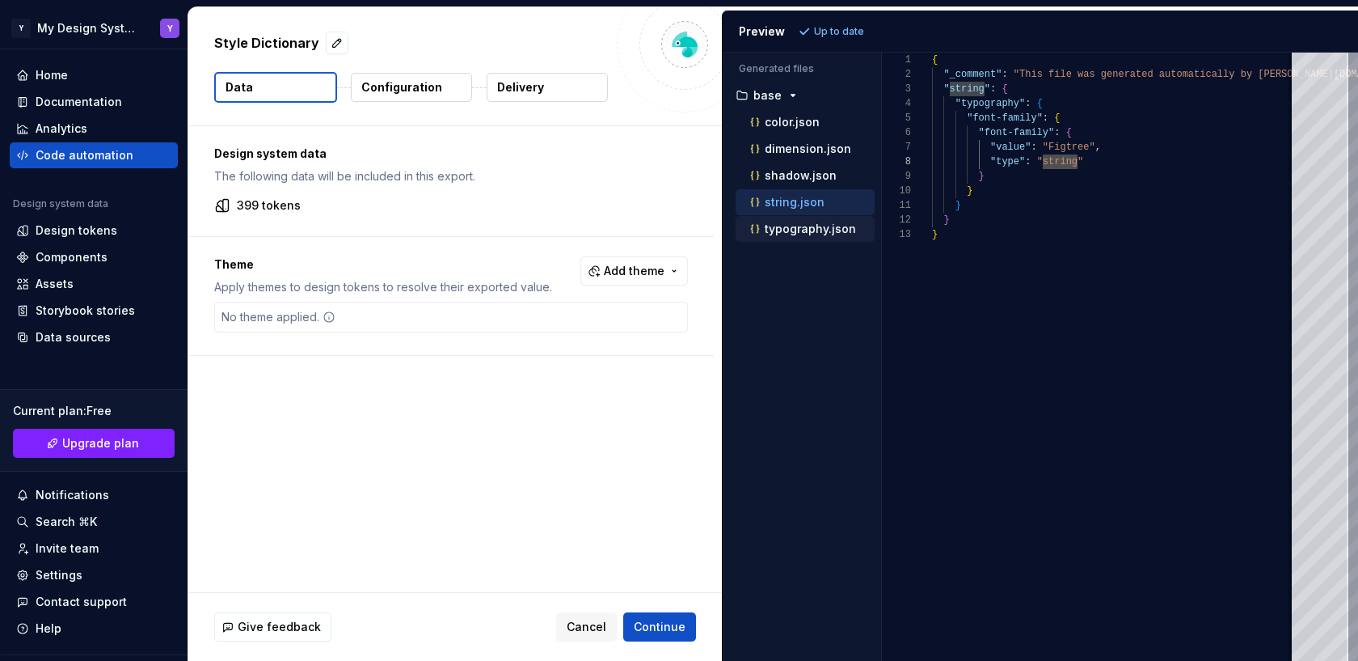
click at [787, 218] on div "typography.json" at bounding box center [805, 229] width 139 height 26
click at [787, 223] on p "typography.json" at bounding box center [810, 228] width 91 height 13
type textarea "**********"
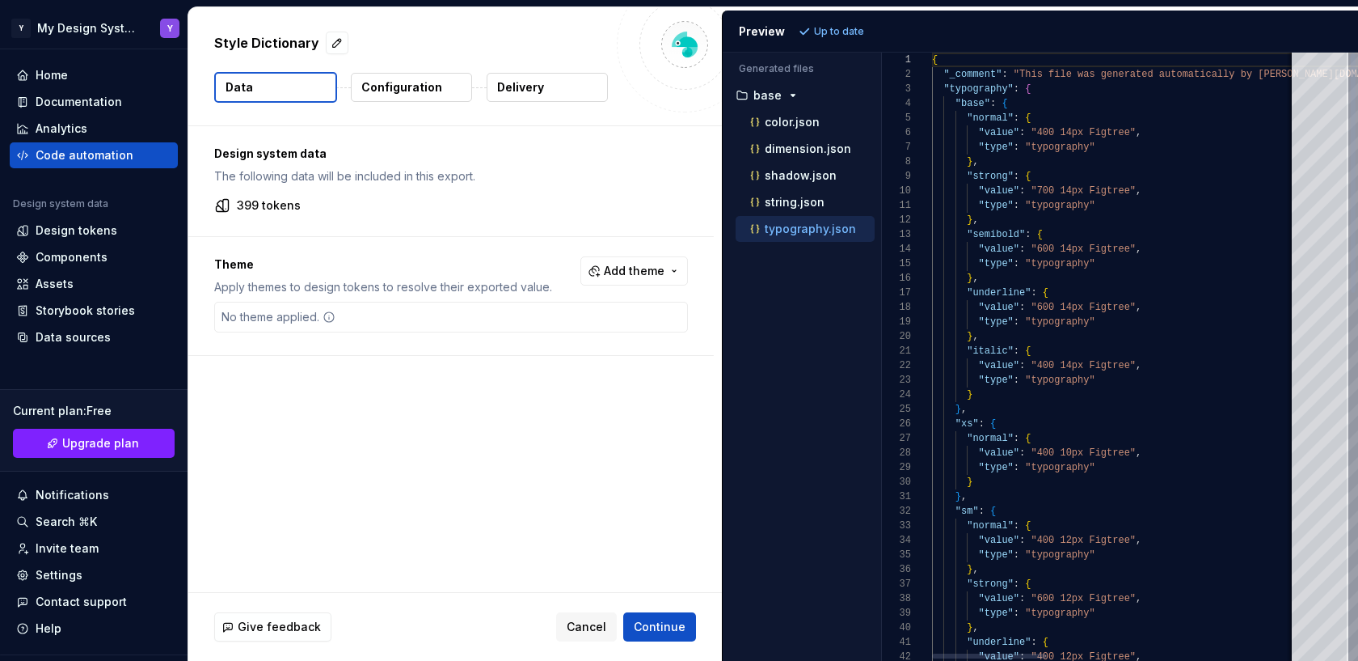
scroll to position [146, 0]
click at [50, 101] on div "Documentation" at bounding box center [79, 102] width 87 height 16
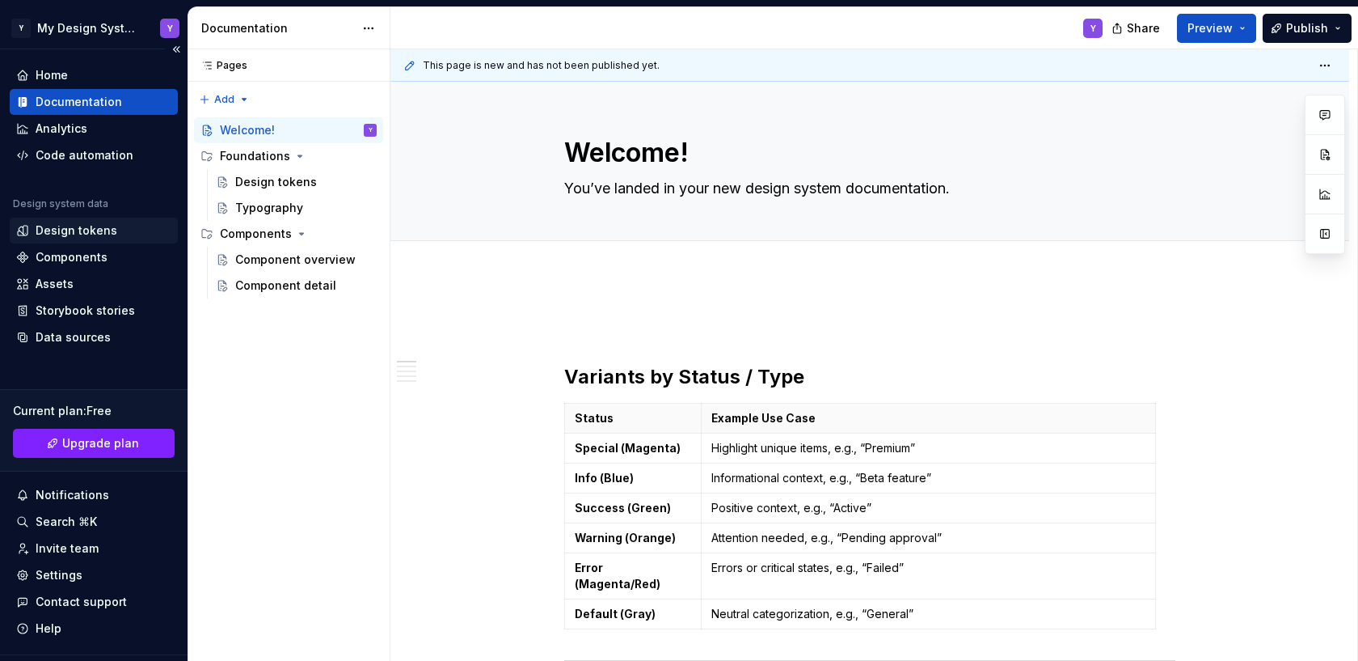
click at [65, 229] on div "Design tokens" at bounding box center [77, 230] width 82 height 16
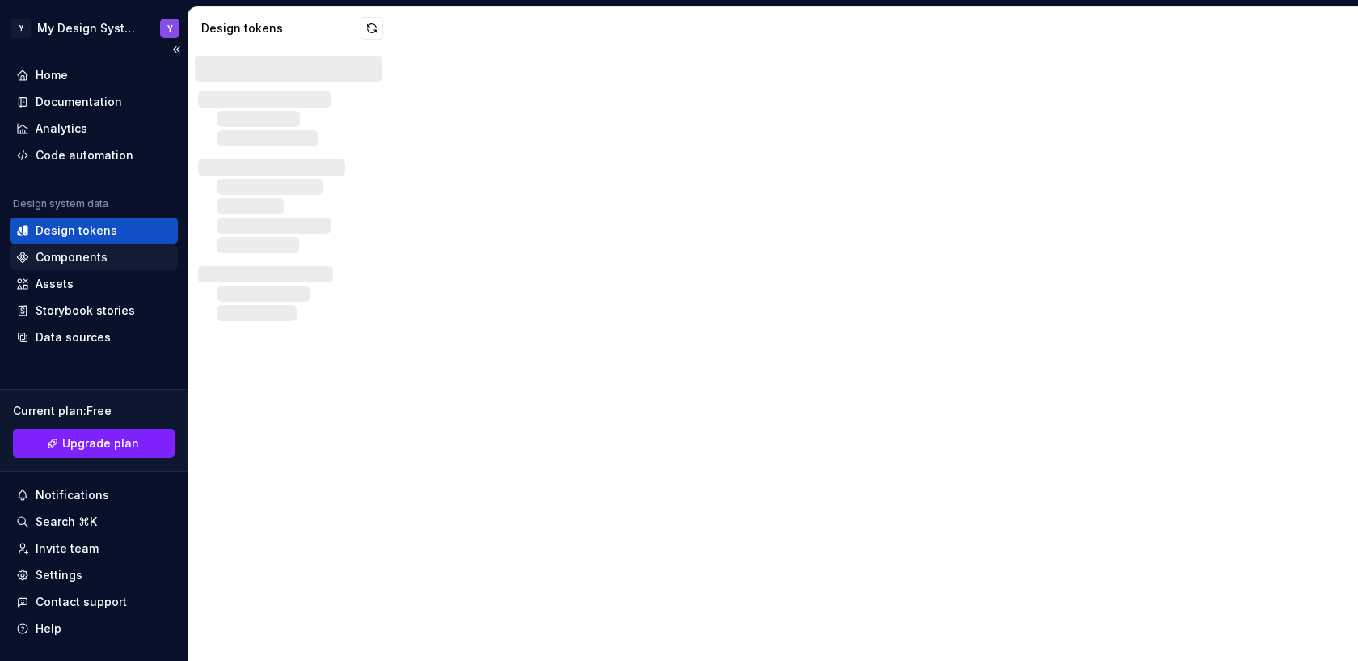
click at [64, 257] on div "Components" at bounding box center [72, 257] width 72 height 16
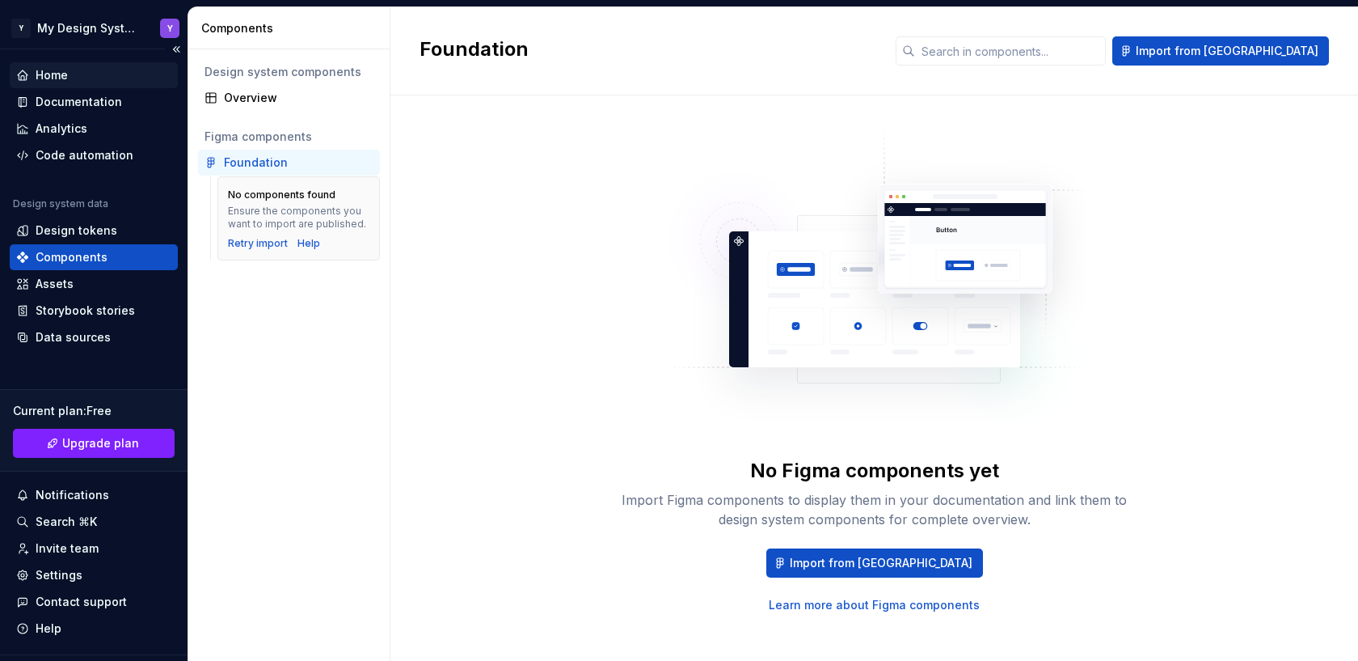
click at [53, 81] on div "Home" at bounding box center [52, 75] width 32 height 16
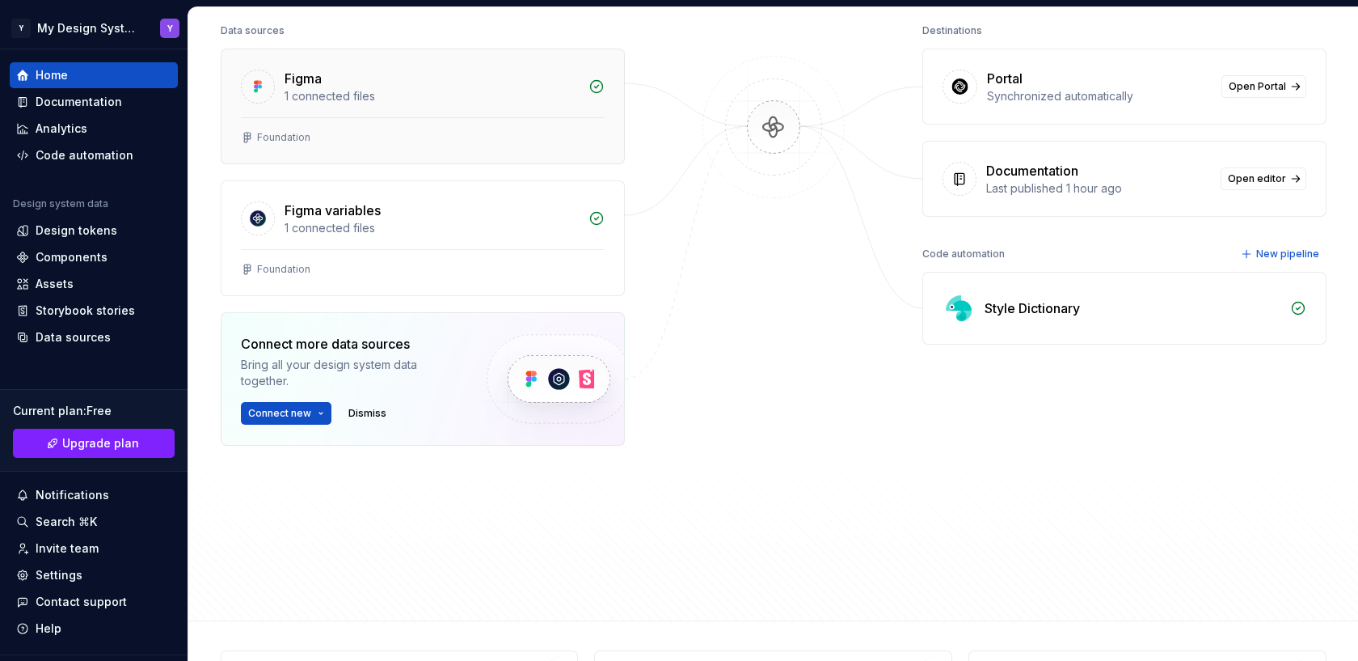
scroll to position [209, 0]
click at [317, 412] on button "Connect new" at bounding box center [286, 414] width 91 height 23
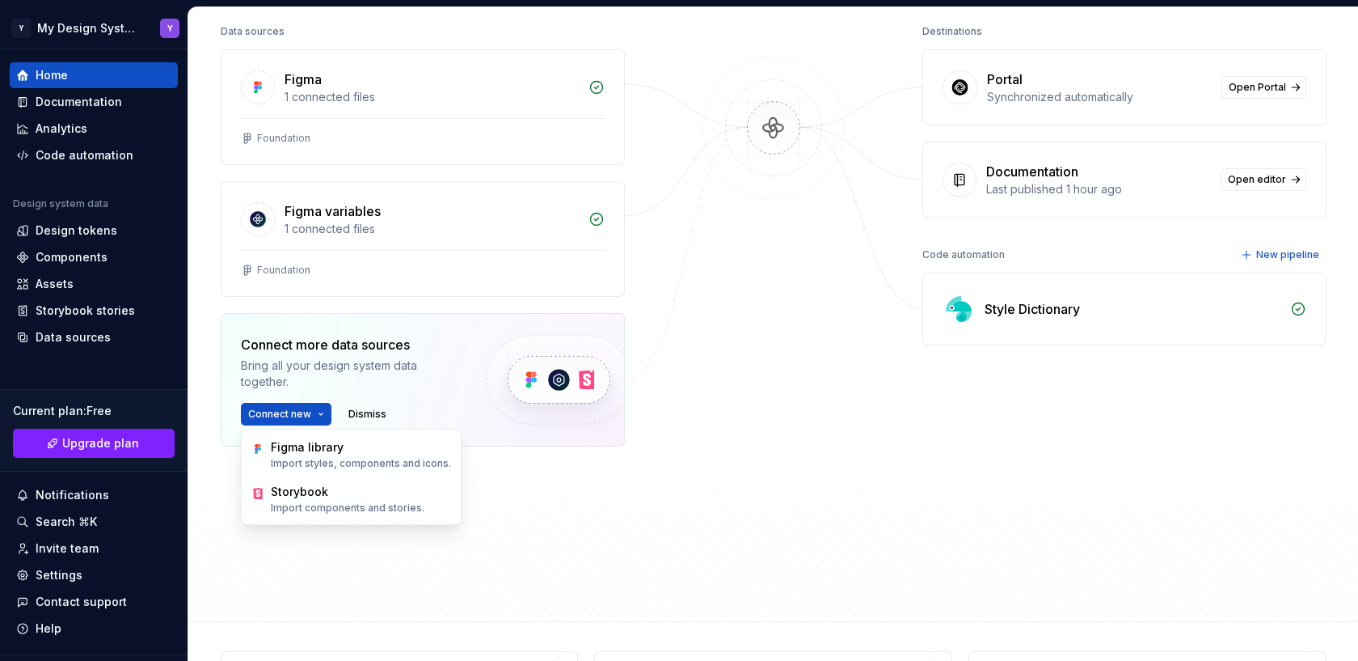
click at [674, 230] on div "Data sources Figma 1 connected files Foundation Figma variables 1 connected fil…" at bounding box center [774, 306] width 1106 height 572
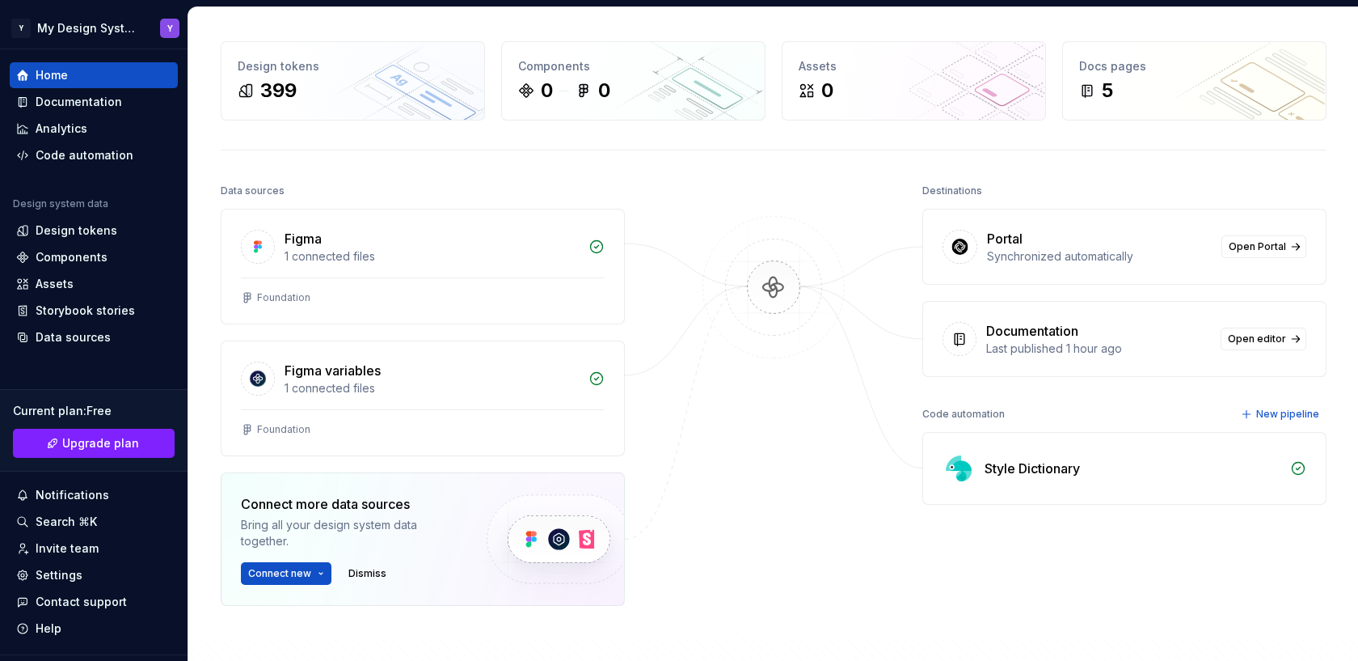
scroll to position [0, 0]
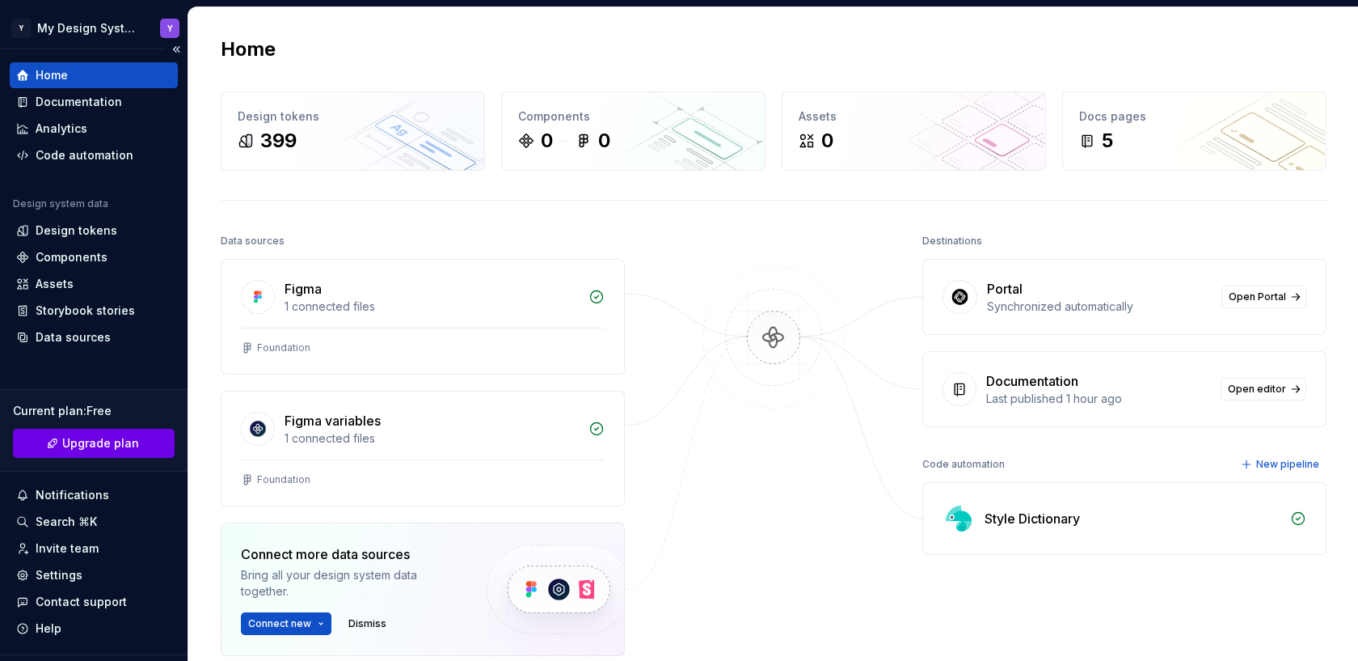
click at [97, 438] on span "Upgrade plan" at bounding box center [100, 443] width 77 height 16
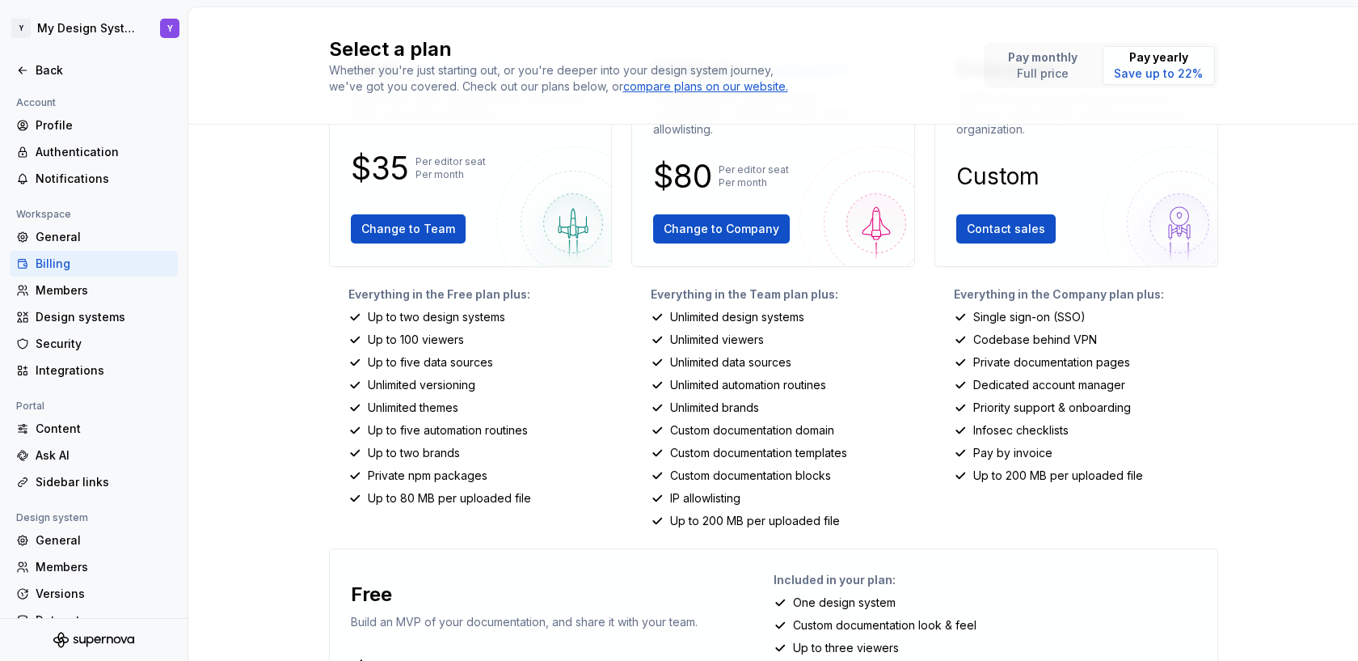
scroll to position [112, 0]
drag, startPoint x: 467, startPoint y: 339, endPoint x: 369, endPoint y: 337, distance: 98.7
click at [369, 337] on div "Up to 100 viewers" at bounding box center [481, 338] width 264 height 16
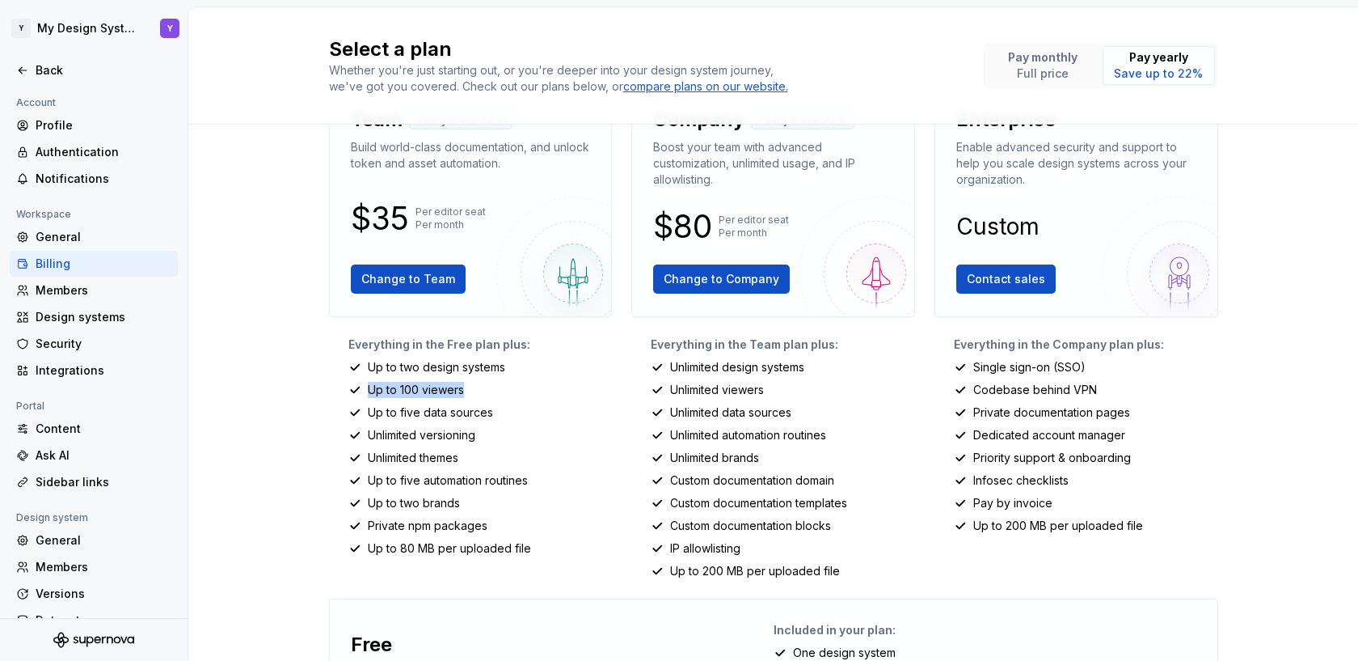
scroll to position [258, 0]
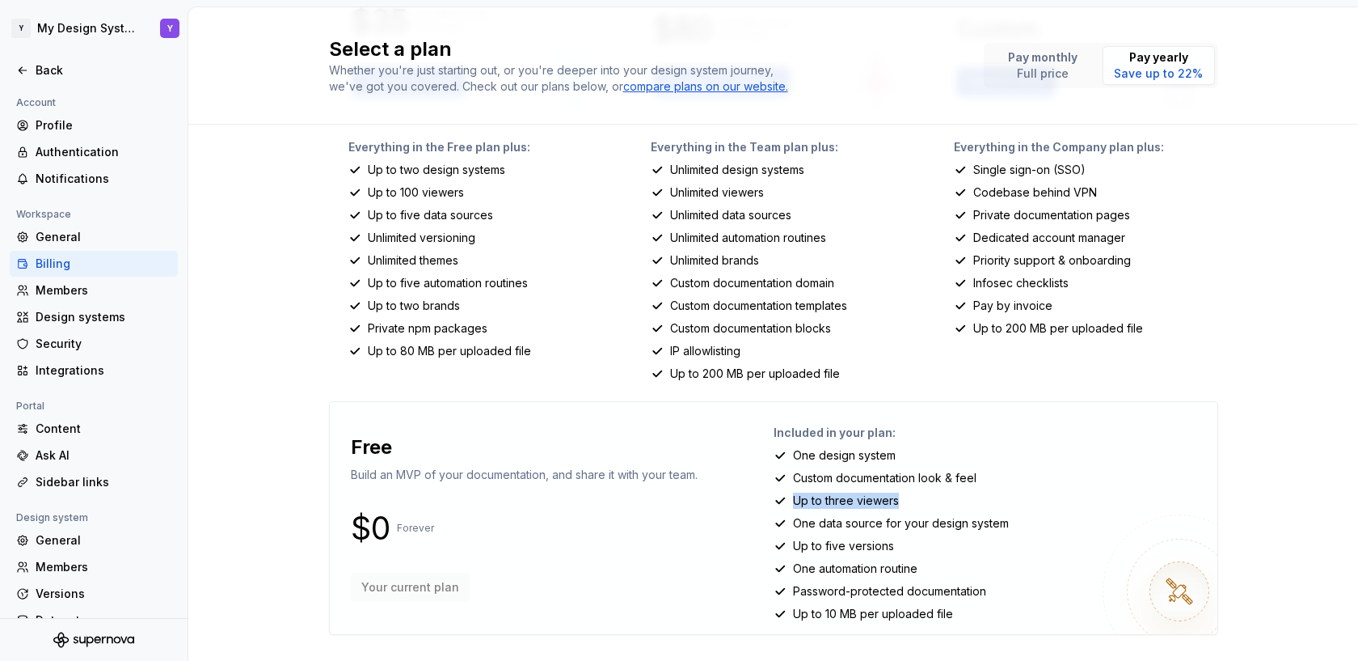
drag, startPoint x: 794, startPoint y: 497, endPoint x: 917, endPoint y: 506, distance: 123.2
click at [919, 509] on div "Included in your plan: One design system Custom documentation look & feel Up to…" at bounding box center [989, 518] width 431 height 206
drag, startPoint x: 925, startPoint y: 571, endPoint x: 784, endPoint y: 566, distance: 141.6
click at [784, 566] on div "One automation routine" at bounding box center [989, 568] width 431 height 16
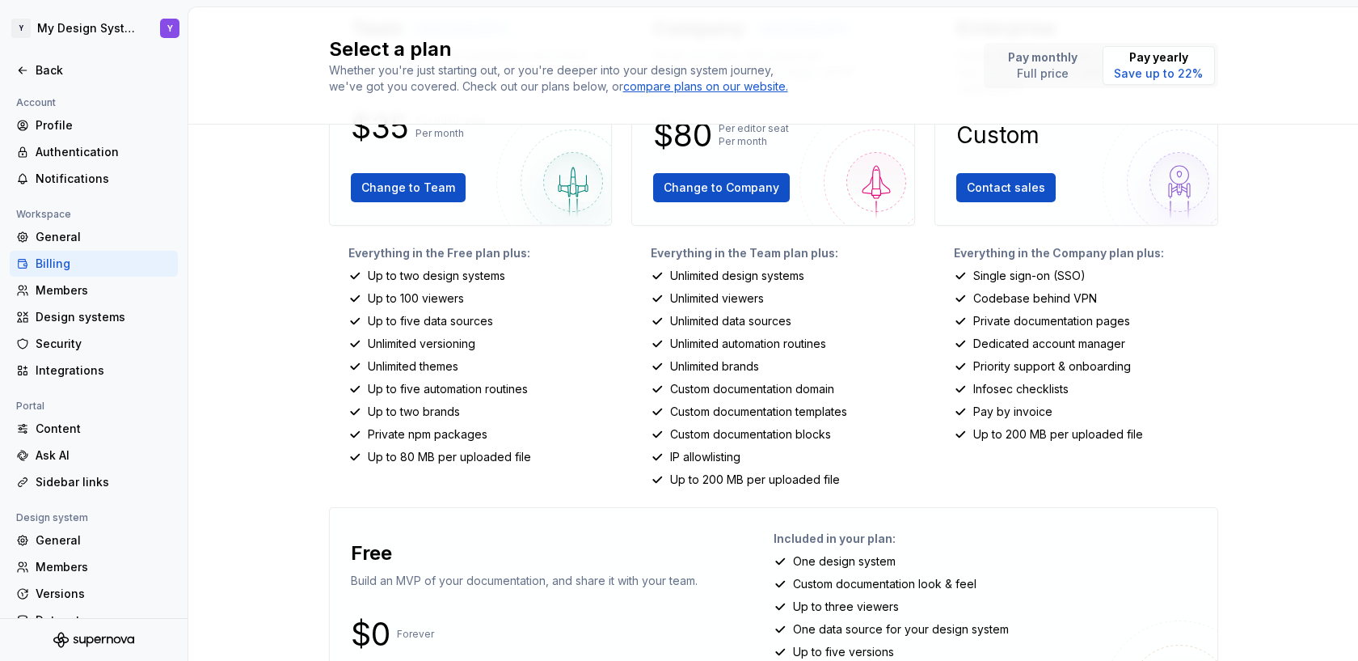
scroll to position [0, 0]
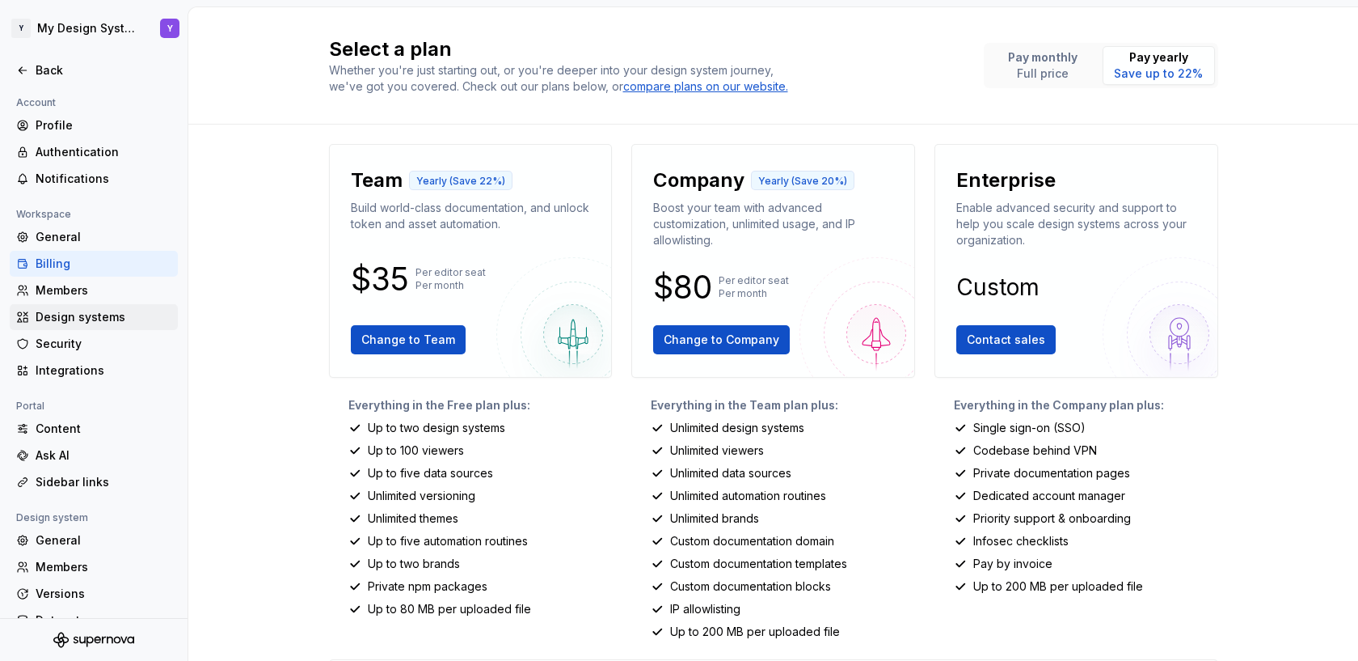
click at [74, 323] on div "Design systems" at bounding box center [104, 317] width 136 height 16
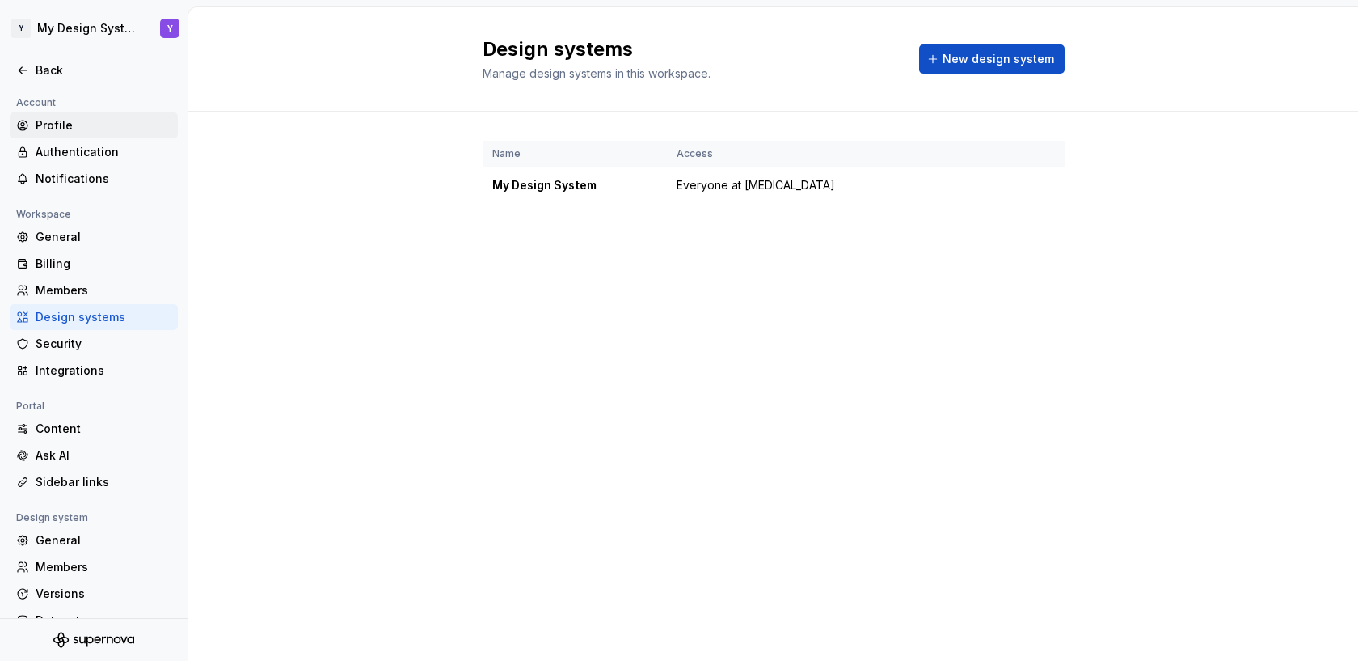
click at [58, 123] on div "Profile" at bounding box center [104, 125] width 136 height 16
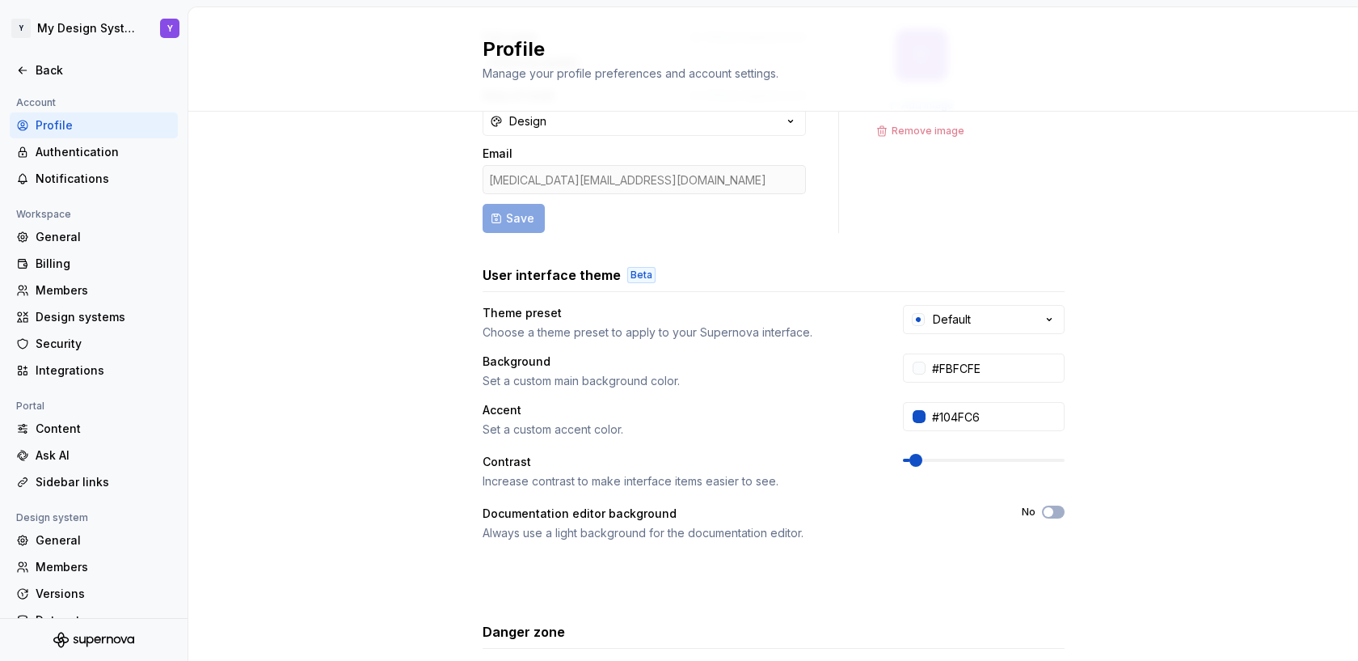
scroll to position [114, 0]
click at [77, 260] on div "Billing" at bounding box center [104, 264] width 136 height 16
click at [67, 294] on div "Members" at bounding box center [104, 290] width 136 height 16
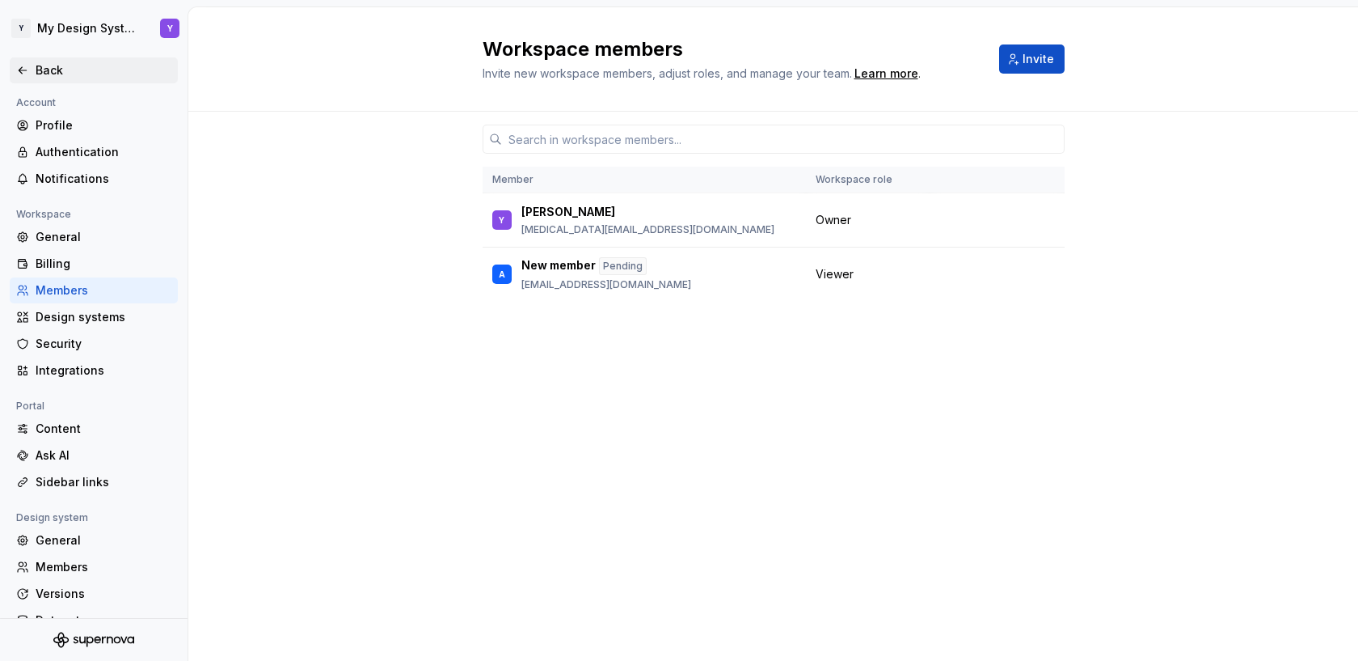
click at [24, 69] on icon at bounding box center [22, 70] width 13 height 13
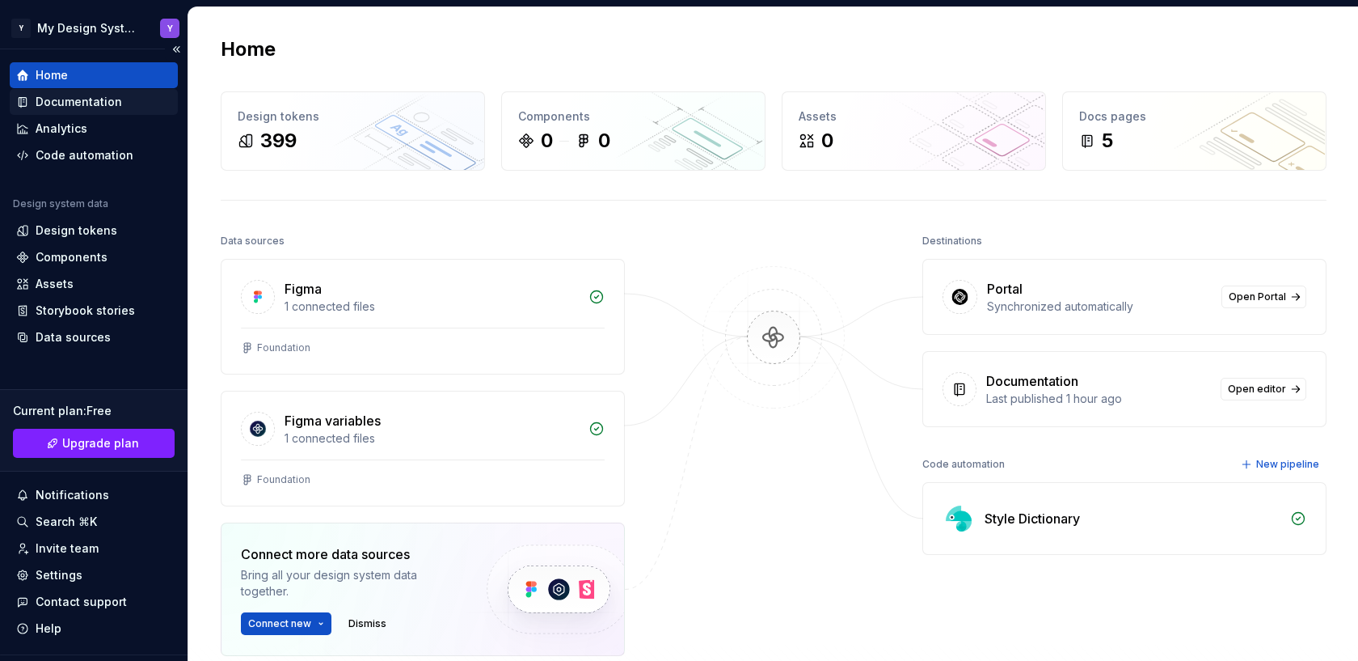
click at [68, 103] on div "Documentation" at bounding box center [79, 102] width 87 height 16
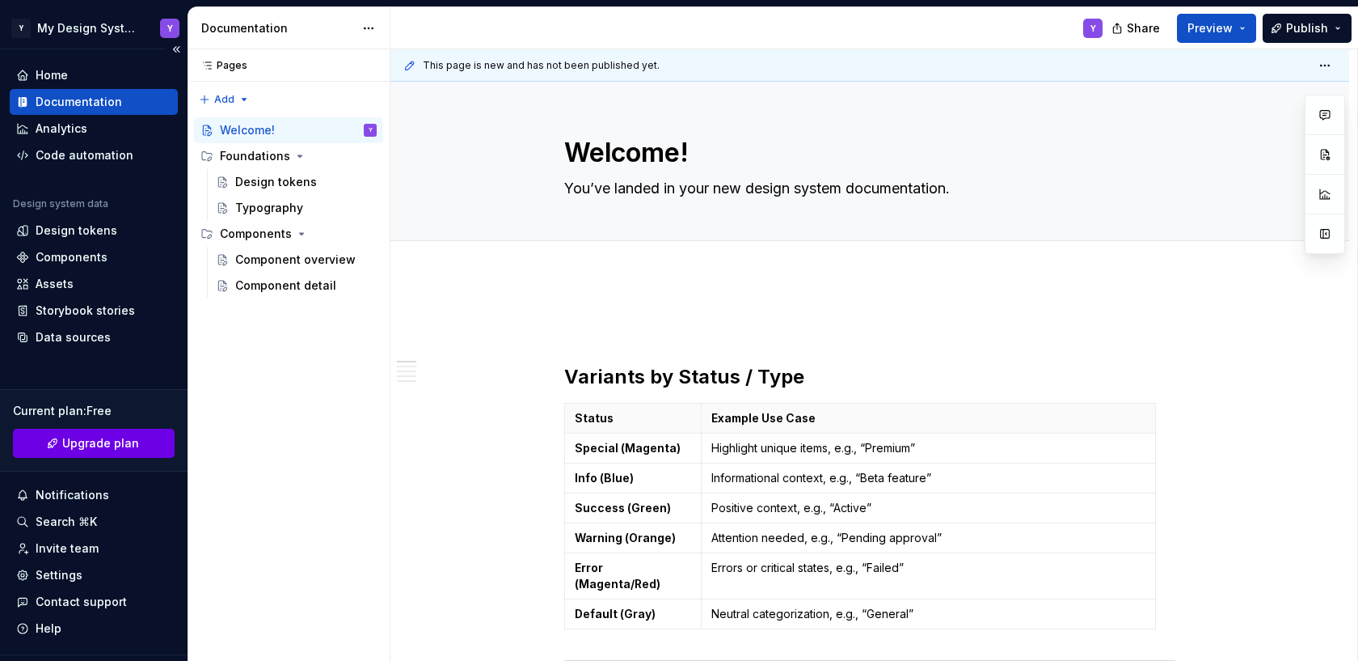
type textarea "*"
click at [61, 446] on link "Upgrade plan" at bounding box center [94, 443] width 162 height 29
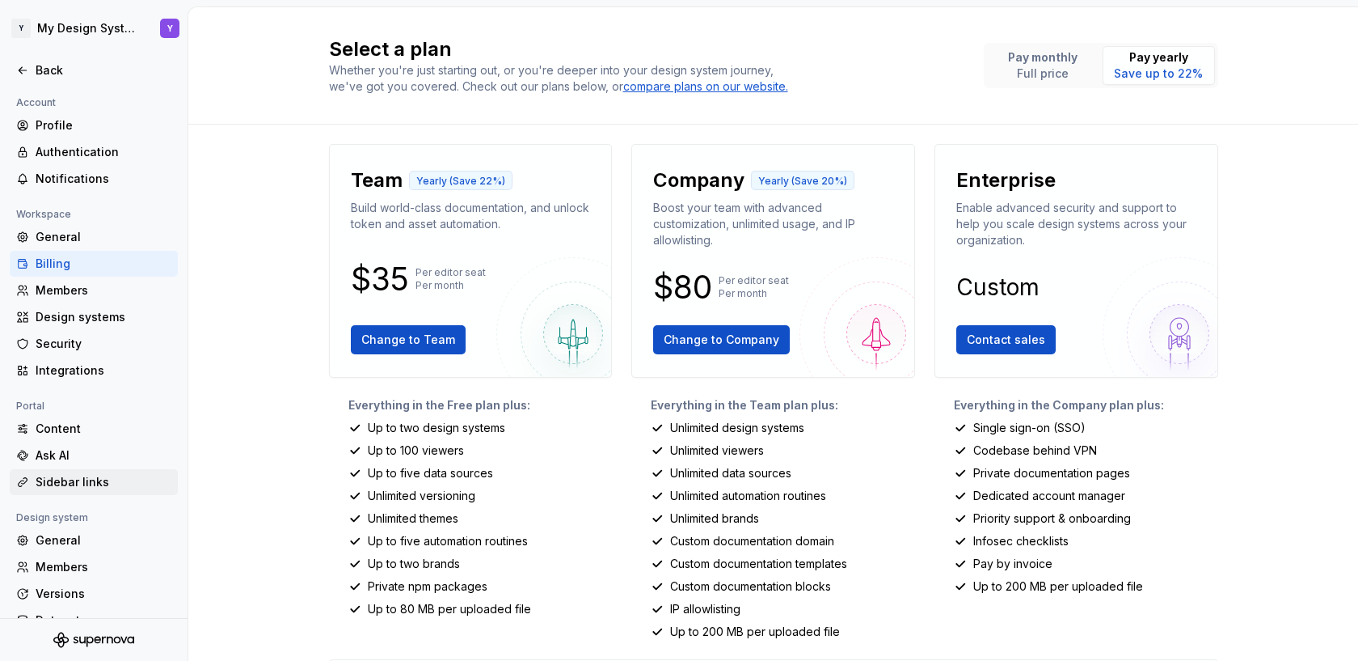
scroll to position [52, 0]
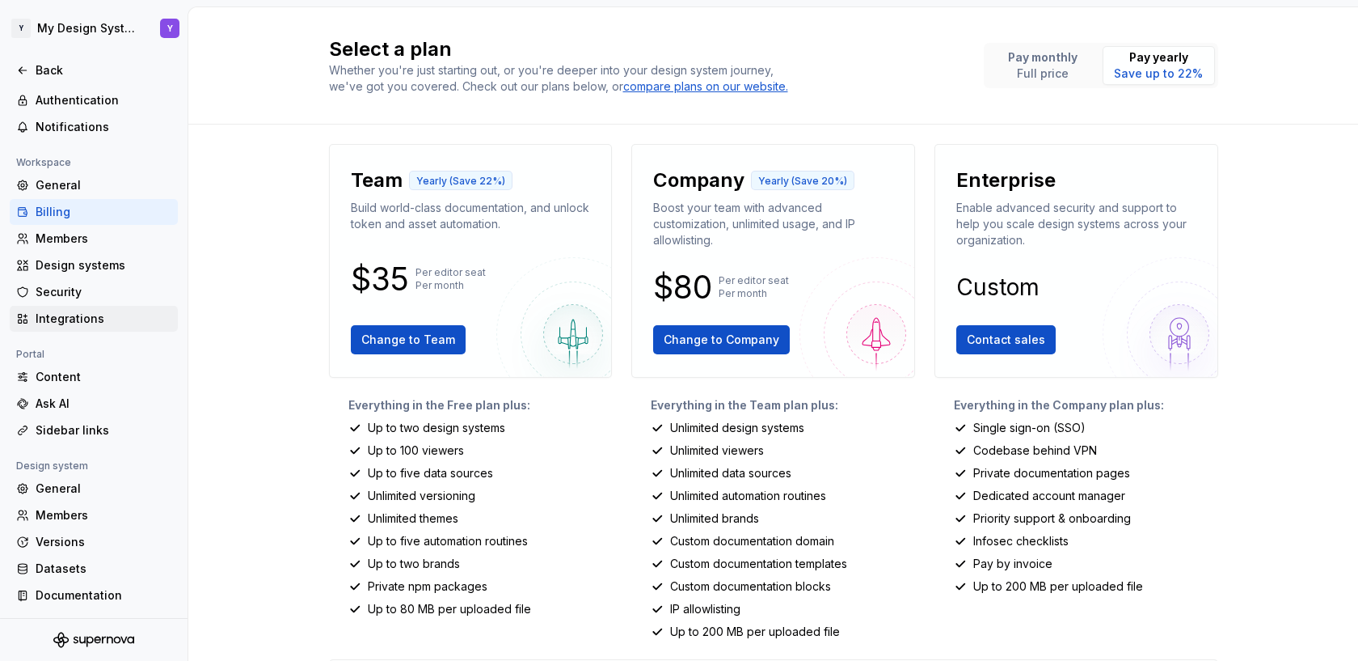
click at [70, 319] on div "Integrations" at bounding box center [104, 318] width 136 height 16
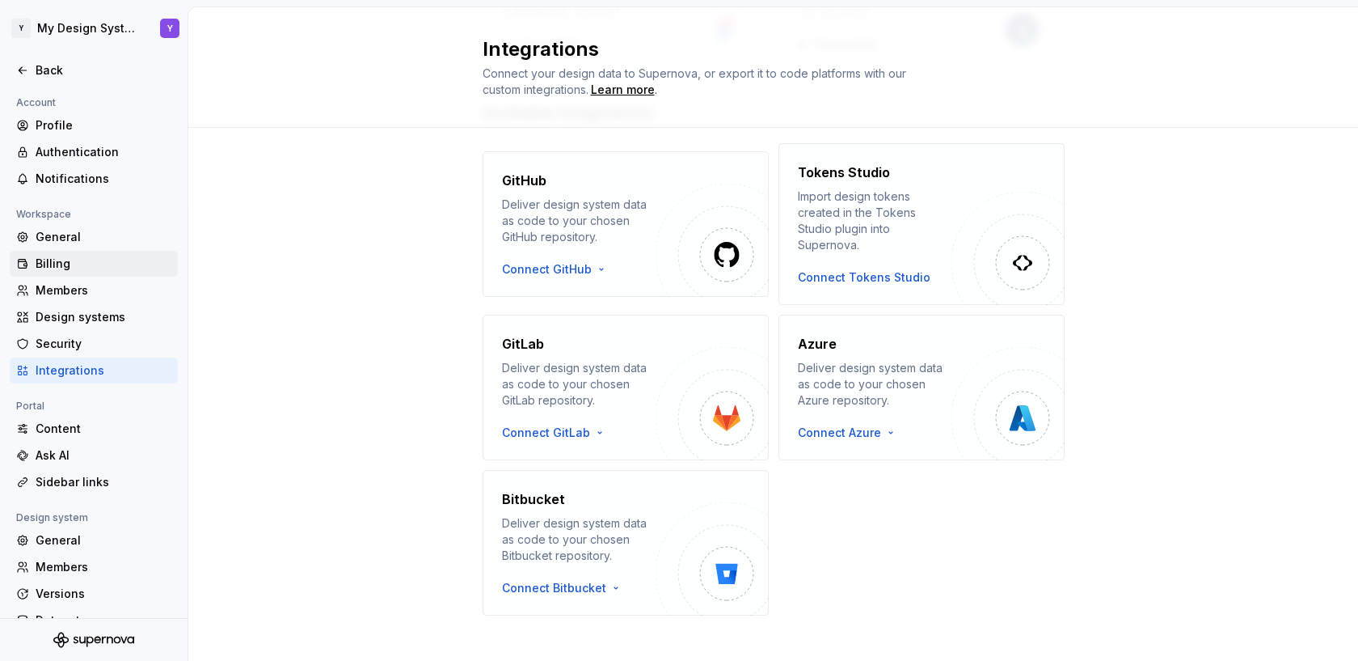
click at [44, 268] on div "Billing" at bounding box center [104, 264] width 136 height 16
